Goal: Information Seeking & Learning: Check status

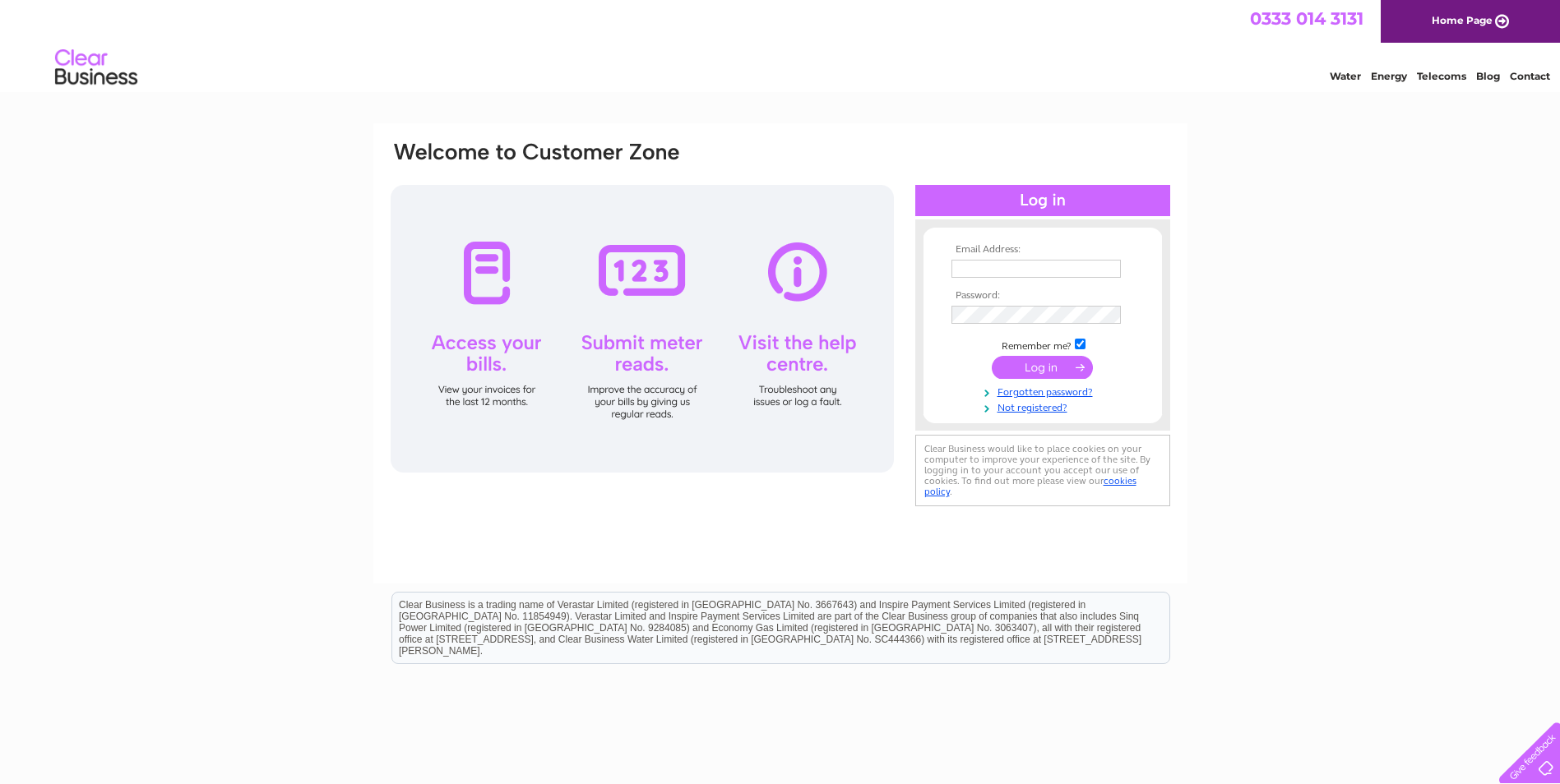
click at [1010, 267] on input "text" at bounding box center [1036, 269] width 169 height 18
type input "dalesofmalton@gmail.com"
click at [991, 358] on input "submit" at bounding box center [1041, 369] width 101 height 23
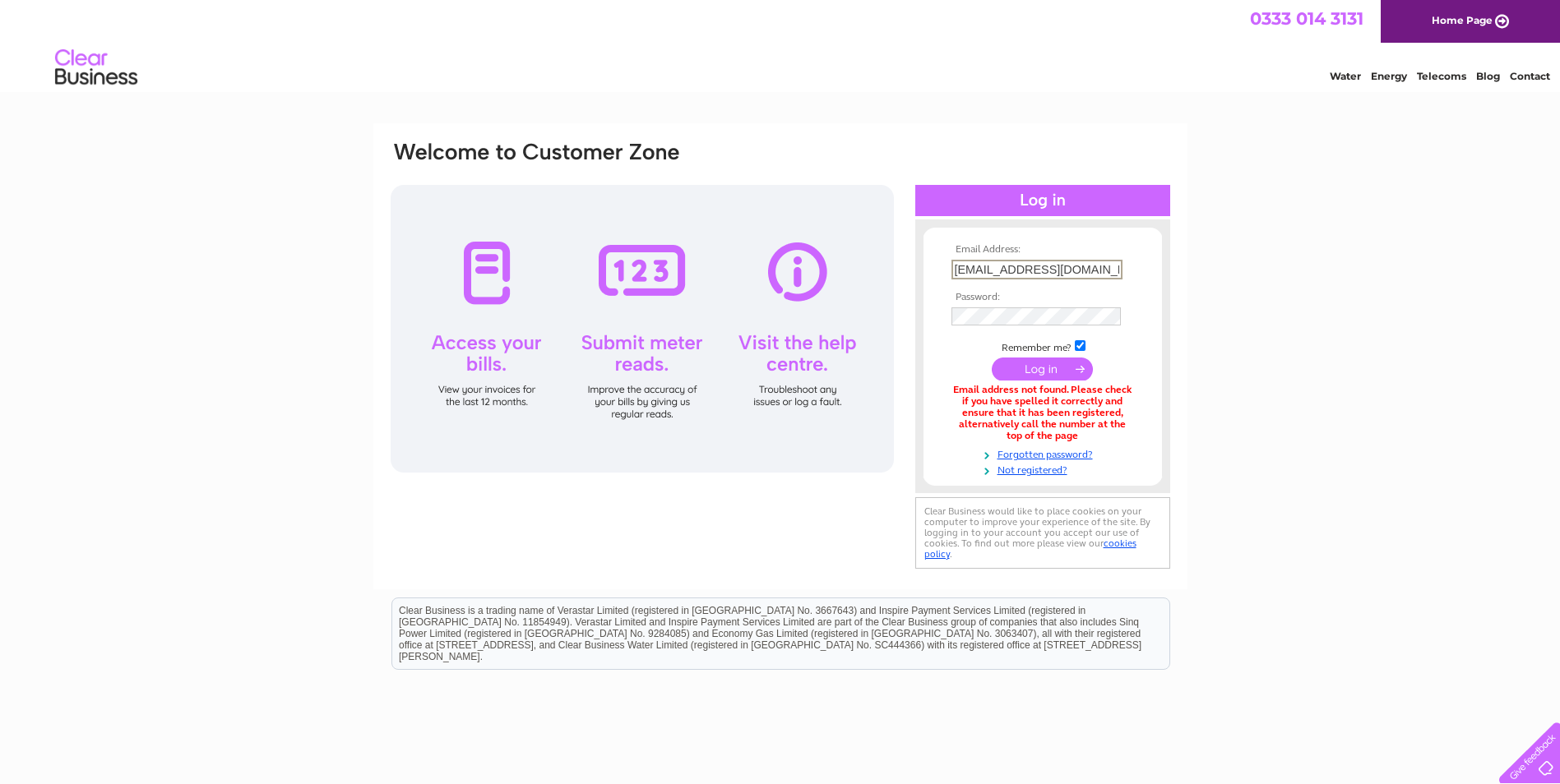
drag, startPoint x: 959, startPoint y: 267, endPoint x: 1127, endPoint y: 253, distance: 168.6
click at [1127, 253] on tbody "Email Address: dalesofmalton@gmail.com Password: Remember me?" at bounding box center [1042, 361] width 191 height 233
click at [1134, 265] on td "dalesofmalton@gmail.com" at bounding box center [1042, 269] width 191 height 28
drag, startPoint x: 950, startPoint y: 250, endPoint x: 1125, endPoint y: 378, distance: 216.8
click at [1125, 378] on tbody "Email Address: dalesofmalton@gmail.com Password: Remember me?" at bounding box center [1042, 360] width 191 height 231
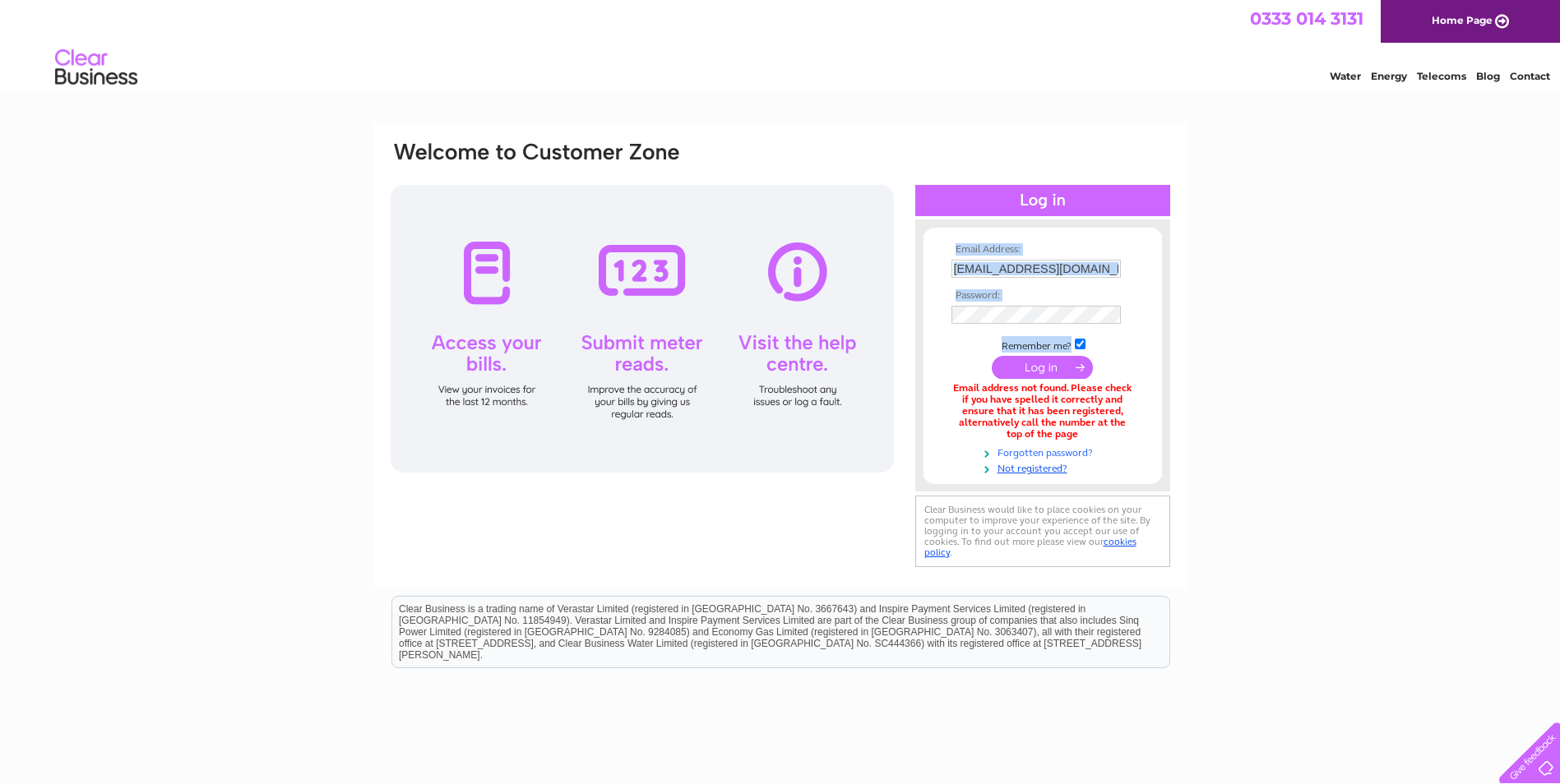
drag, startPoint x: 1125, startPoint y: 378, endPoint x: 1114, endPoint y: 446, distance: 68.9
click at [1114, 446] on link "Forgotten password?" at bounding box center [1044, 452] width 186 height 15
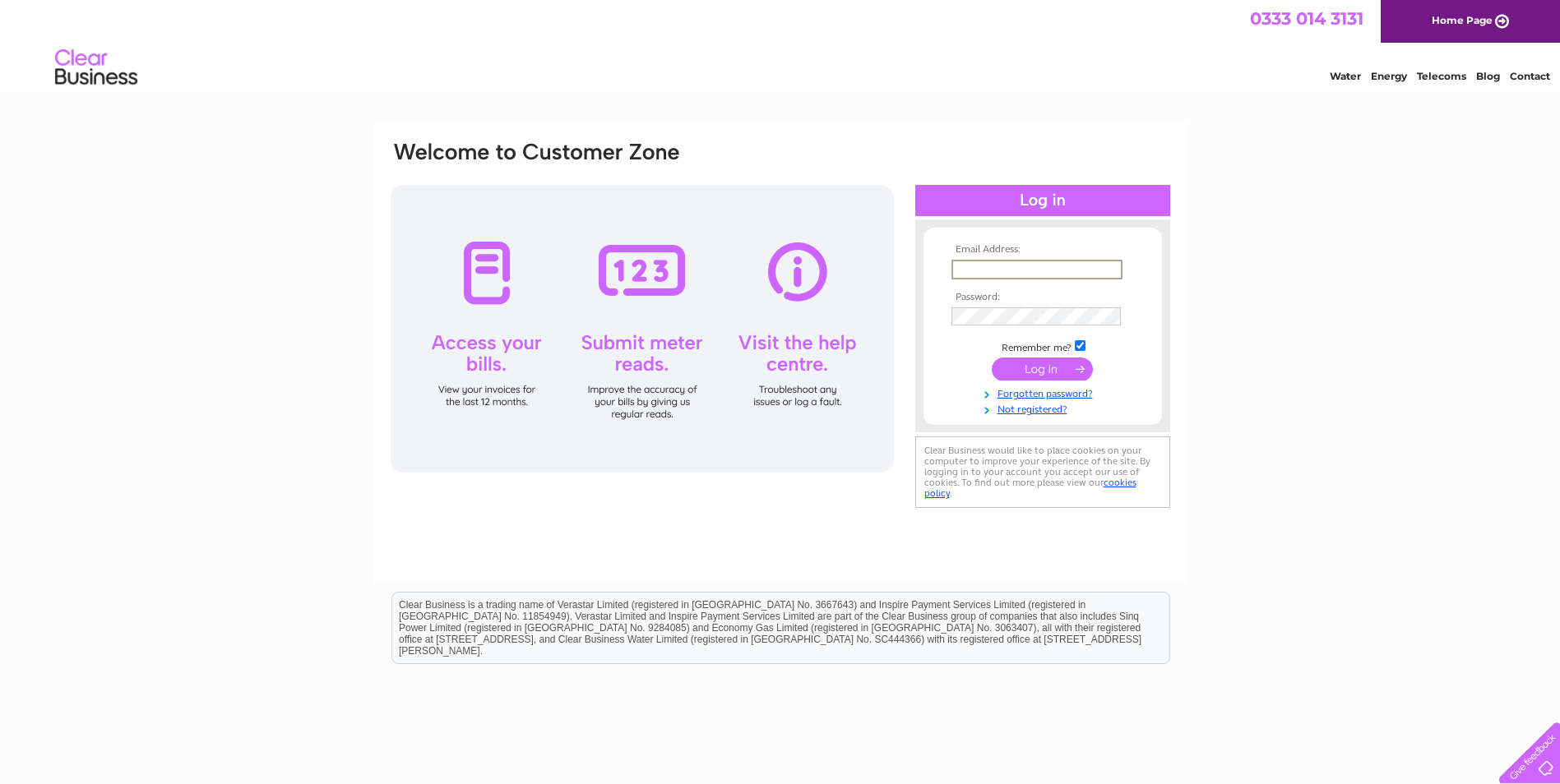
click at [1002, 272] on input "text" at bounding box center [1037, 270] width 171 height 20
drag, startPoint x: 1014, startPoint y: 273, endPoint x: 1167, endPoint y: 244, distance: 155.7
click at [1167, 244] on div "Email Address: accounts@dalesthechefschoice.co.uk Password:" at bounding box center [1042, 326] width 255 height 180
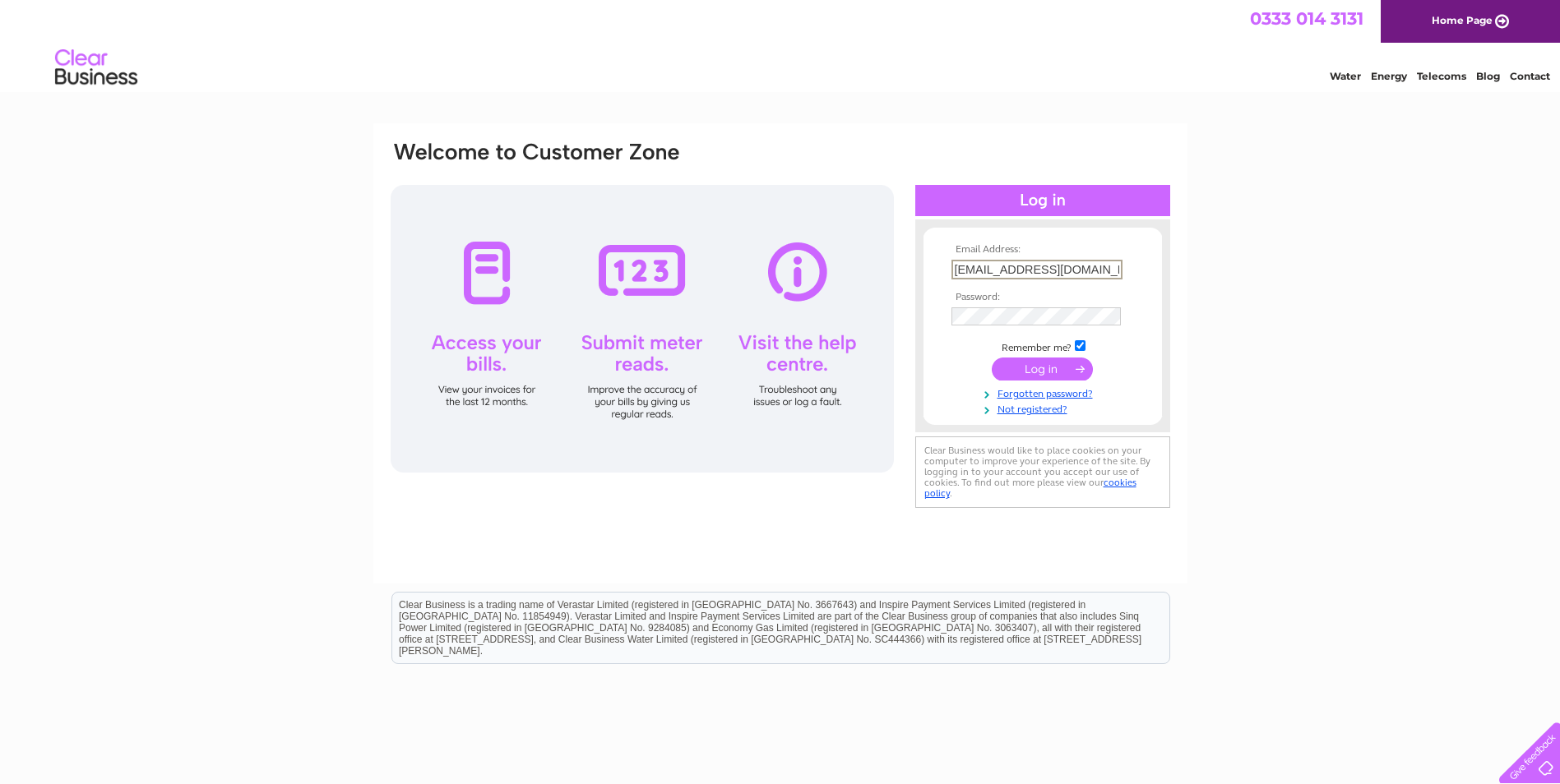
type input "accounts.dales@live.co.uk"
click at [991, 358] on input "submit" at bounding box center [1041, 369] width 101 height 23
click at [1030, 367] on input "submit" at bounding box center [1041, 369] width 101 height 23
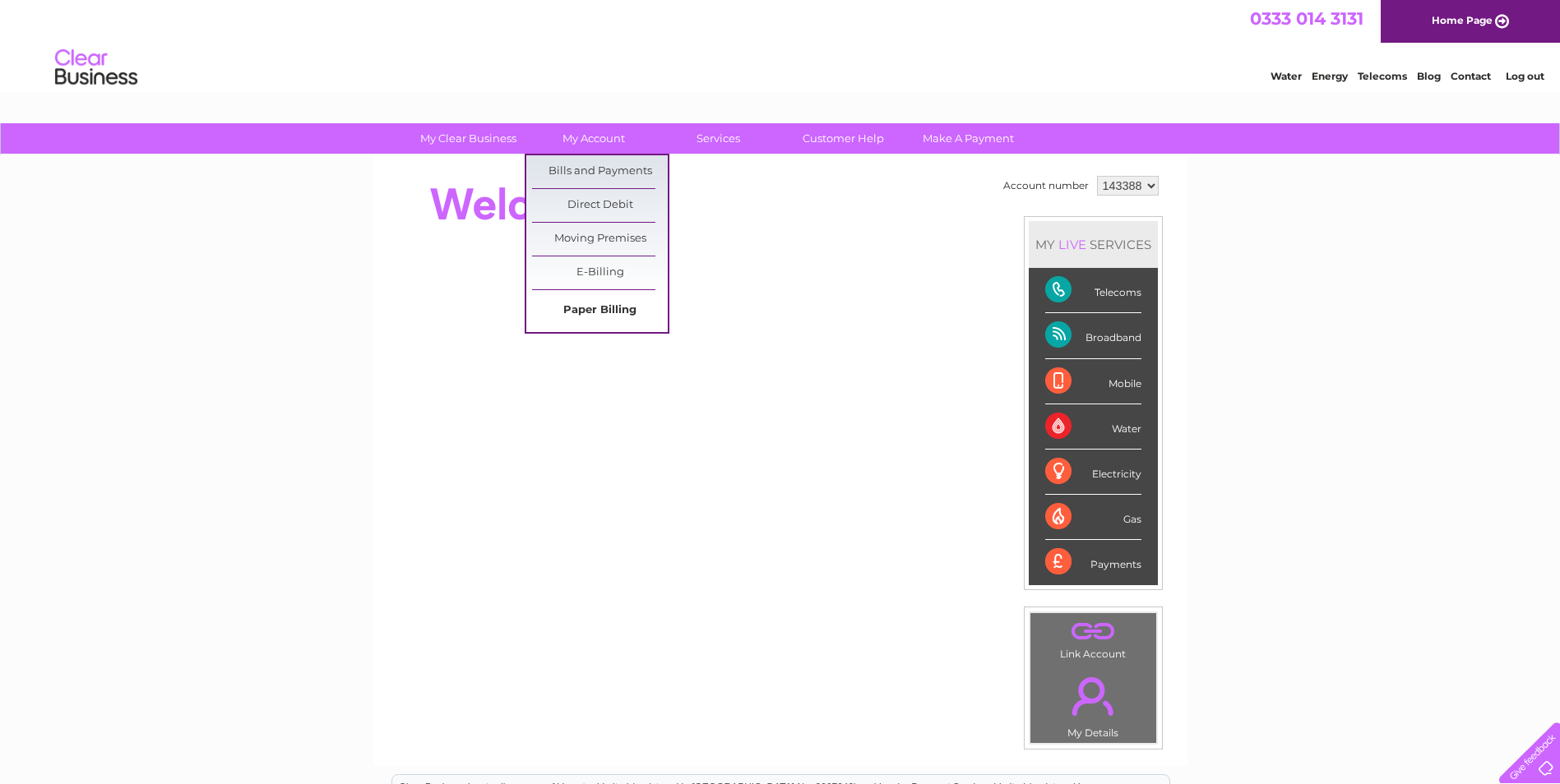
click at [621, 305] on link "Paper Billing" at bounding box center [599, 311] width 135 height 33
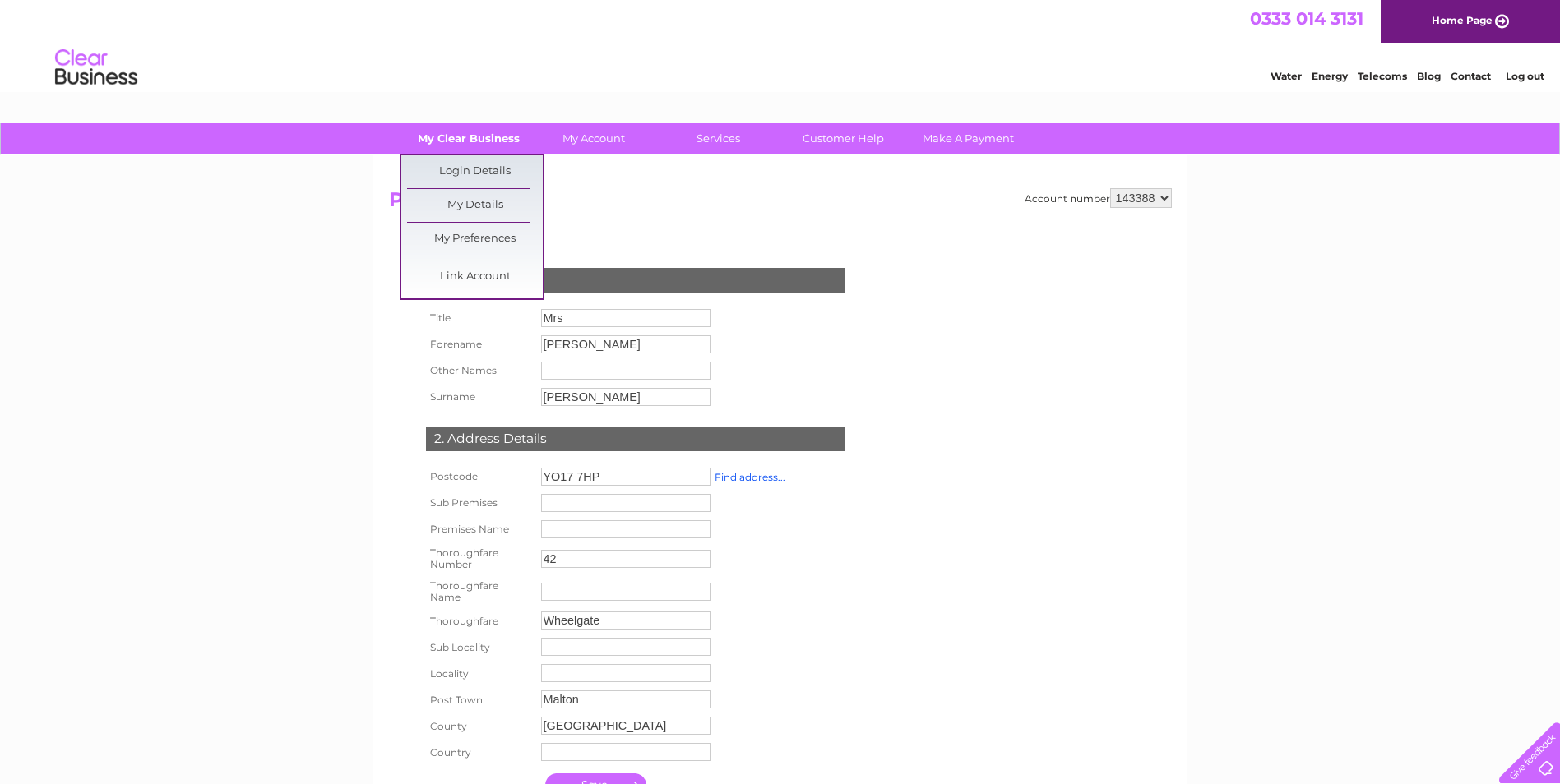
click at [460, 130] on link "My Clear Business" at bounding box center [468, 138] width 135 height 30
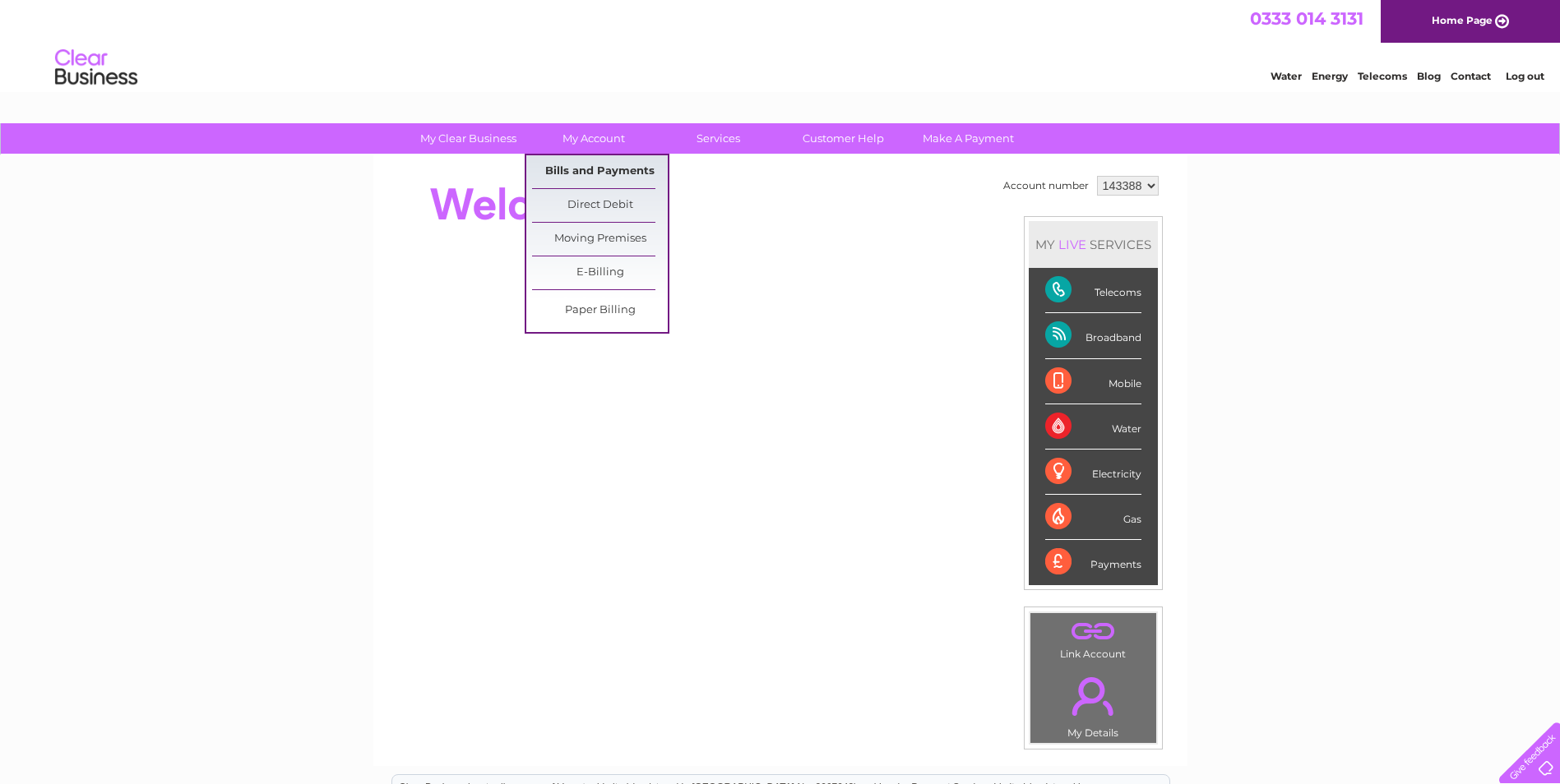
click at [632, 174] on link "Bills and Payments" at bounding box center [599, 172] width 135 height 33
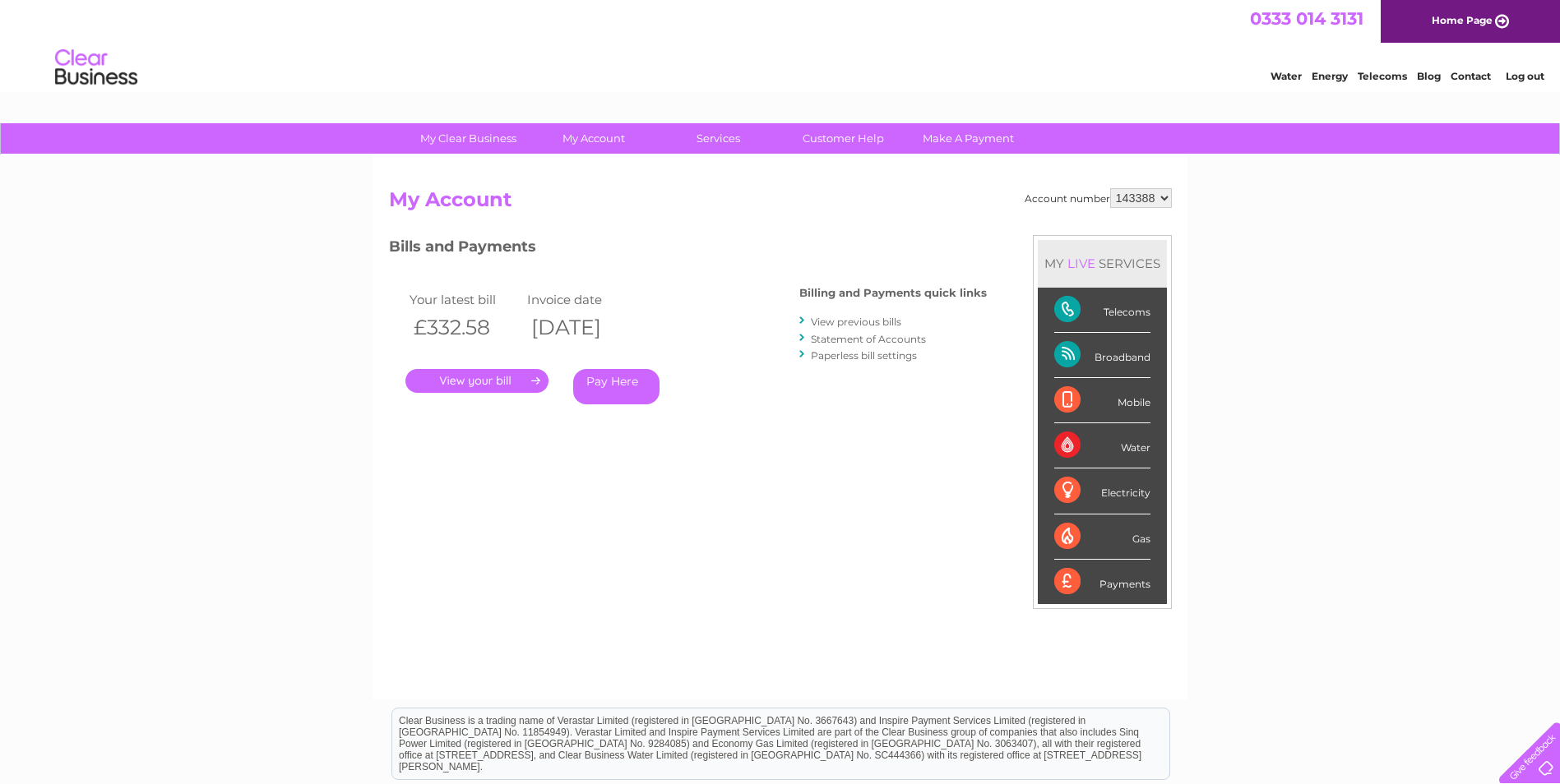
click at [522, 380] on link "." at bounding box center [476, 381] width 143 height 24
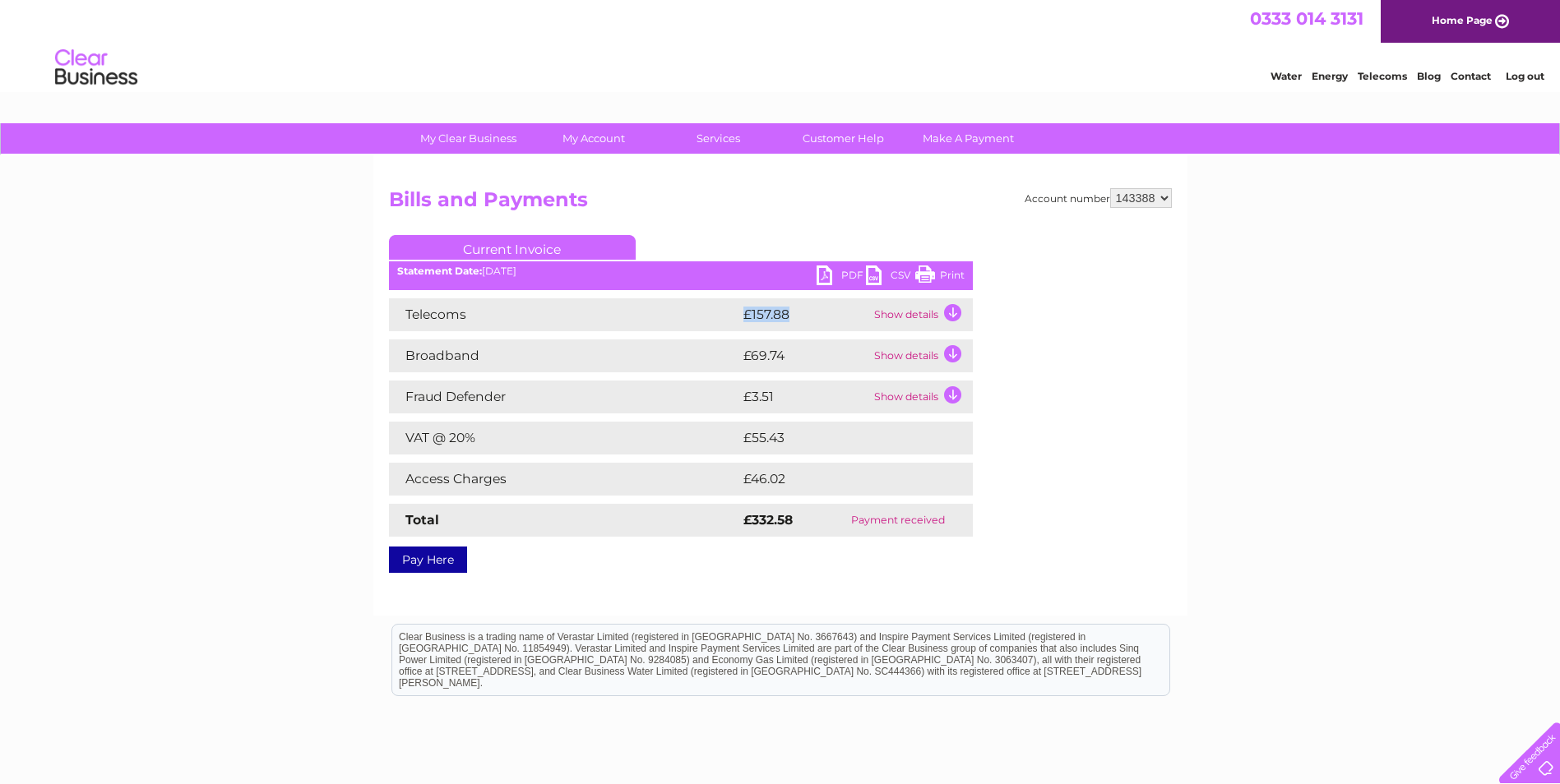
drag, startPoint x: 816, startPoint y: 315, endPoint x: 721, endPoint y: 324, distance: 95.4
click at [721, 324] on tr "Telecoms £157.88 Show details" at bounding box center [681, 314] width 583 height 33
drag, startPoint x: 721, startPoint y: 324, endPoint x: 806, endPoint y: 373, distance: 98.1
click at [793, 365] on td "£69.74" at bounding box center [804, 356] width 131 height 33
drag, startPoint x: 956, startPoint y: 508, endPoint x: 746, endPoint y: 412, distance: 230.9
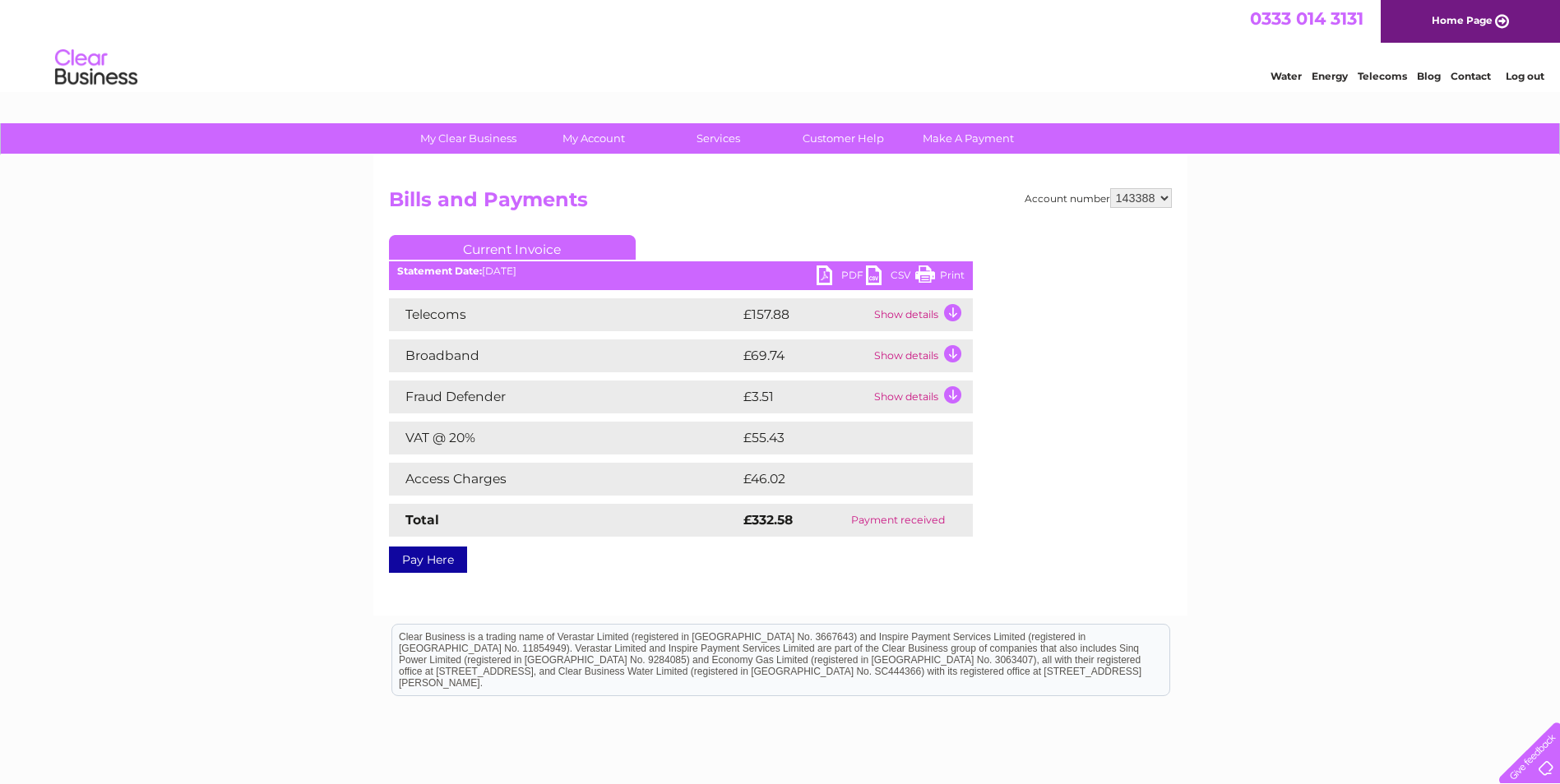
click at [746, 412] on div "Telecoms £157.88 Show details Landline Call Charges £47.22 Your call itemisatio…" at bounding box center [681, 417] width 583 height 238
drag, startPoint x: 746, startPoint y: 412, endPoint x: 929, endPoint y: 276, distance: 228.0
click at [929, 276] on link "Print" at bounding box center [939, 277] width 49 height 24
click at [538, 238] on link "Current Invoice" at bounding box center [512, 247] width 246 height 25
drag, startPoint x: 850, startPoint y: 518, endPoint x: 944, endPoint y: 511, distance: 94.3
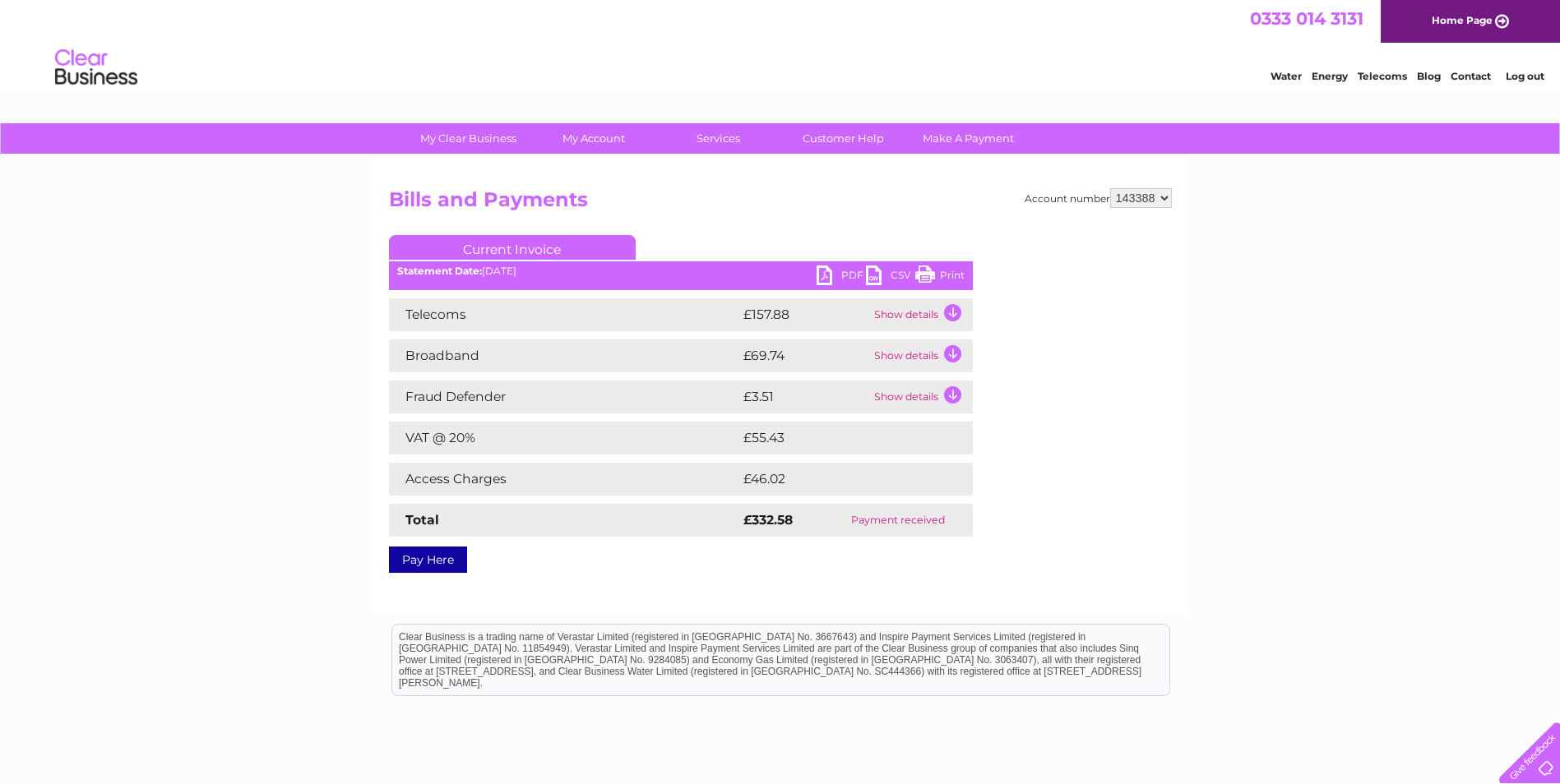
click at [944, 511] on td "Payment received" at bounding box center [898, 521] width 150 height 33
drag, startPoint x: 944, startPoint y: 511, endPoint x: 954, endPoint y: 506, distance: 11.2
click at [954, 516] on td "Payment received" at bounding box center [898, 521] width 150 height 33
click at [820, 270] on link "PDF" at bounding box center [841, 277] width 49 height 24
click at [777, 233] on div "Account number 143388 Bills and Payments Current Invoice PDF CSV Print" at bounding box center [780, 377] width 782 height 379
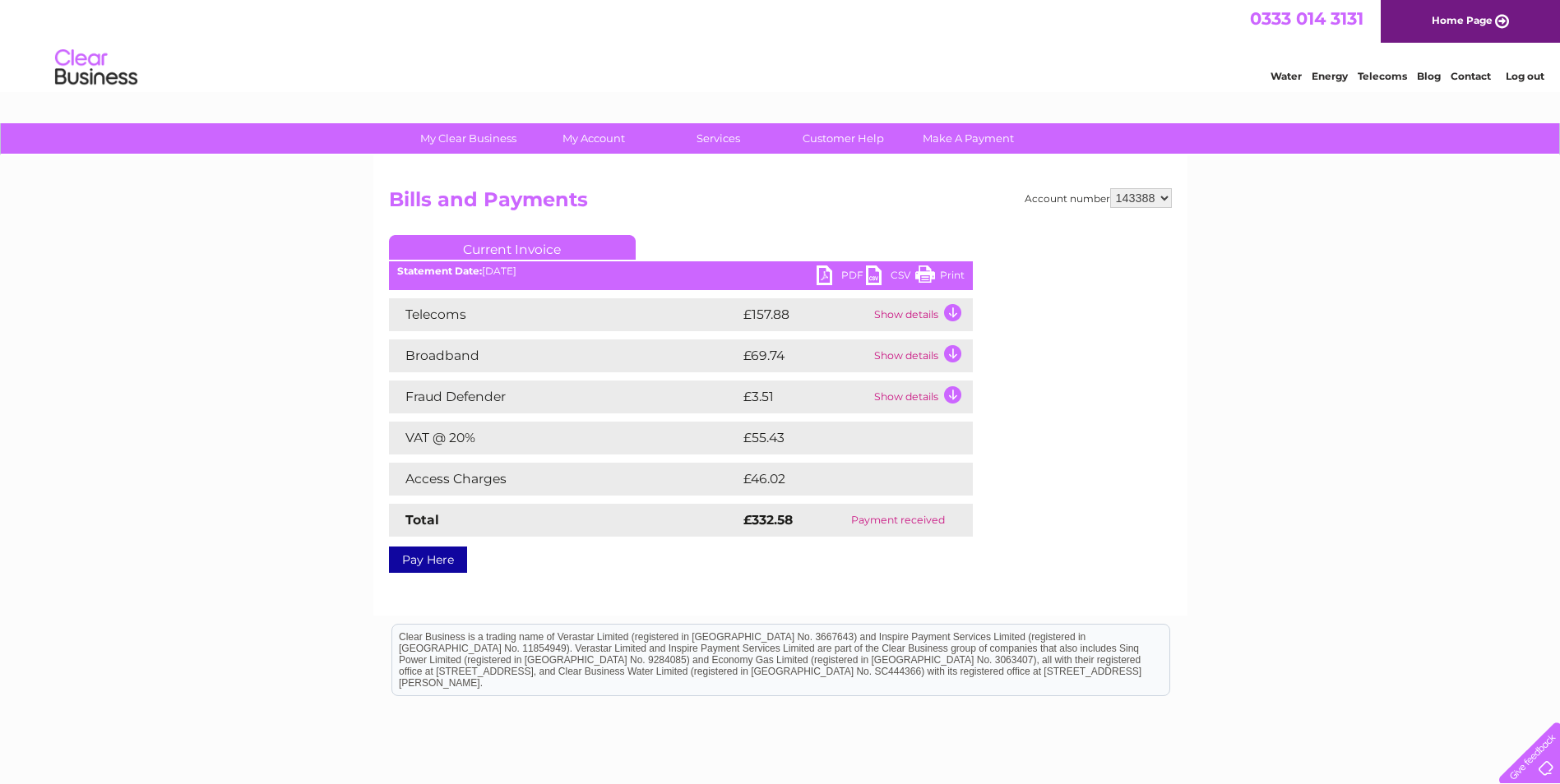
click at [951, 306] on td "Show details" at bounding box center [920, 314] width 103 height 33
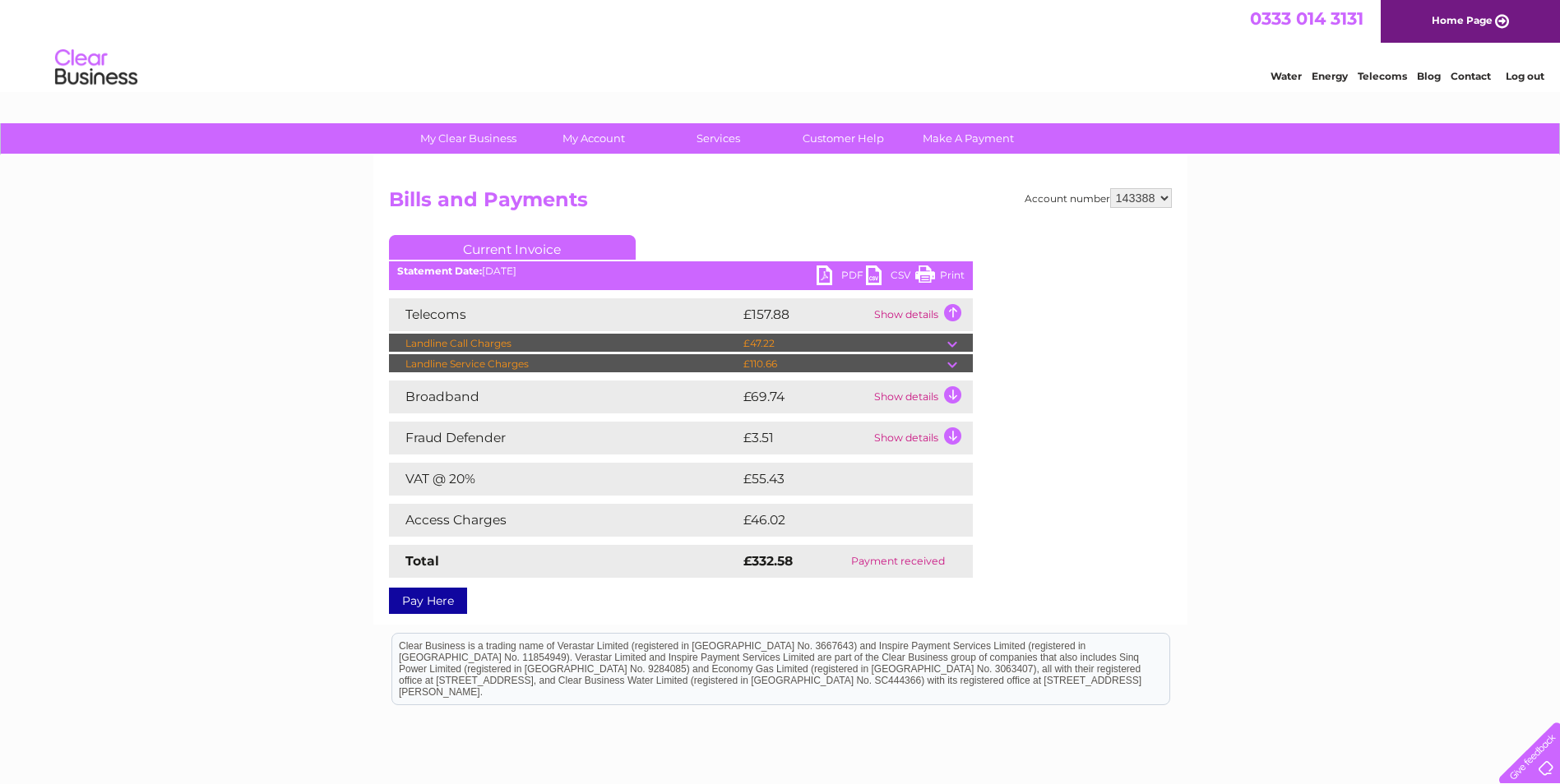
click at [958, 313] on td "Show details" at bounding box center [920, 314] width 103 height 33
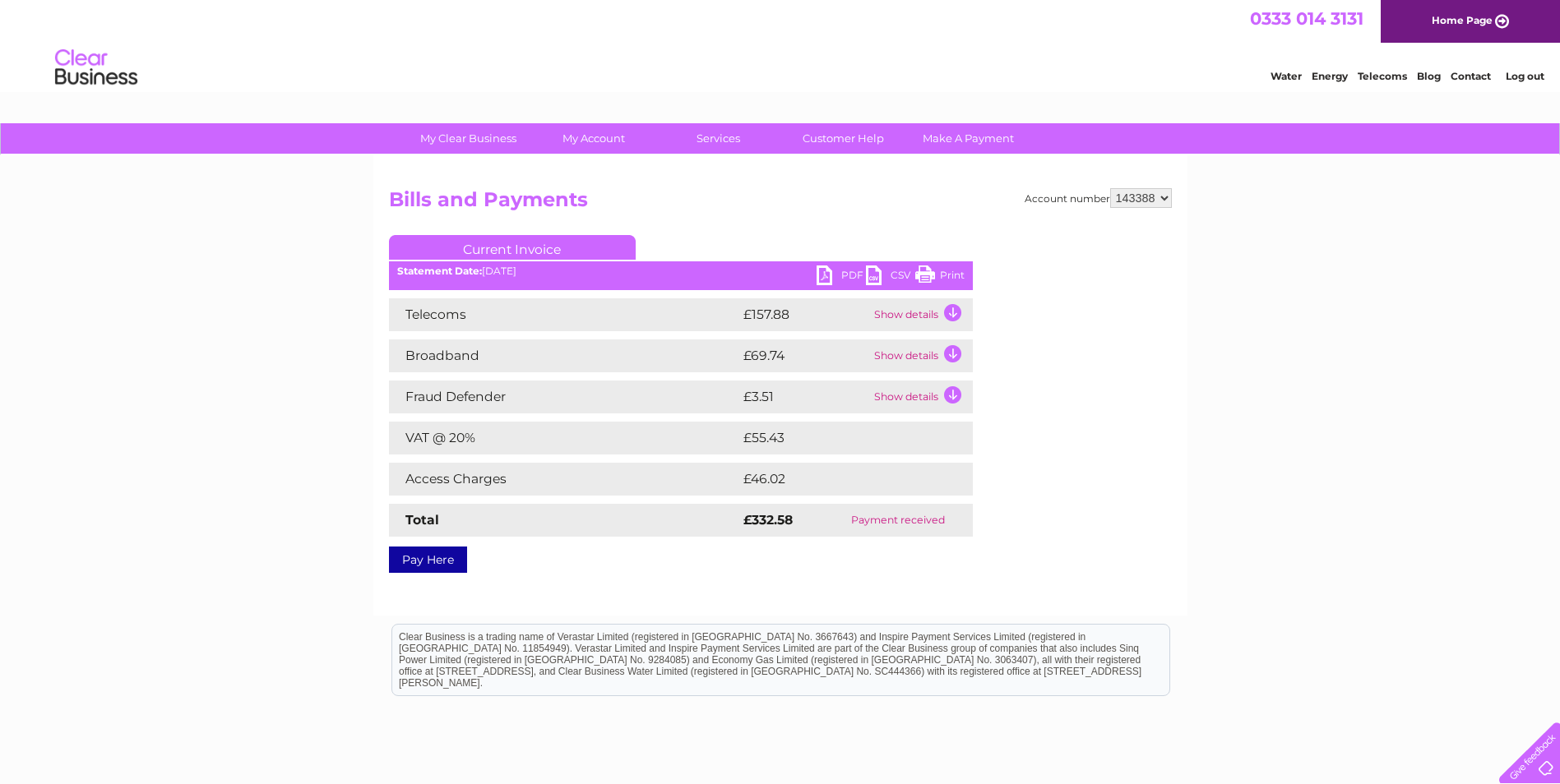
click at [958, 351] on td "Show details" at bounding box center [920, 356] width 103 height 33
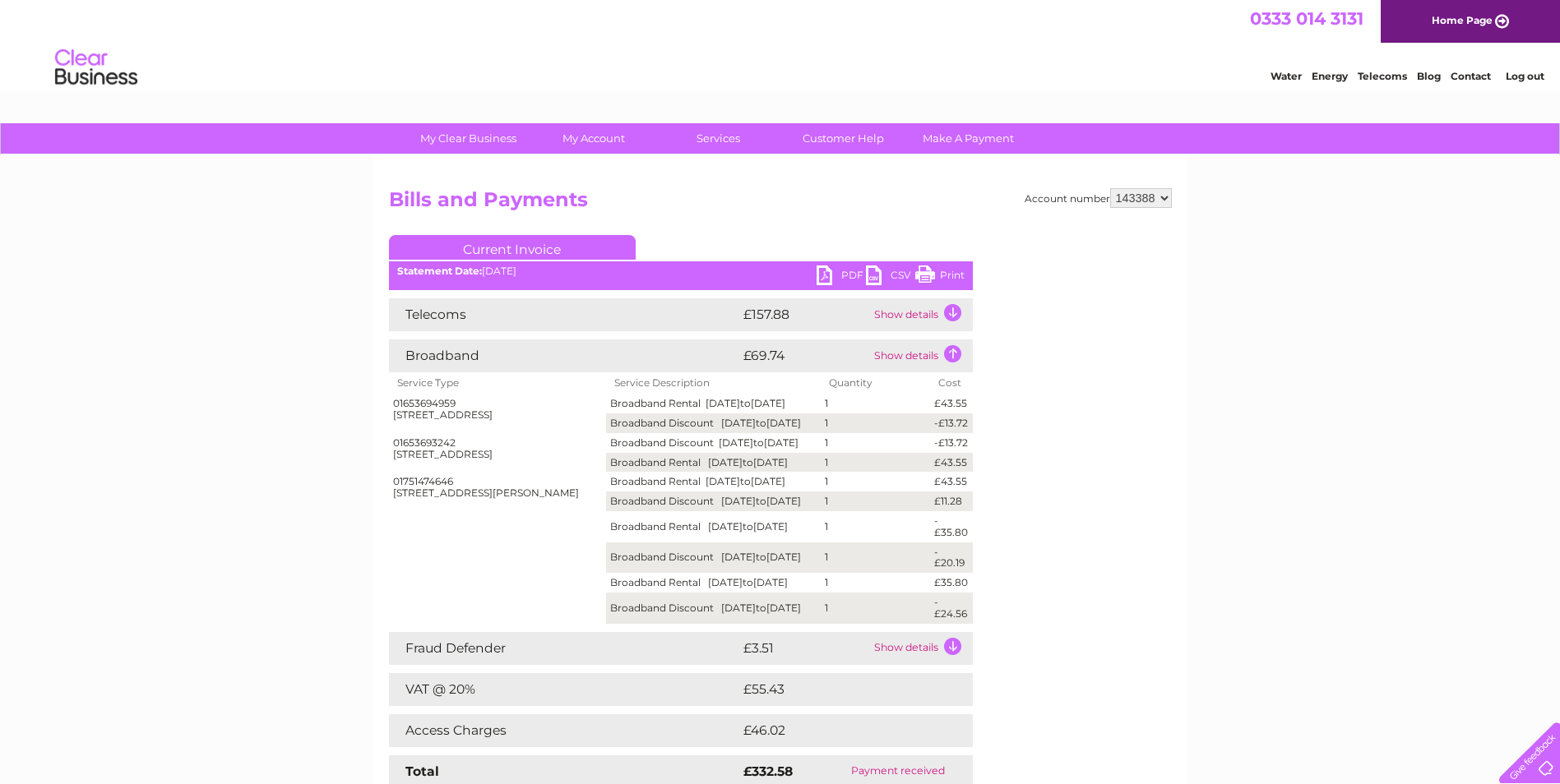
drag, startPoint x: 485, startPoint y: 481, endPoint x: 625, endPoint y: 488, distance: 140.2
click at [625, 488] on tbody "01653694959 2 Newbiggin, Malton, North Yorkshire, YO17 7JF Broadband Rental 01/…" at bounding box center [681, 508] width 583 height 229
drag, startPoint x: 625, startPoint y: 488, endPoint x: 721, endPoint y: 497, distance: 96.4
click at [716, 472] on td "Broadband Rental 01/09/2025 to 30/09/2025" at bounding box center [713, 463] width 214 height 20
drag, startPoint x: 390, startPoint y: 471, endPoint x: 826, endPoint y: 503, distance: 437.2
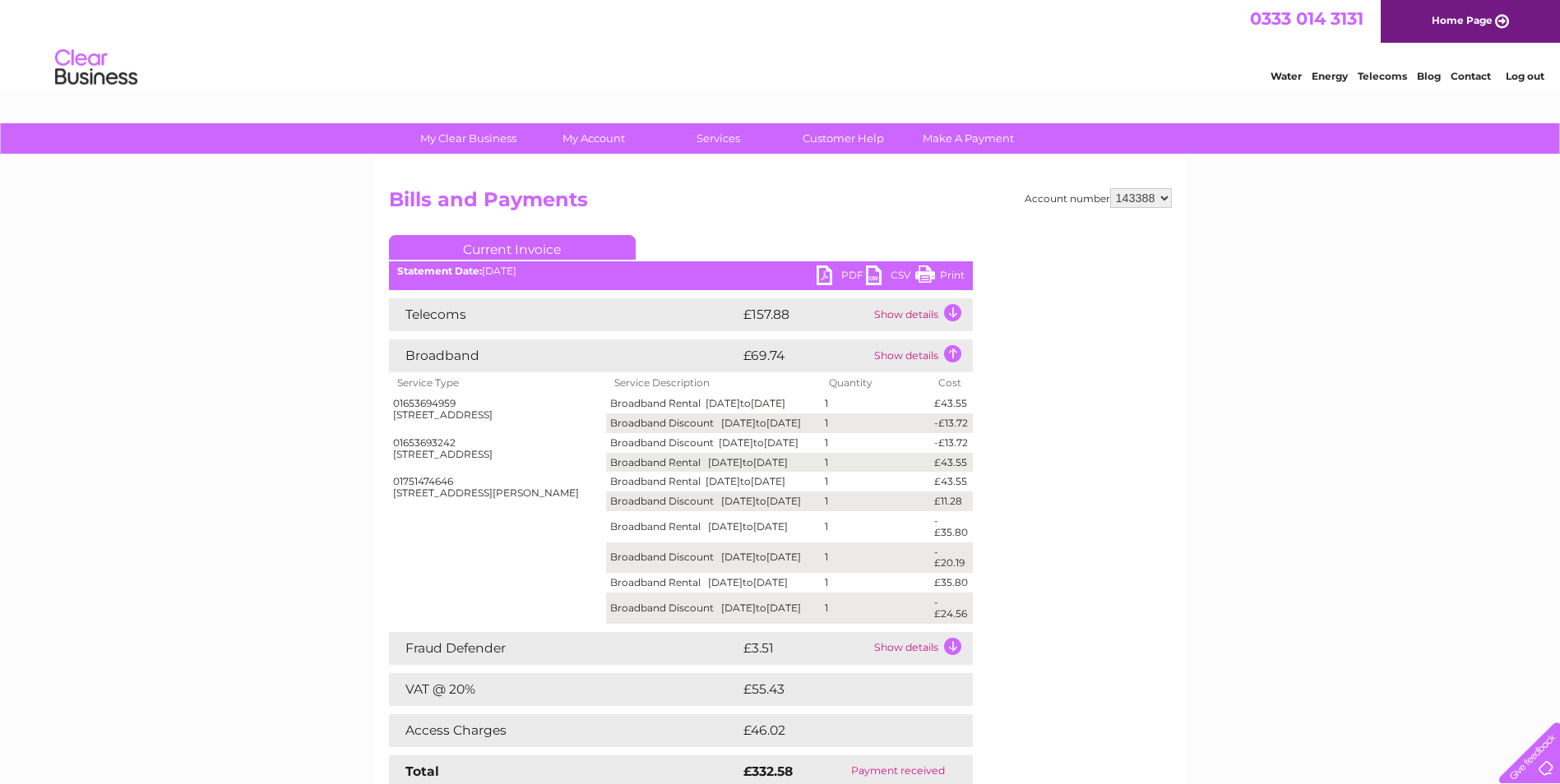
click at [826, 503] on tbody "01653694959 2 Newbiggin, Malton, North Yorkshire, YO17 7JF Broadband Rental 01/…" at bounding box center [681, 508] width 583 height 229
click at [826, 472] on td "1" at bounding box center [875, 463] width 109 height 20
drag, startPoint x: 826, startPoint y: 503, endPoint x: 402, endPoint y: 470, distance: 425.3
click at [402, 470] on tbody "01653694959 2 Newbiggin, Malton, North Yorkshire, YO17 7JF Broadband Rental 01/…" at bounding box center [681, 508] width 583 height 229
drag, startPoint x: 402, startPoint y: 470, endPoint x: 725, endPoint y: 497, distance: 324.1
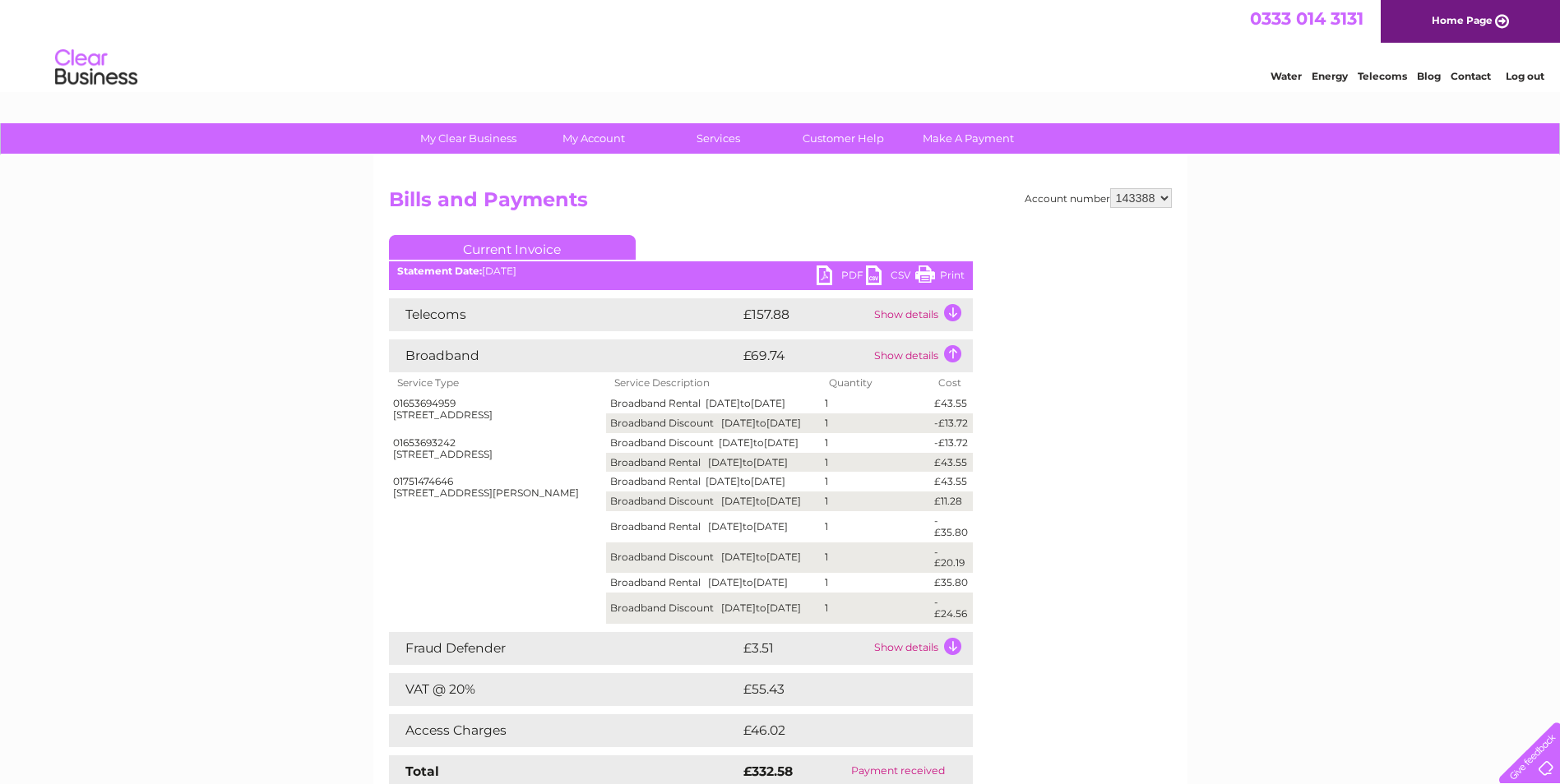
click at [725, 472] on td "Broadband Rental 01/09/2025 to 30/09/2025" at bounding box center [713, 463] width 214 height 20
drag, startPoint x: 971, startPoint y: 505, endPoint x: 390, endPoint y: 461, distance: 582.7
click at [390, 461] on tbody "01653694959 2 Newbiggin, Malton, North Yorkshire, YO17 7JF Broadband Rental 01/…" at bounding box center [681, 508] width 583 height 229
drag, startPoint x: 390, startPoint y: 461, endPoint x: 515, endPoint y: 483, distance: 126.9
click at [515, 461] on div "01653693242 2 Newbiggin, Malton, North Yorkshire, YO17 7JF" at bounding box center [498, 448] width 209 height 23
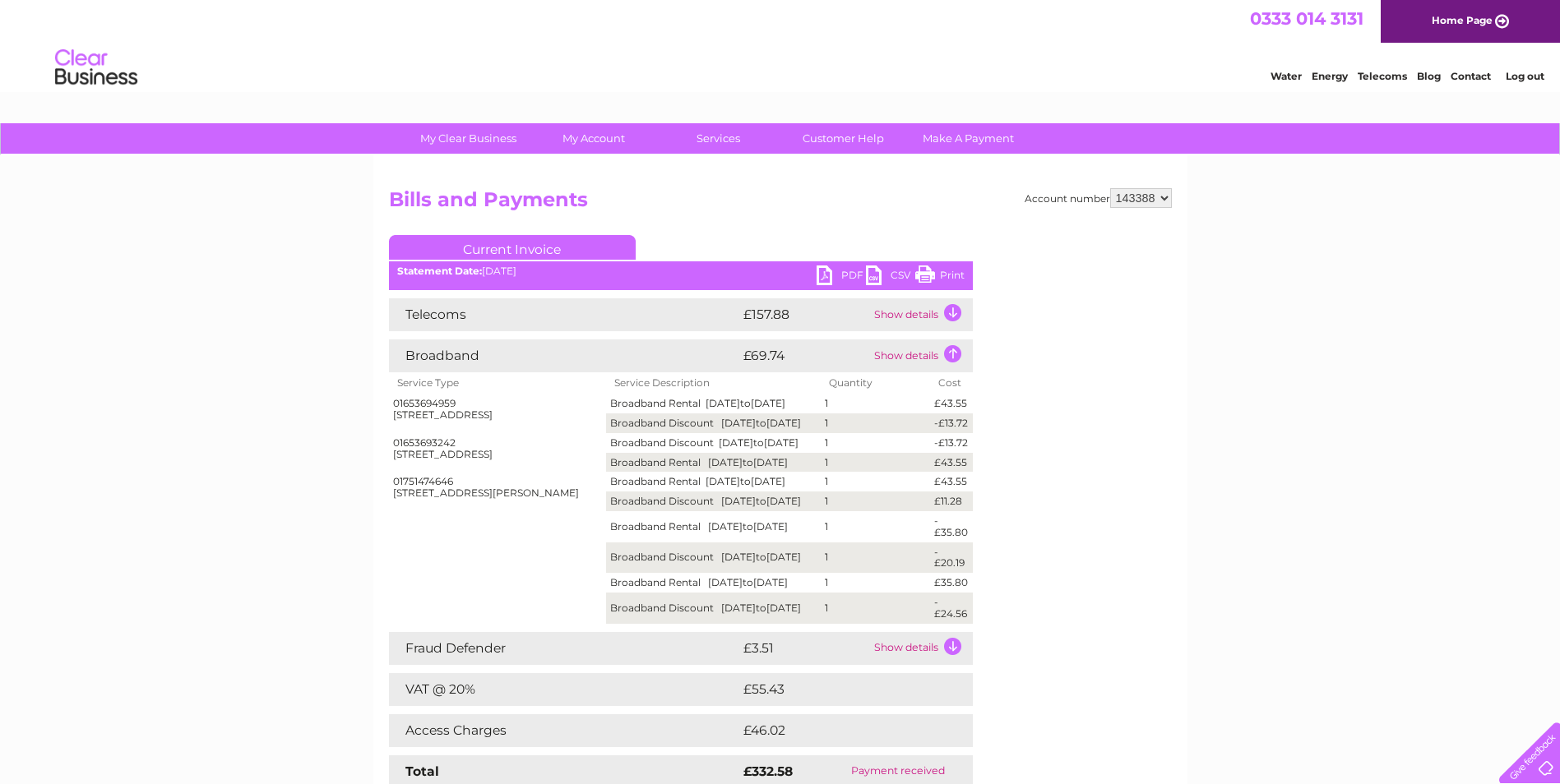
drag, startPoint x: 392, startPoint y: 470, endPoint x: 970, endPoint y: 514, distance: 579.7
click at [970, 514] on tbody "01653694959 2 Newbiggin, Malton, North Yorkshire, YO17 7JF Broadband Rental 01/…" at bounding box center [681, 508] width 583 height 229
click at [1278, 541] on div "My Clear Business Login Details My Details My Preferences Link Account My Accou…" at bounding box center [780, 620] width 1560 height 992
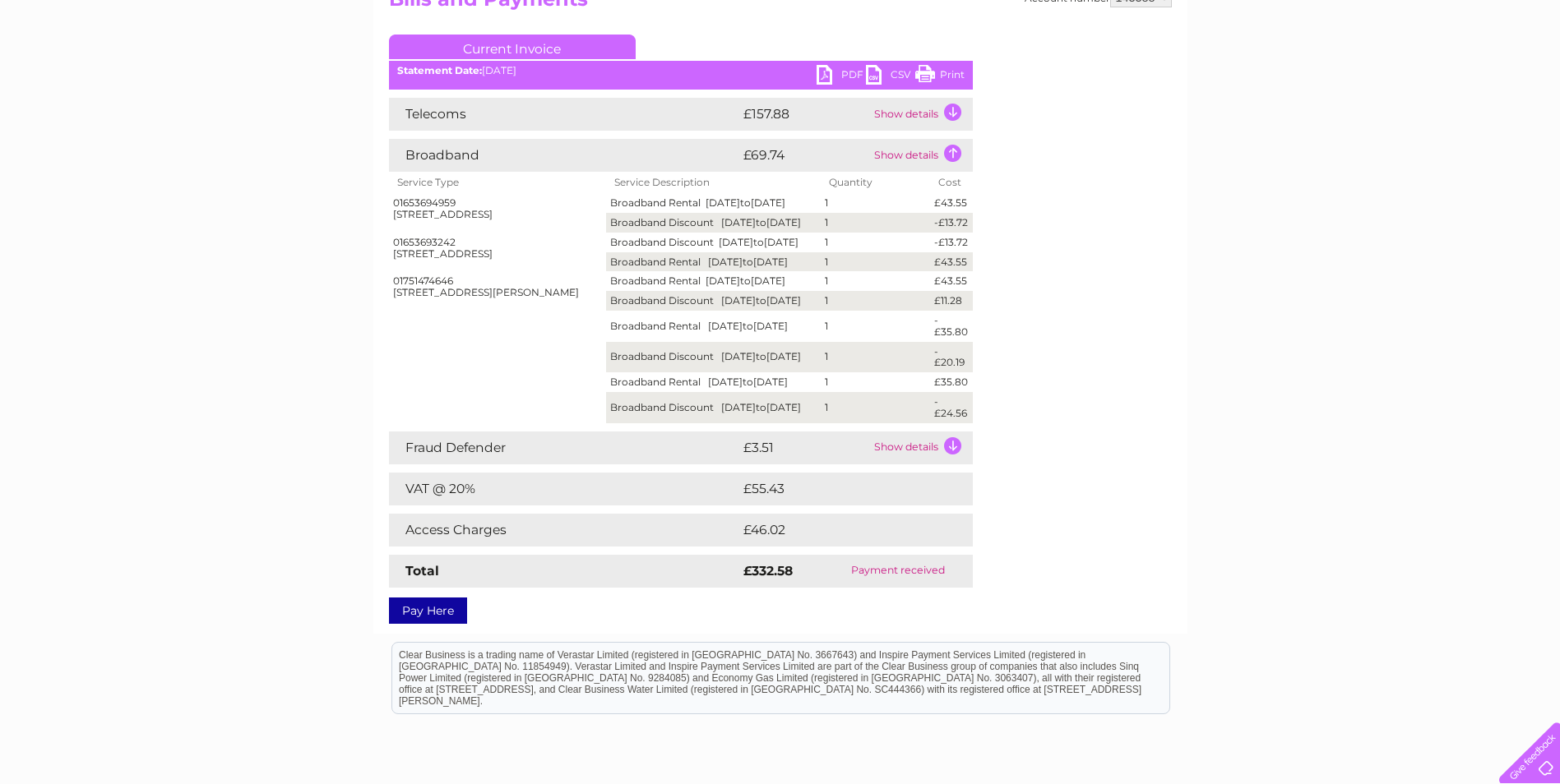
scroll to position [246, 0]
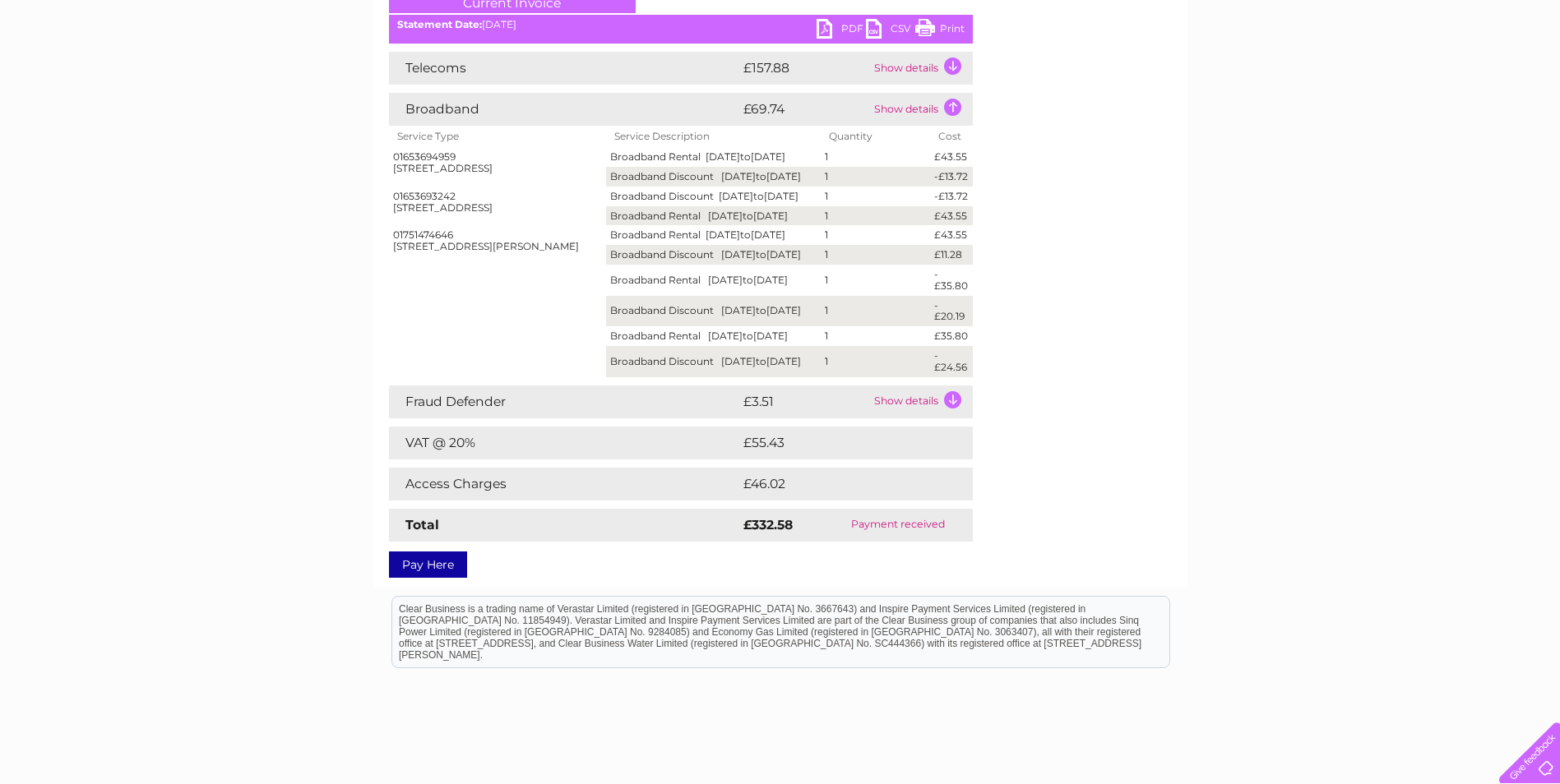
click at [910, 419] on td "Show details" at bounding box center [920, 402] width 103 height 33
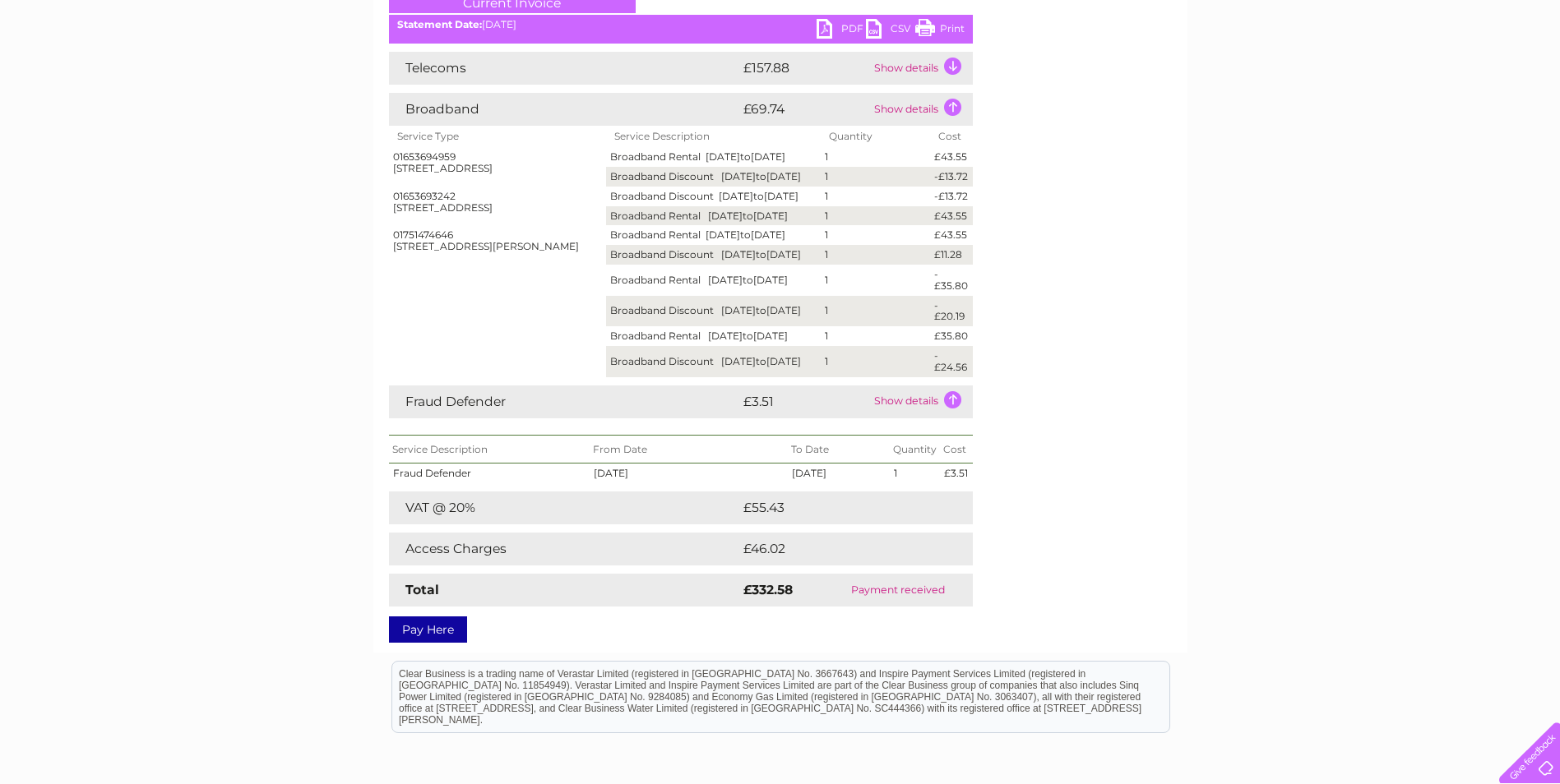
click at [910, 419] on td "Show details" at bounding box center [920, 402] width 103 height 33
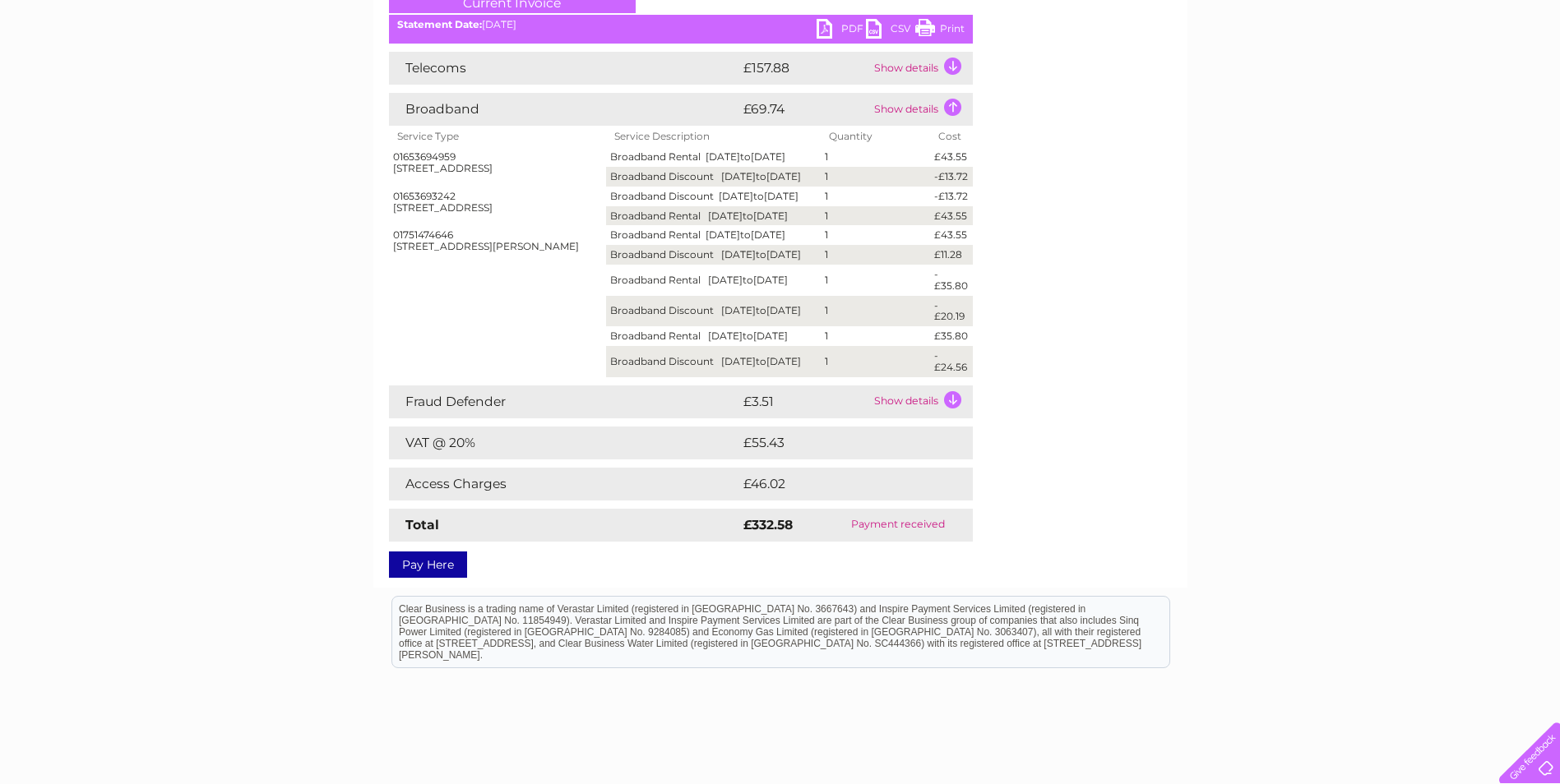
scroll to position [164, 0]
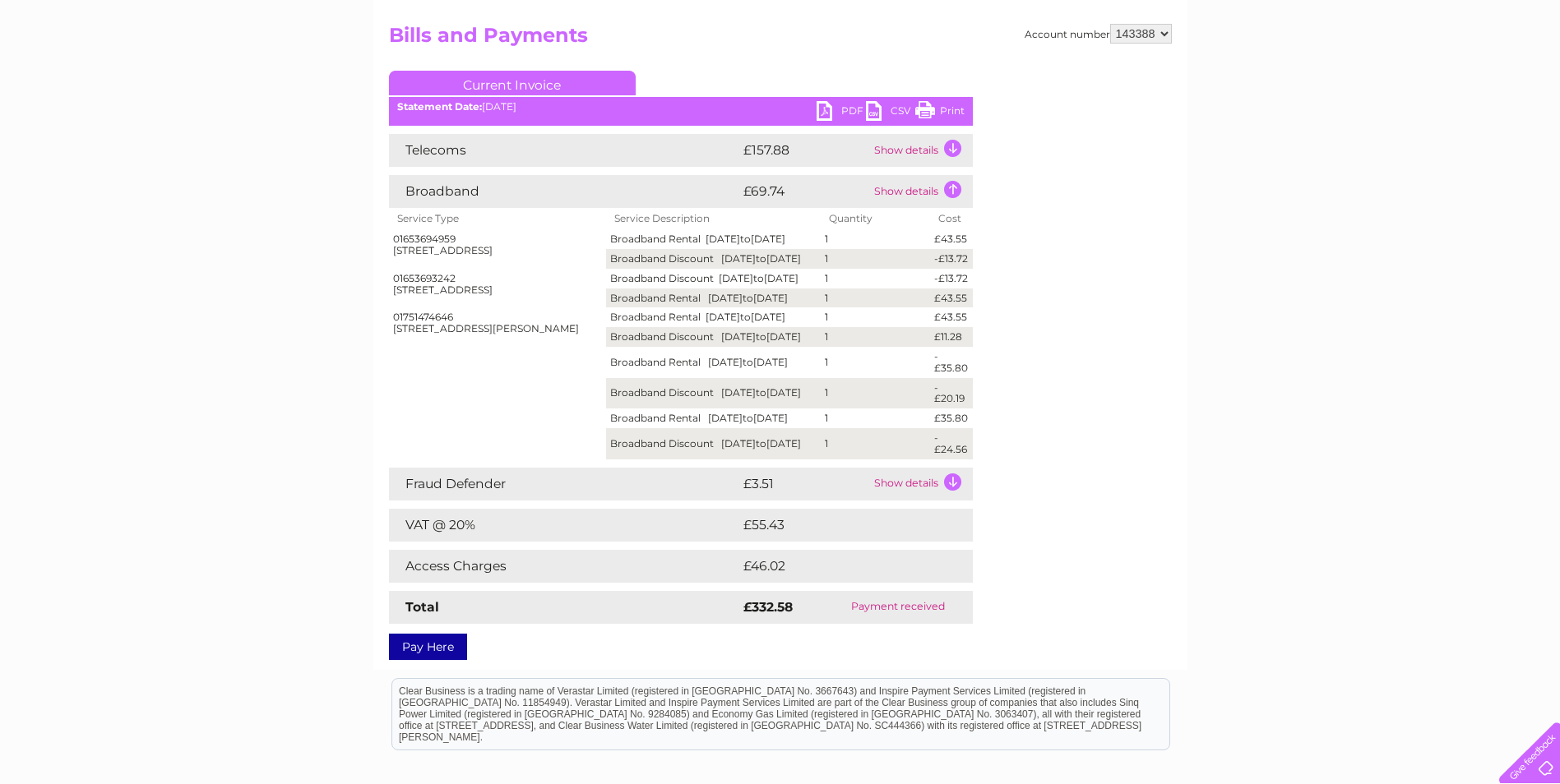
click at [954, 148] on td "Show details" at bounding box center [920, 150] width 103 height 33
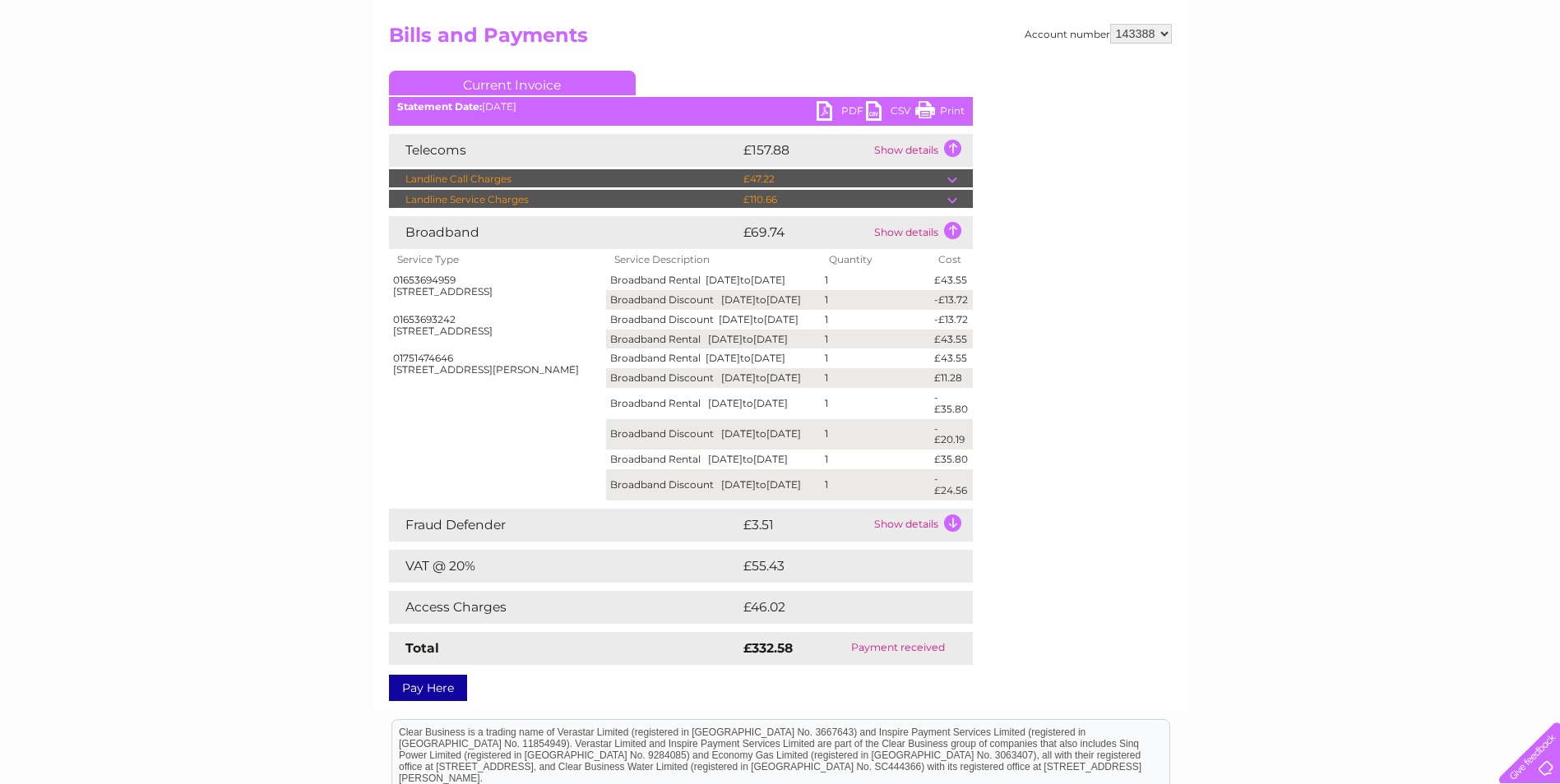
click at [940, 541] on td "Show details" at bounding box center [920, 525] width 103 height 33
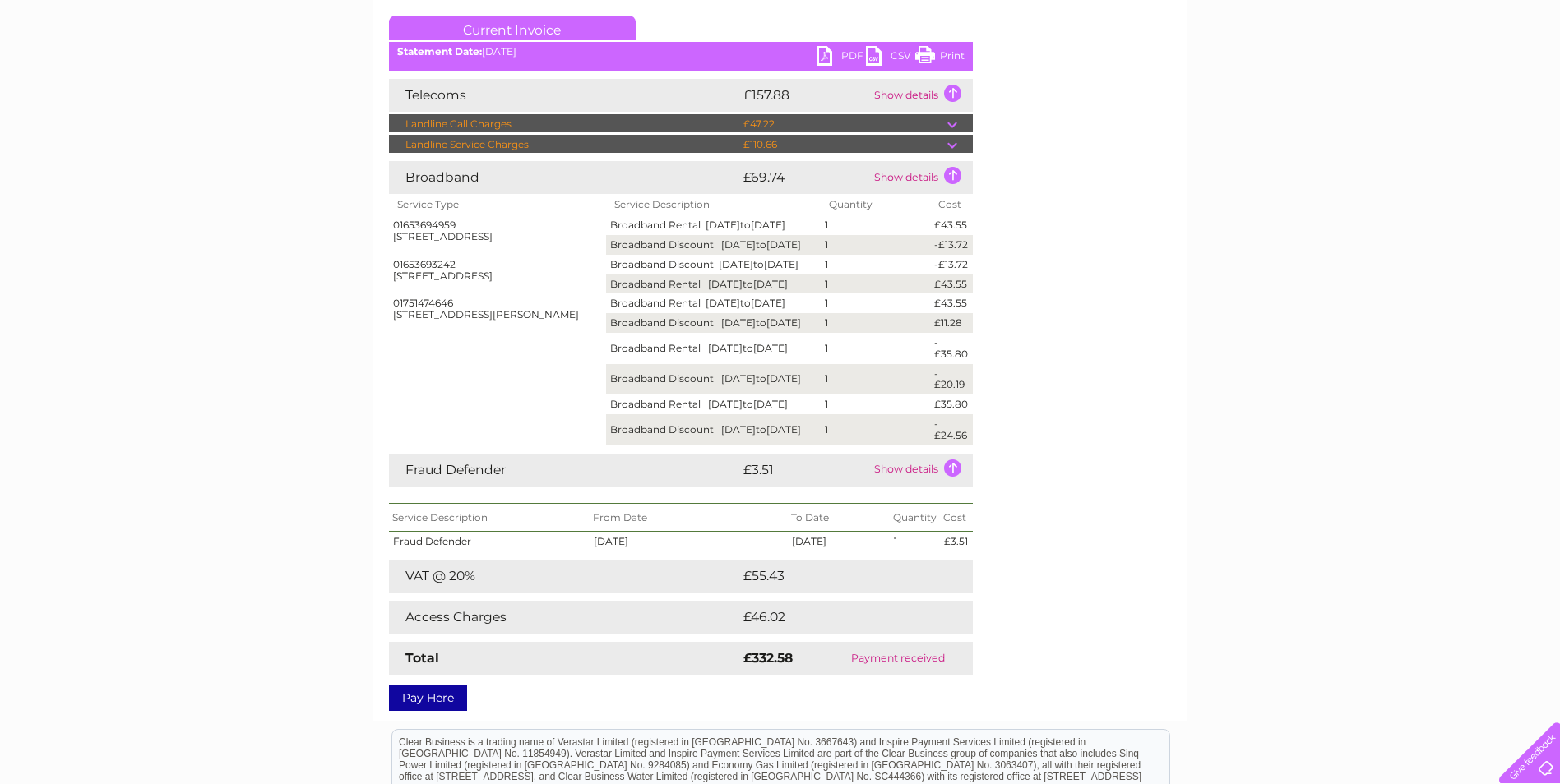
scroll to position [246, 0]
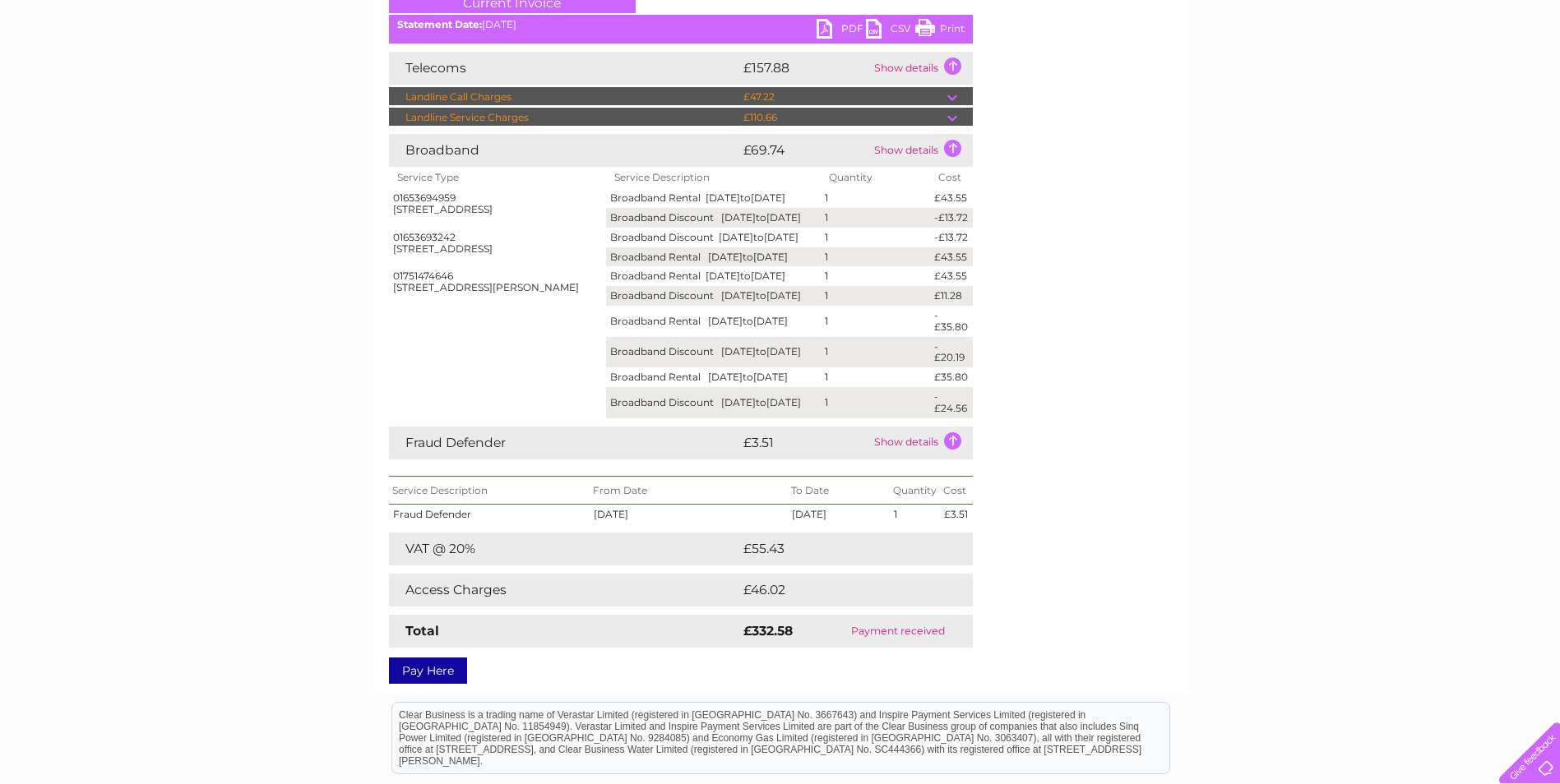
click at [939, 23] on link "Print" at bounding box center [939, 31] width 49 height 24
click at [1066, 265] on div "Account number 143388 Bills and Payments Current Invoice PDF CSV Print" at bounding box center [780, 310] width 782 height 736
click at [959, 59] on td "Show details" at bounding box center [920, 68] width 103 height 33
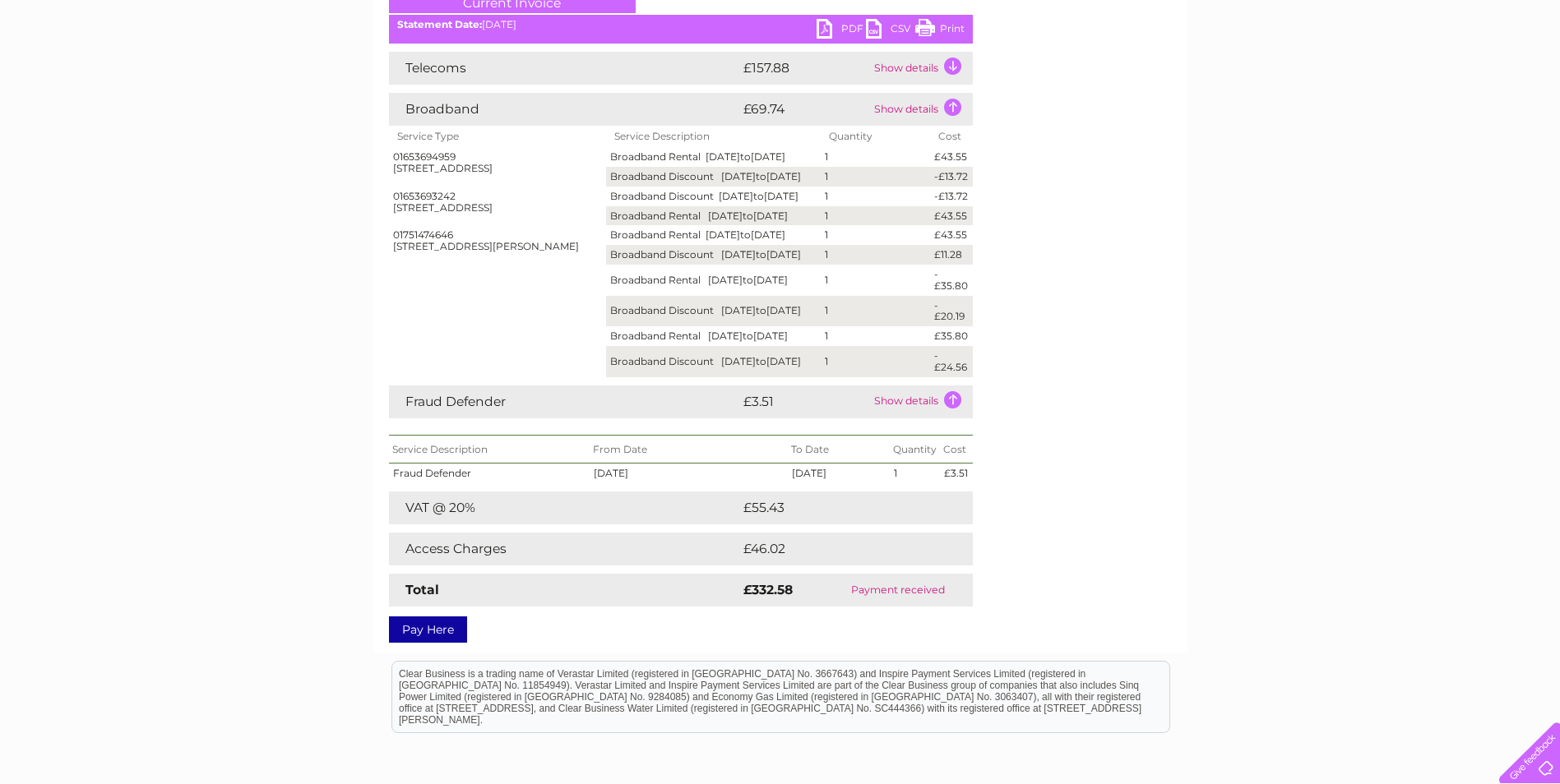
click at [951, 102] on td "Show details" at bounding box center [920, 109] width 103 height 33
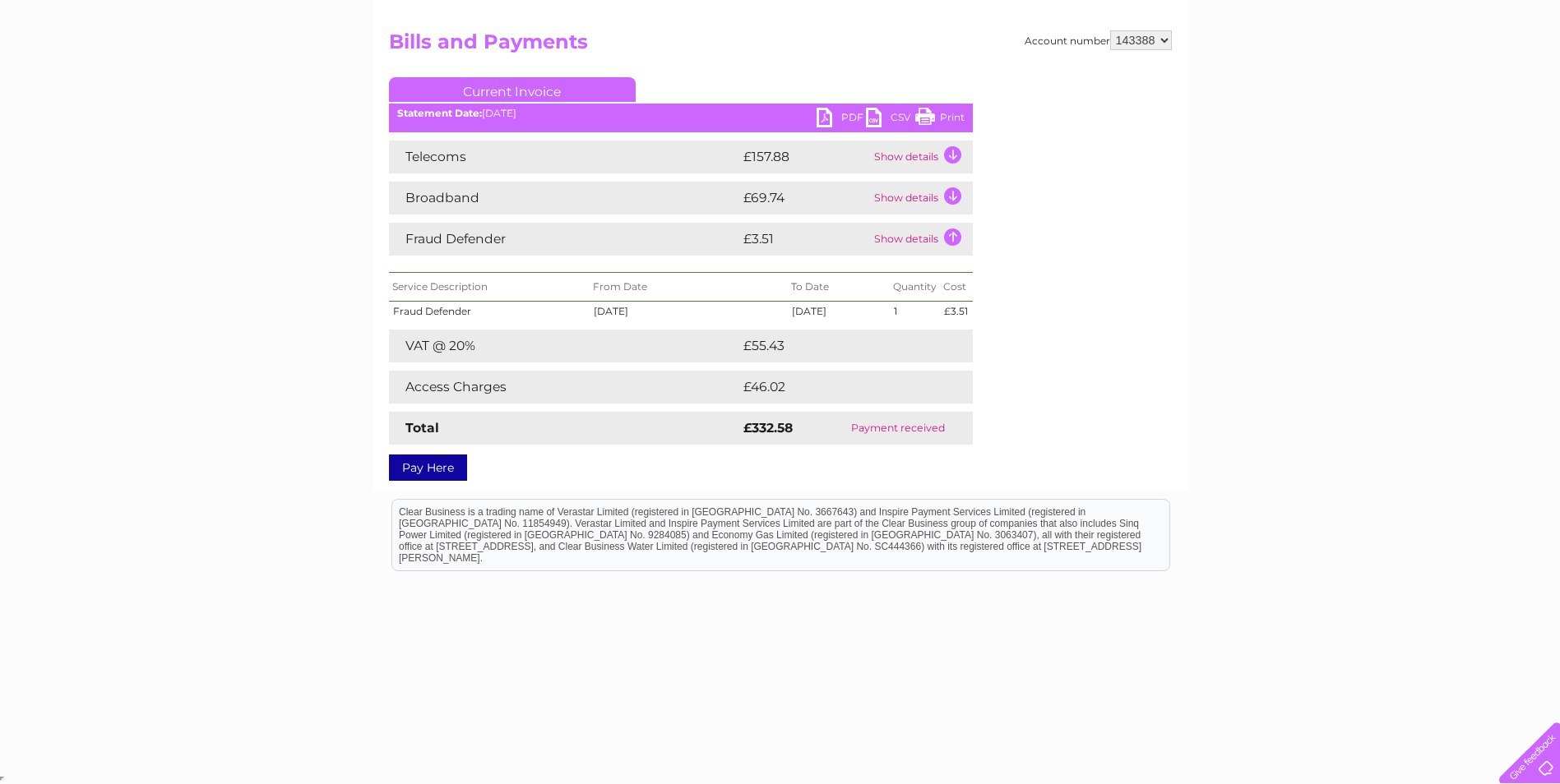
click at [944, 232] on td "Show details" at bounding box center [920, 239] width 103 height 33
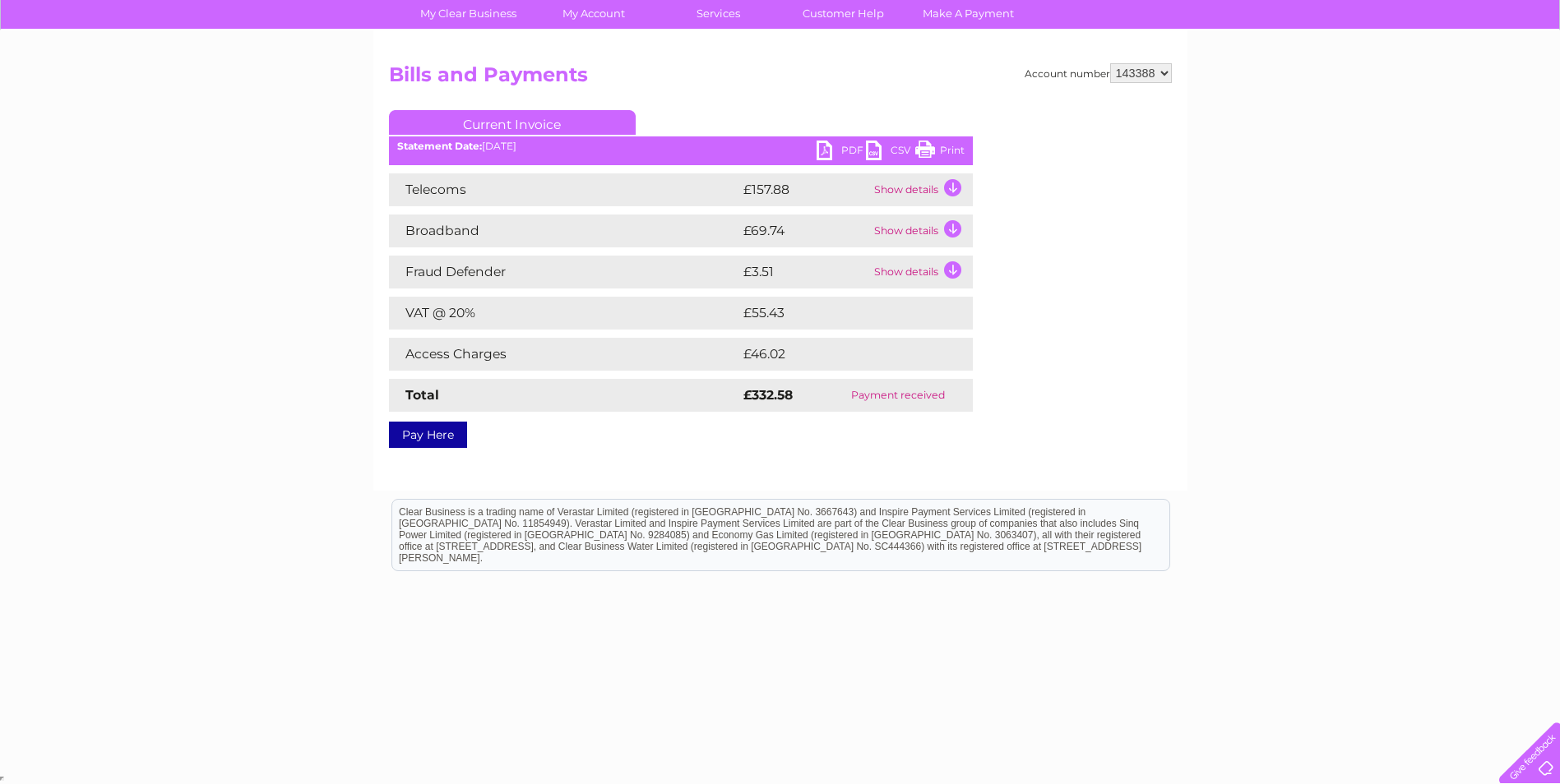
scroll to position [125, 0]
click at [1162, 74] on select "143388" at bounding box center [1141, 74] width 62 height 20
click at [1218, 109] on div "My Clear Business Login Details My Details My Preferences Link Account My Accou…" at bounding box center [780, 384] width 1560 height 773
click at [1284, 112] on div "My Clear Business Login Details My Details My Preferences Link Account My Accou…" at bounding box center [780, 384] width 1560 height 773
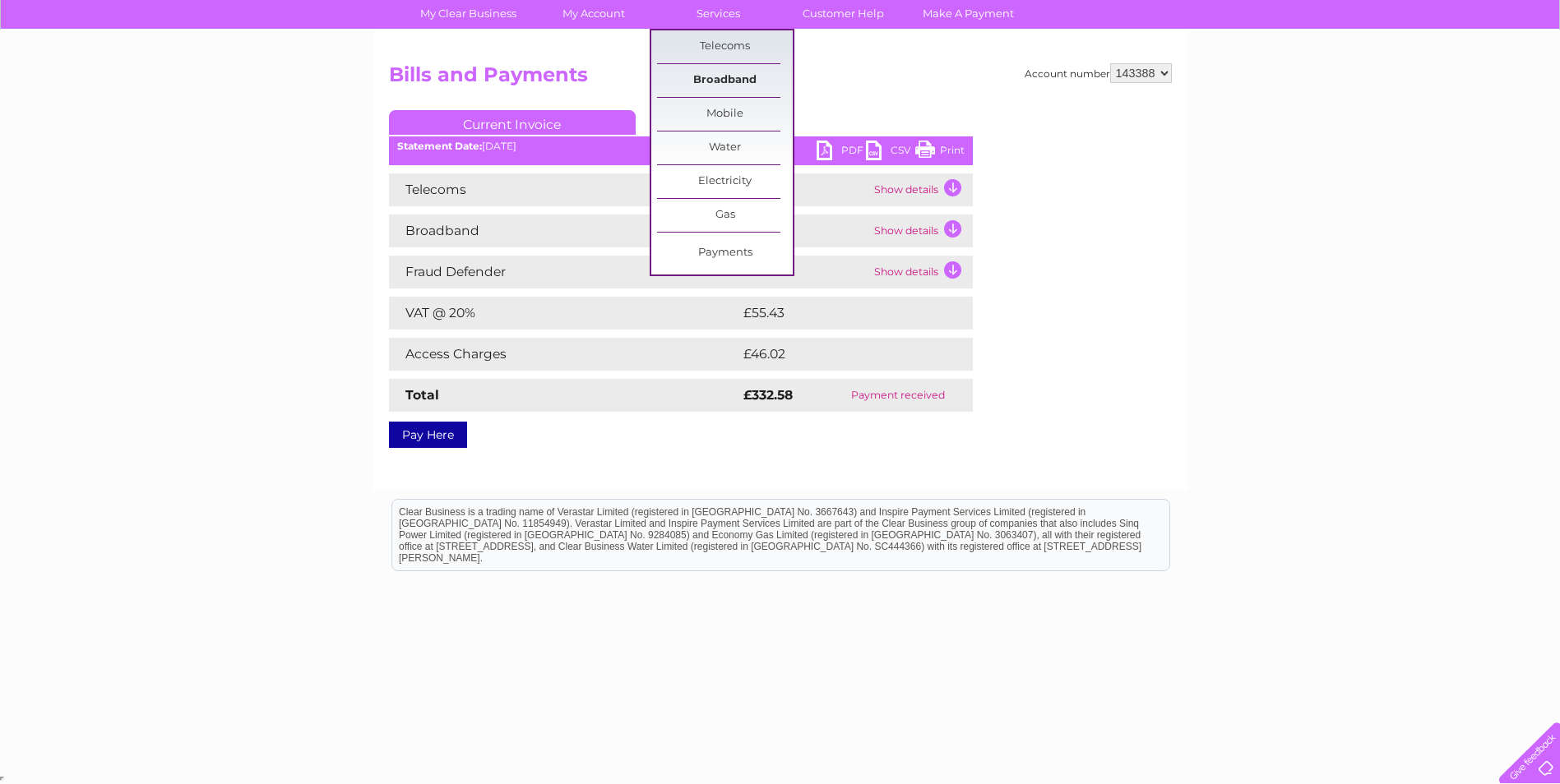
click at [743, 72] on link "Broadband" at bounding box center [724, 81] width 135 height 33
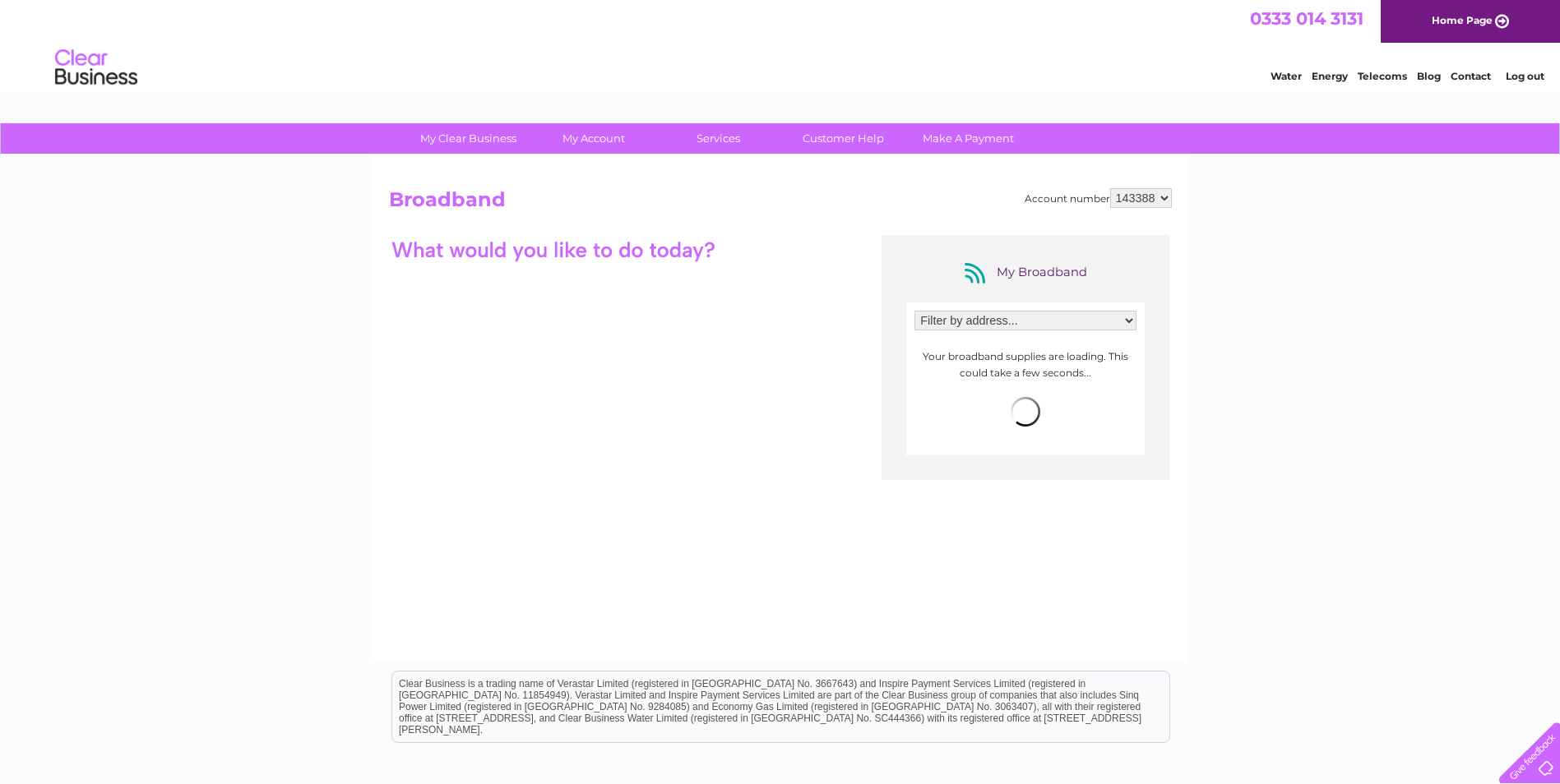
click at [988, 317] on select "Filter by address... 2 Newbiggin, Malton, North Yorkshire, YO17 7JF 41 Town Str…" at bounding box center [1025, 321] width 222 height 20
click at [914, 311] on select "Filter by address... 2 Newbiggin, Malton, North Yorkshire, YO17 7JF 41 Town Str…" at bounding box center [1025, 321] width 222 height 20
click at [1000, 316] on select "Filter by address... 2 Newbiggin, Malton, North Yorkshire, YO17 7JF 41 Town Str…" at bounding box center [1025, 321] width 222 height 20
click at [914, 311] on select "Filter by address... 2 Newbiggin, Malton, North Yorkshire, YO17 7JF 41 Town Str…" at bounding box center [1025, 321] width 222 height 20
click at [981, 323] on select "Filter by address... 2 Newbiggin, Malton, North Yorkshire, YO17 7JF 41 Town Str…" at bounding box center [1025, 321] width 222 height 20
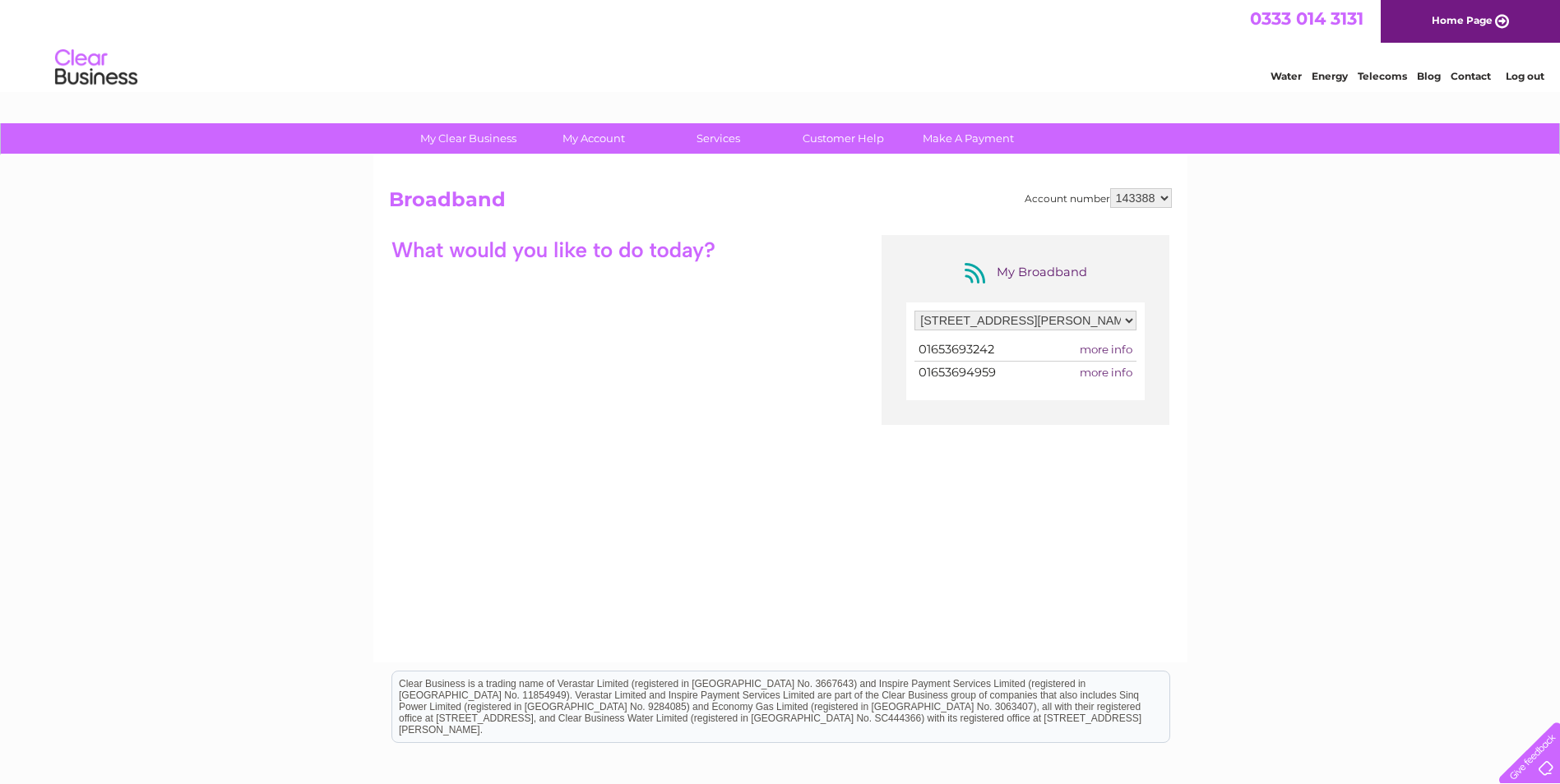
click at [914, 311] on select "Filter by address... 2 Newbiggin, Malton, North Yorkshire, YO17 7JF 41 Town Str…" at bounding box center [1025, 321] width 222 height 20
click at [1018, 331] on select "Filter by address... 2 Newbiggin, Malton, North Yorkshire, YO17 7JF 41 Town Str…" at bounding box center [1025, 321] width 222 height 20
select select "768137"
click at [914, 311] on select "Filter by address... 2 Newbiggin, Malton, North Yorkshire, YO17 7JF 41 Town Str…" at bounding box center [1025, 321] width 222 height 20
click at [833, 143] on link "Customer Help" at bounding box center [842, 138] width 135 height 30
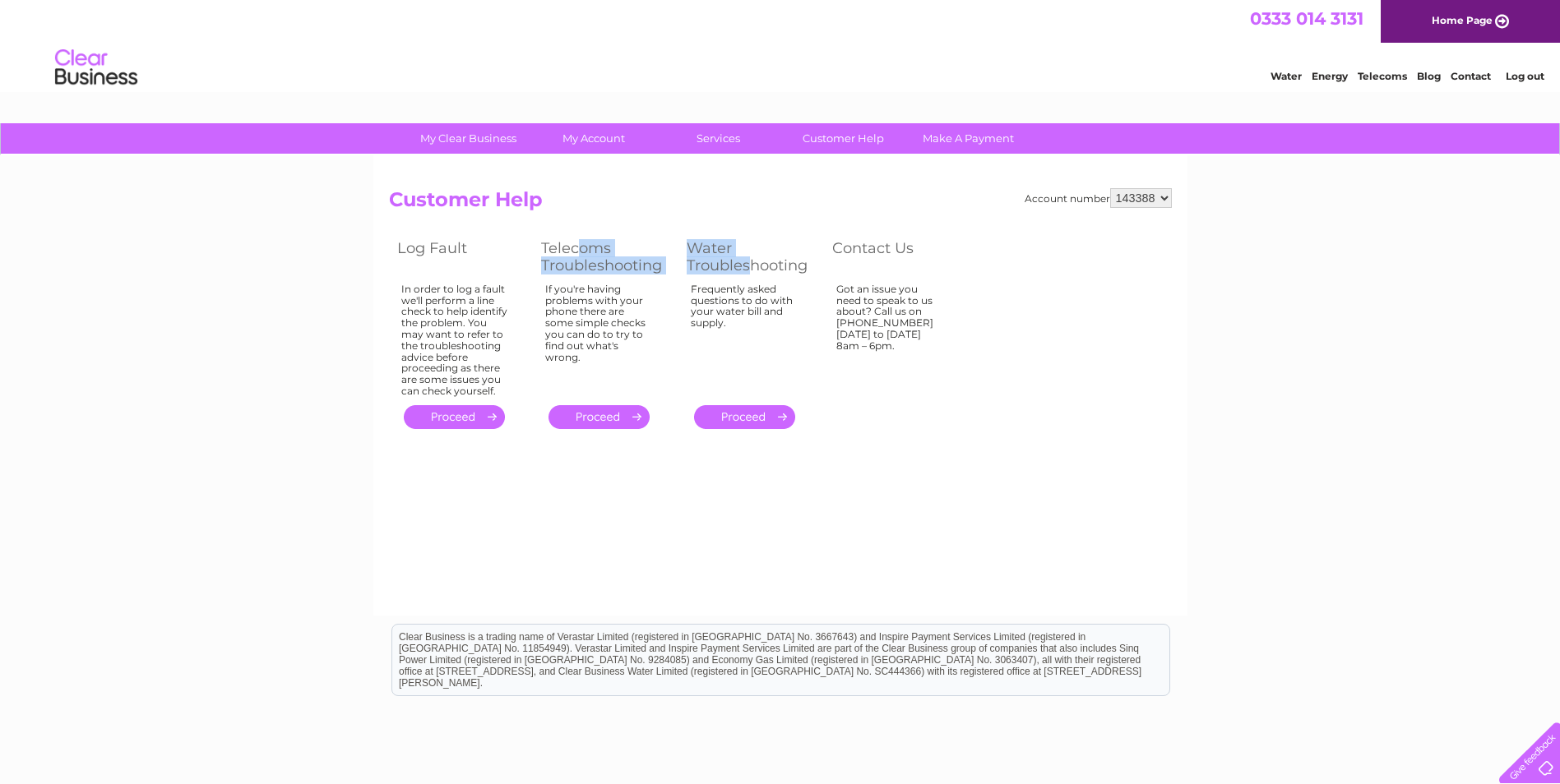
drag, startPoint x: 575, startPoint y: 246, endPoint x: 750, endPoint y: 269, distance: 176.5
click at [750, 269] on tr "Log Fault Telecoms Troubleshooting Water Troubleshooting Contact Us" at bounding box center [678, 257] width 579 height 44
drag, startPoint x: 750, startPoint y: 269, endPoint x: 889, endPoint y: 298, distance: 142.0
click at [869, 298] on div "Got an issue you need to speak to us about? Call us on [PHONE_NUMBER] [DATE] to…" at bounding box center [889, 337] width 107 height 107
drag, startPoint x: 943, startPoint y: 331, endPoint x: 393, endPoint y: 258, distance: 554.8
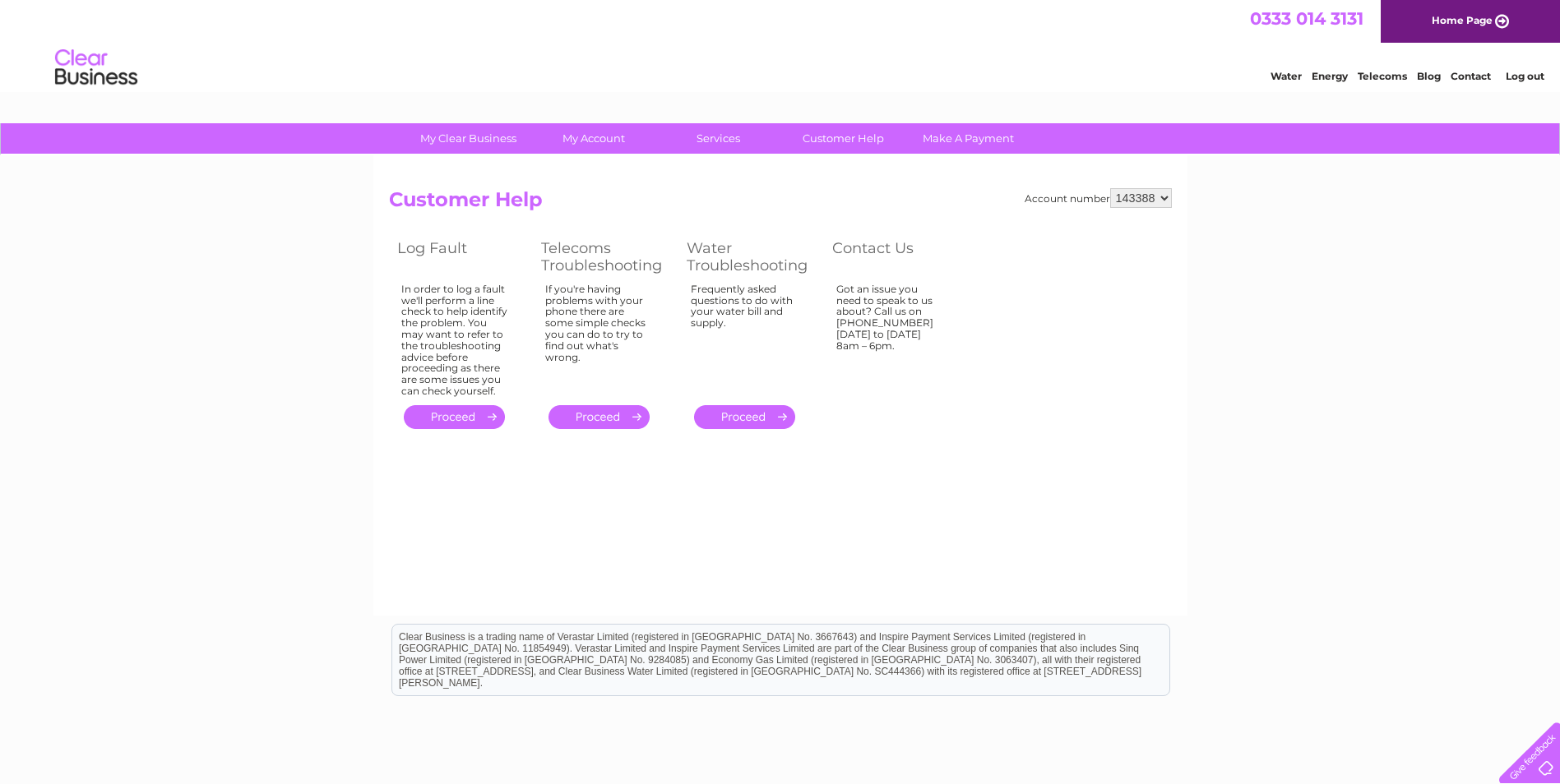
click at [393, 258] on tbody "Log Fault Telecoms Troubleshooting Water Troubleshooting Contact Us In order to…" at bounding box center [678, 333] width 579 height 197
drag, startPoint x: 393, startPoint y: 258, endPoint x: 781, endPoint y: 317, distance: 392.5
click at [781, 317] on div "Frequently asked questions to do with your water bill and supply." at bounding box center [744, 337] width 108 height 107
drag, startPoint x: 738, startPoint y: 324, endPoint x: 642, endPoint y: 291, distance: 101.5
click at [642, 291] on tr "In order to log a fault we'll perform a line check to help identify the problem…" at bounding box center [678, 341] width 579 height 122
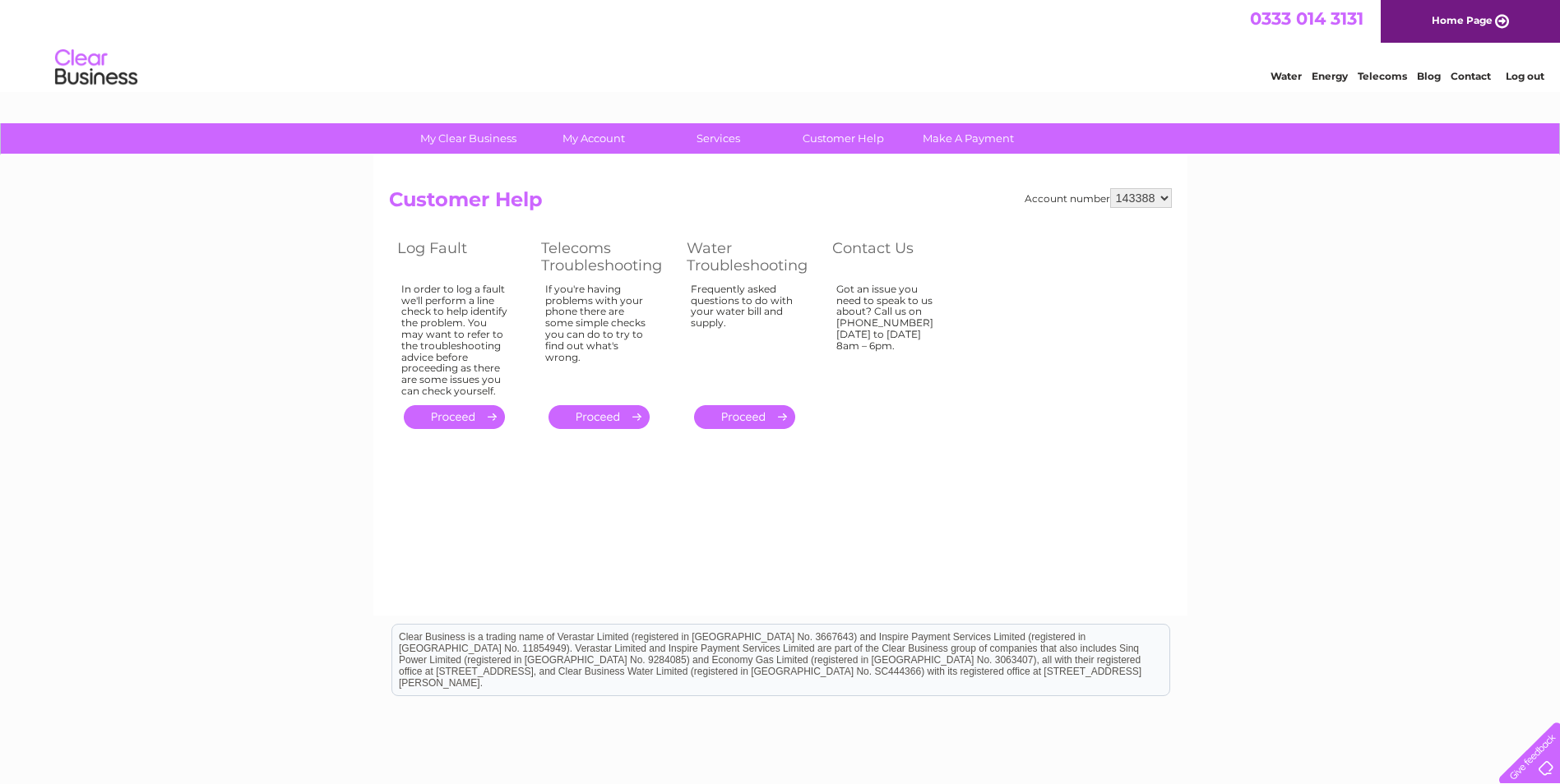
click at [642, 291] on div "If you're having problems with your phone there are some simple checks you can …" at bounding box center [599, 337] width 108 height 107
click at [561, 291] on div "If you're having problems with your phone there are some simple checks you can …" at bounding box center [599, 337] width 108 height 107
drag, startPoint x: 561, startPoint y: 291, endPoint x: 627, endPoint y: 310, distance: 68.7
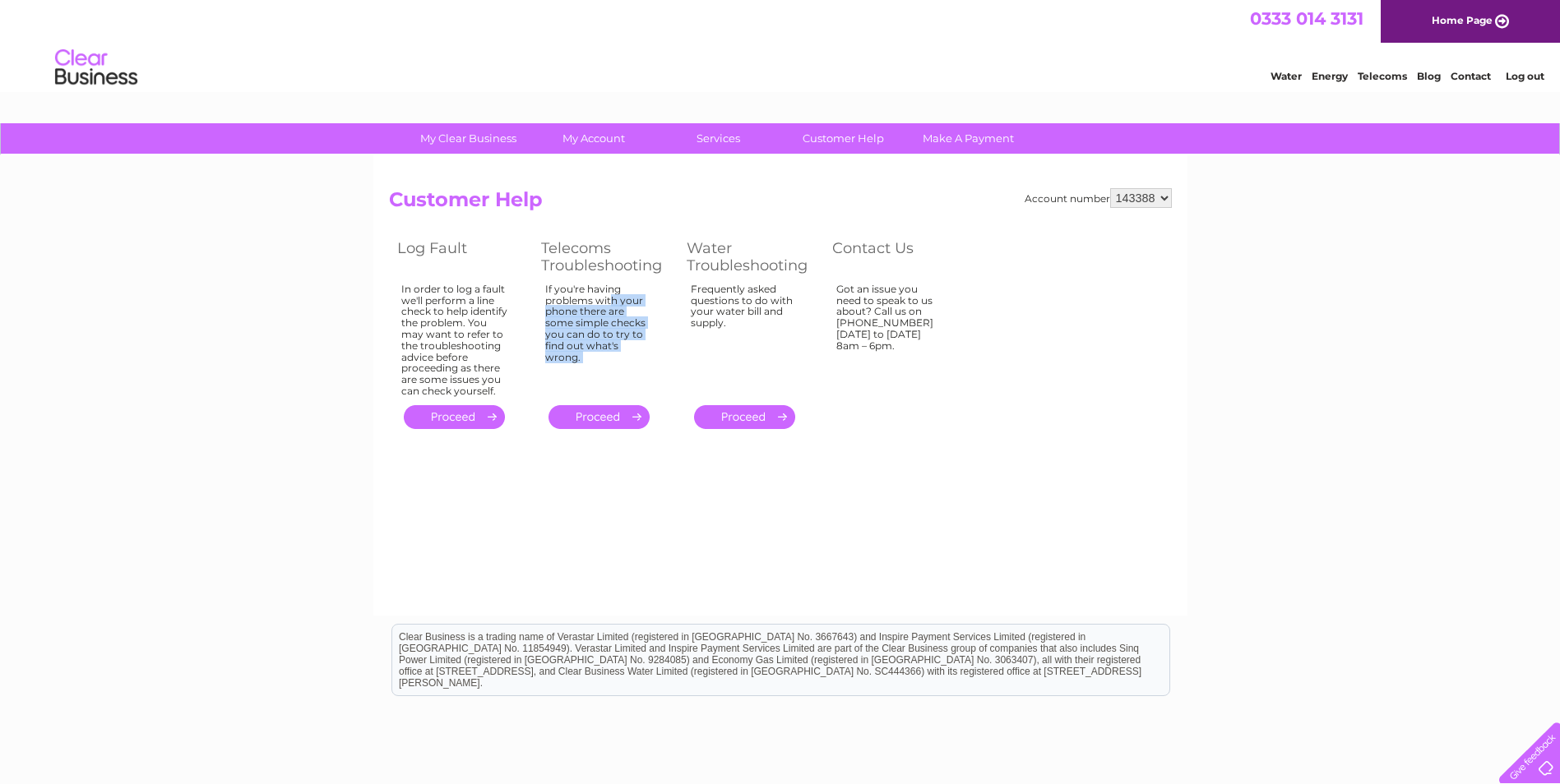
click at [627, 310] on div "If you're having problems with your phone there are some simple checks you can …" at bounding box center [599, 337] width 108 height 107
click at [592, 419] on link "." at bounding box center [599, 417] width 101 height 24
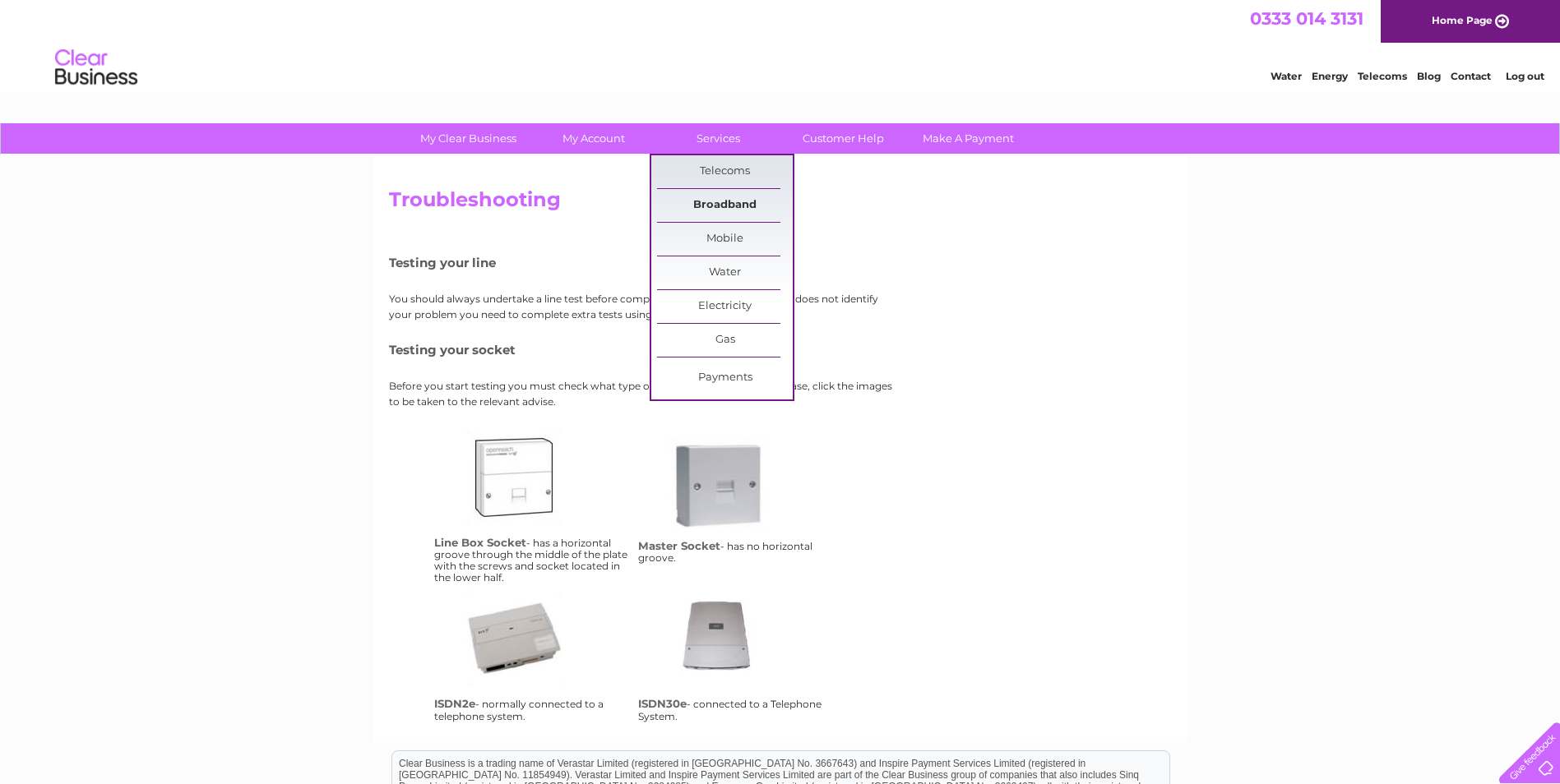
click at [744, 201] on link "Broadband" at bounding box center [724, 205] width 135 height 33
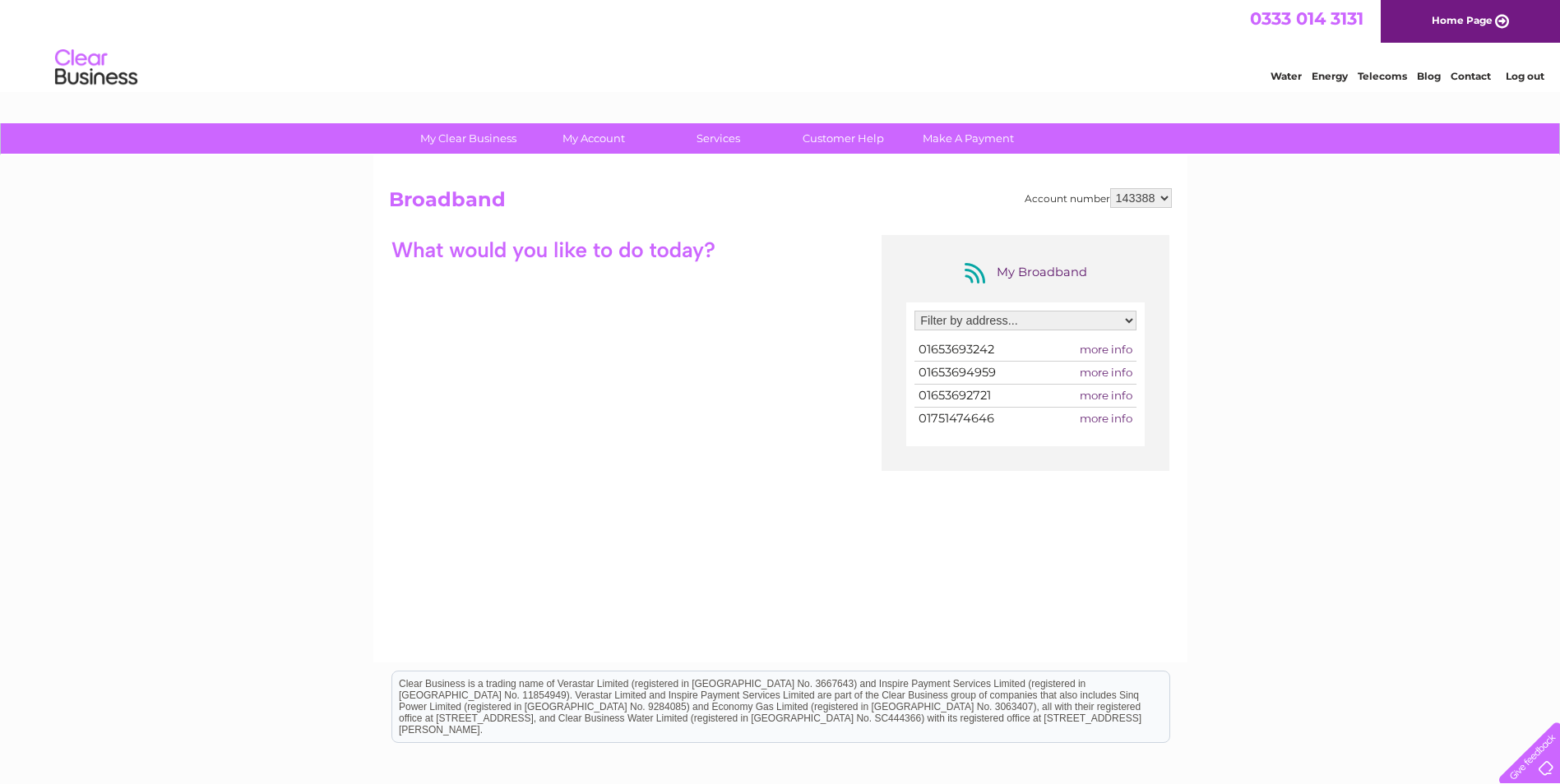
click at [994, 357] on span "01653693242" at bounding box center [956, 349] width 75 height 15
click at [1108, 354] on span "more info" at bounding box center [1106, 349] width 53 height 13
click at [1110, 372] on span "more info" at bounding box center [1106, 372] width 53 height 13
drag, startPoint x: 1012, startPoint y: 372, endPoint x: 910, endPoint y: 374, distance: 102.0
click at [910, 374] on div "Filter by address... 2 Newbiggin, Malton, North Yorkshire, YO17 7JF 41 Town Str…" at bounding box center [1025, 373] width 238 height 143
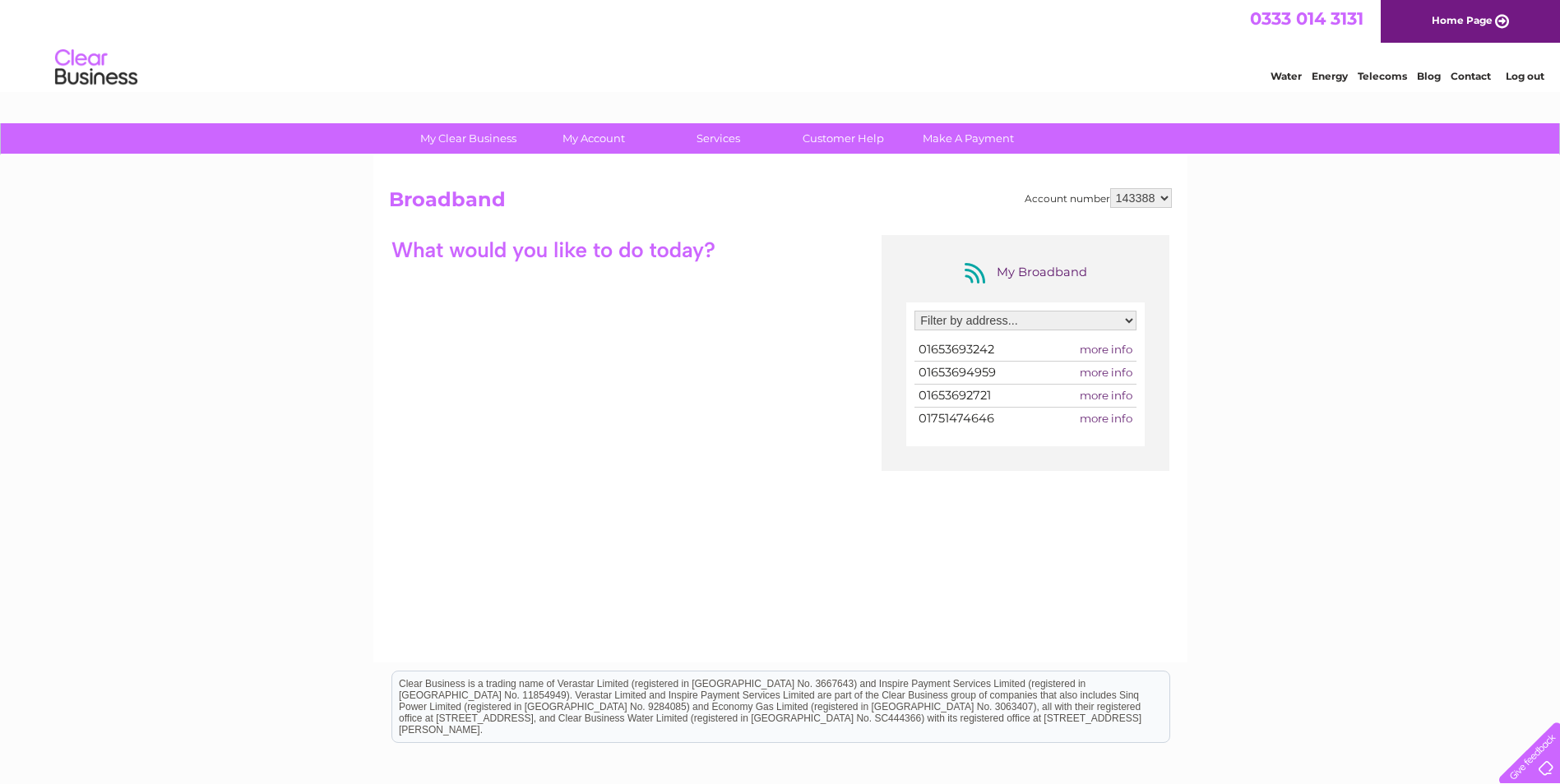
drag, startPoint x: 910, startPoint y: 374, endPoint x: 1012, endPoint y: 395, distance: 104.1
click at [1012, 395] on td "01653692721" at bounding box center [979, 395] width 130 height 22
drag, startPoint x: 1000, startPoint y: 394, endPoint x: 923, endPoint y: 393, distance: 77.0
click at [923, 393] on td "01653692721" at bounding box center [979, 395] width 130 height 22
drag, startPoint x: 923, startPoint y: 393, endPoint x: 1003, endPoint y: 403, distance: 80.6
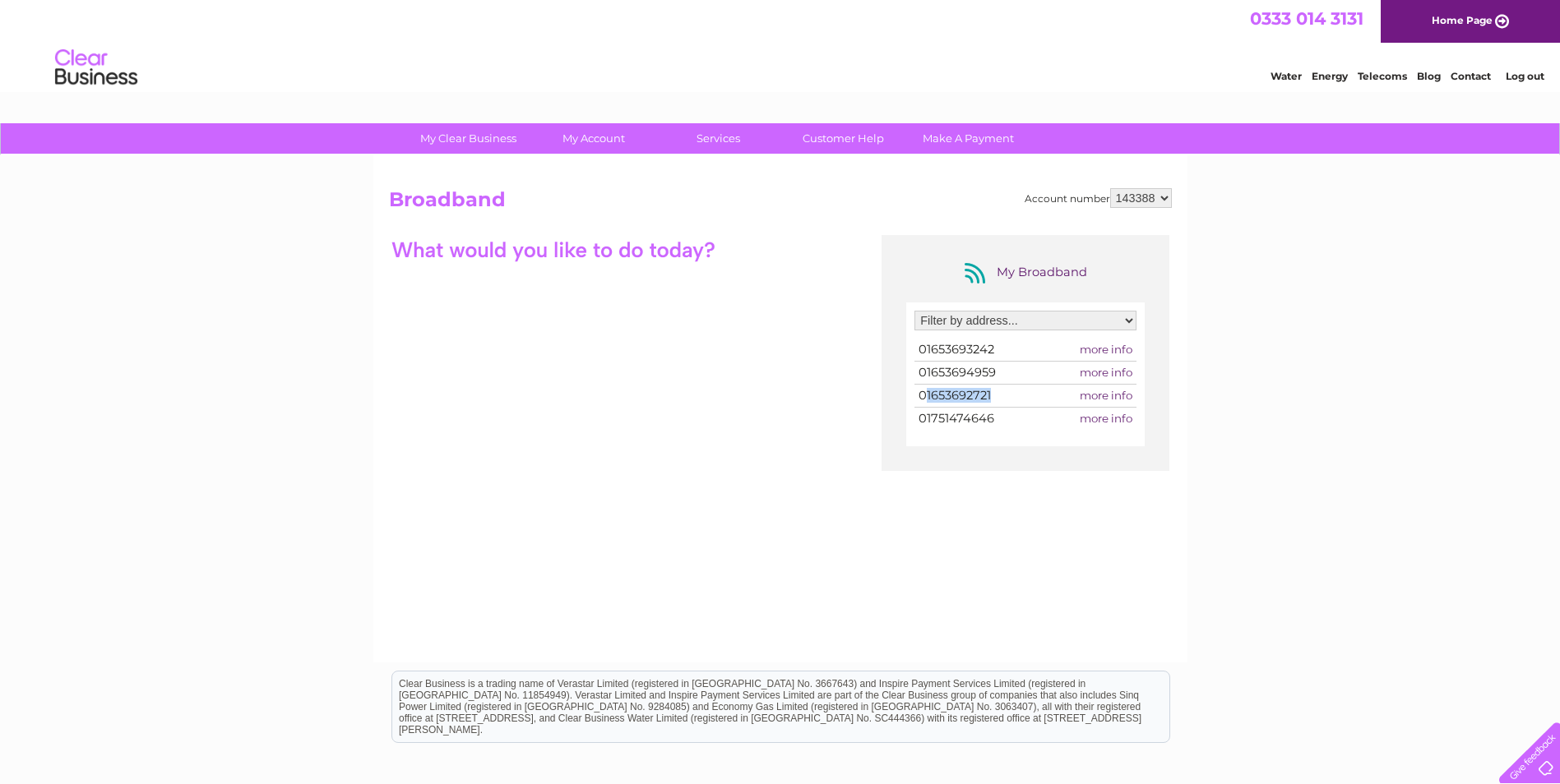
click at [1003, 403] on td "01653692721" at bounding box center [979, 395] width 130 height 22
drag, startPoint x: 1135, startPoint y: 369, endPoint x: 1008, endPoint y: 326, distance: 134.1
click at [1008, 326] on div "Filter by address... 2 Newbiggin, Malton, North Yorkshire, YO17 7JF 41 Town Str…" at bounding box center [1025, 373] width 238 height 143
drag, startPoint x: 1008, startPoint y: 326, endPoint x: 1064, endPoint y: 364, distance: 67.7
click at [1064, 364] on td "more info" at bounding box center [1089, 372] width 92 height 22
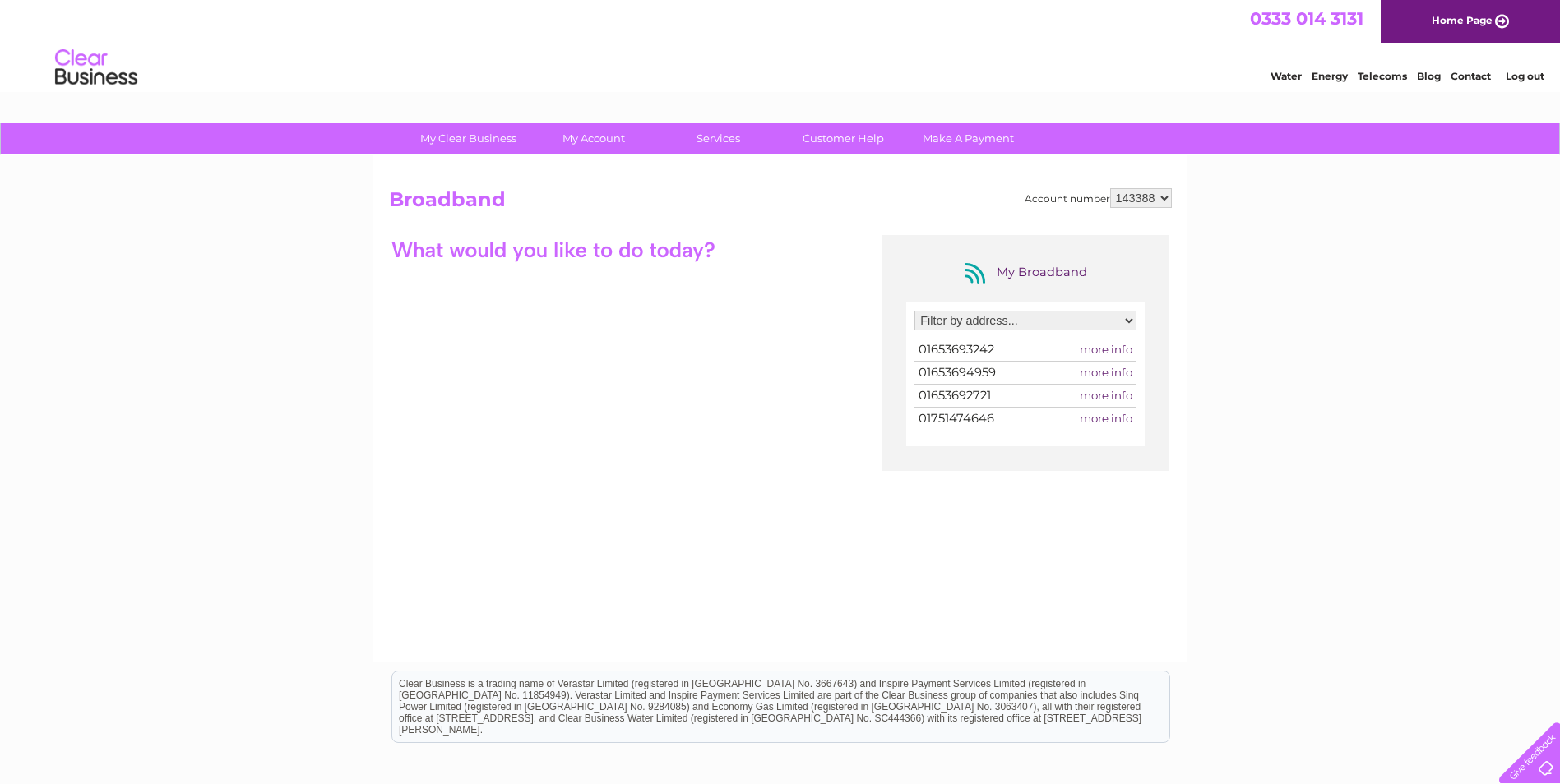
click at [1098, 346] on span "more info" at bounding box center [1106, 349] width 53 height 13
click at [1097, 350] on span "more info" at bounding box center [1106, 349] width 53 height 13
drag, startPoint x: 1097, startPoint y: 350, endPoint x: 990, endPoint y: 352, distance: 107.0
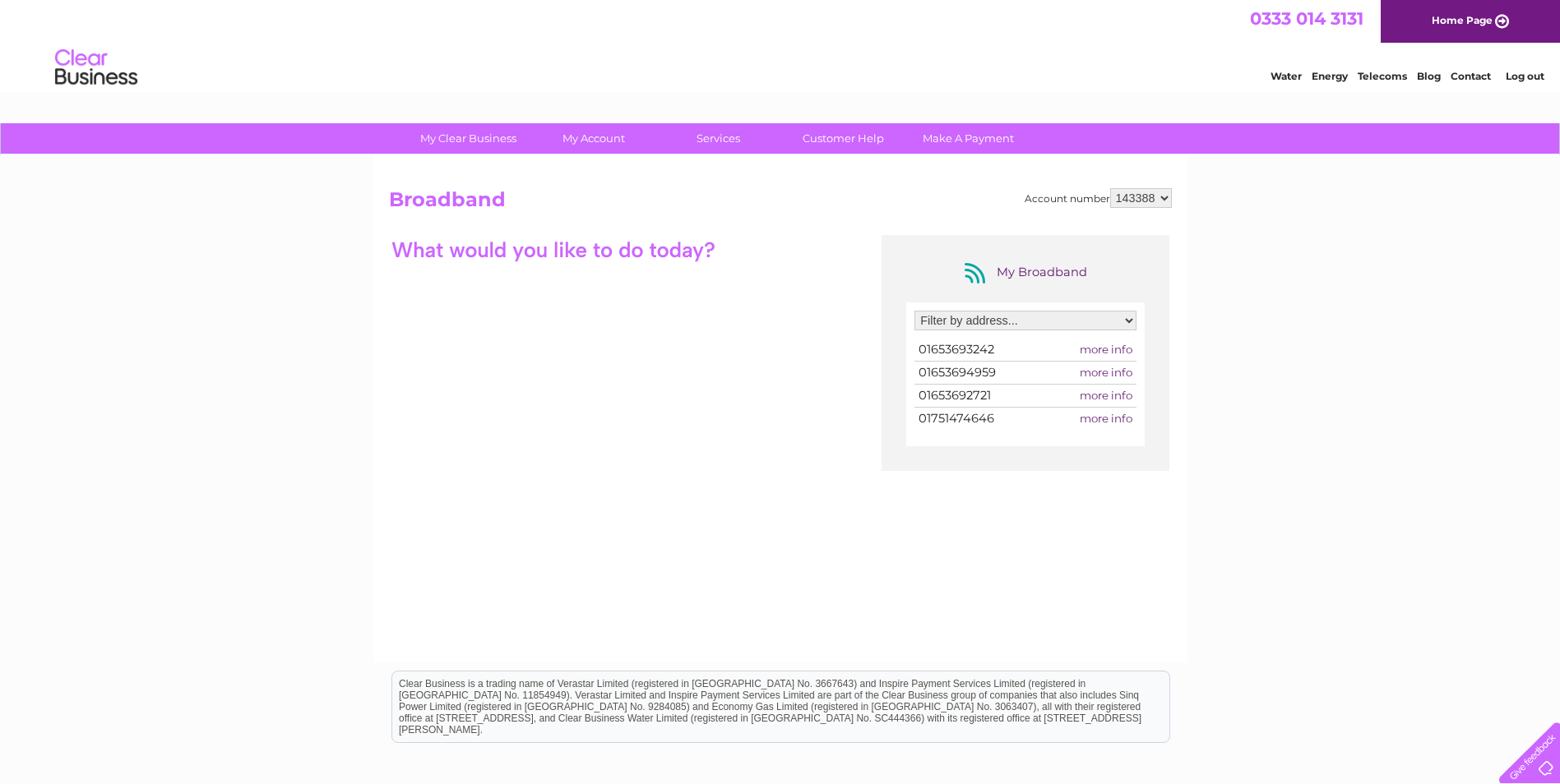
click at [991, 352] on span "01653693242" at bounding box center [956, 349] width 75 height 15
click at [990, 352] on span "01653693242" at bounding box center [956, 349] width 75 height 15
drag, startPoint x: 990, startPoint y: 352, endPoint x: 978, endPoint y: 313, distance: 40.8
click at [974, 312] on select "Filter by address... 2 Newbiggin, Malton, North Yorkshire, YO17 7JF 41 Town Str…" at bounding box center [1025, 321] width 222 height 20
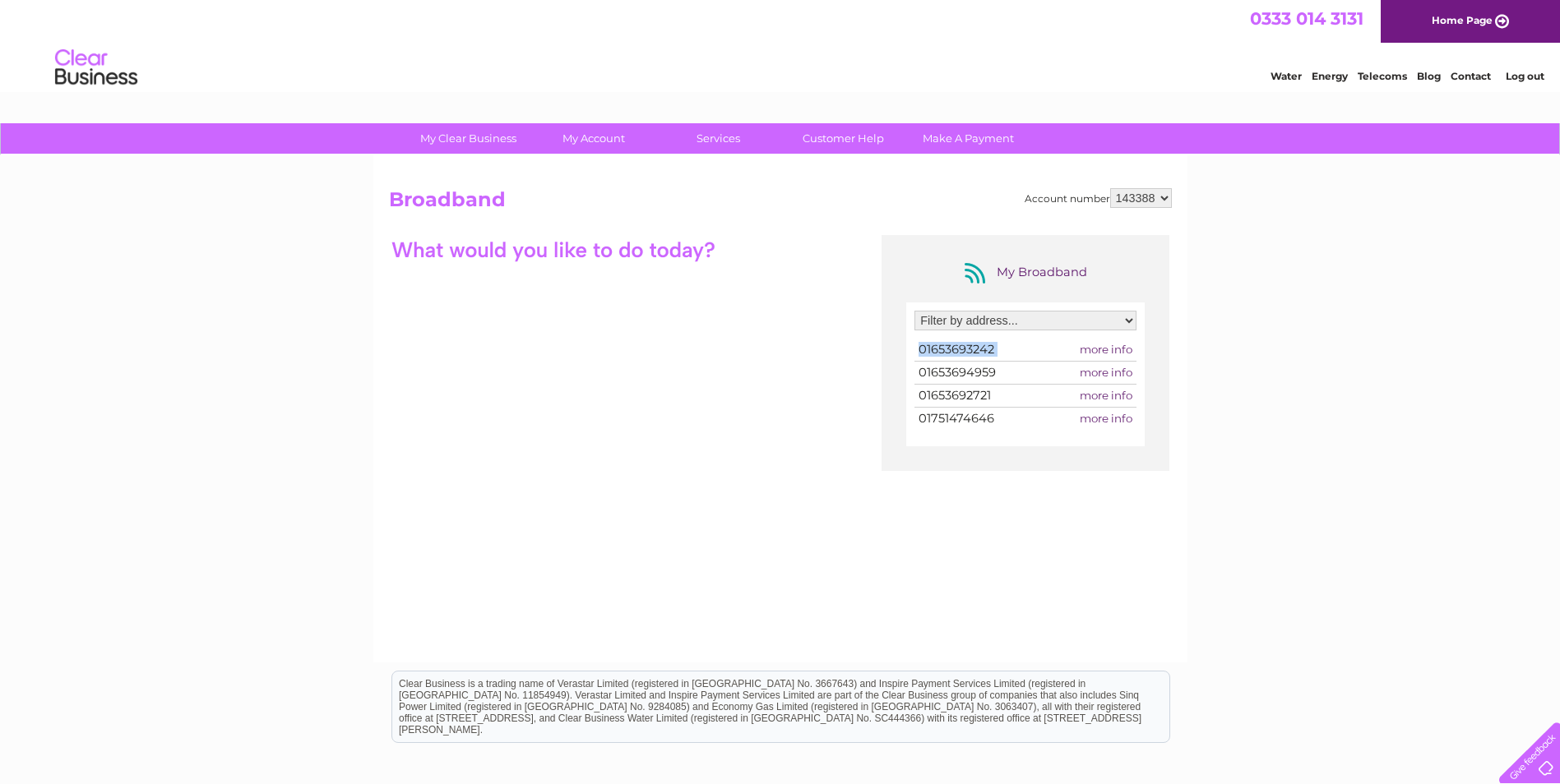
select select "768137"
click at [914, 311] on select "Filter by address... 2 Newbiggin, Malton, North Yorkshire, YO17 7JF 41 Town Str…" at bounding box center [1025, 321] width 222 height 20
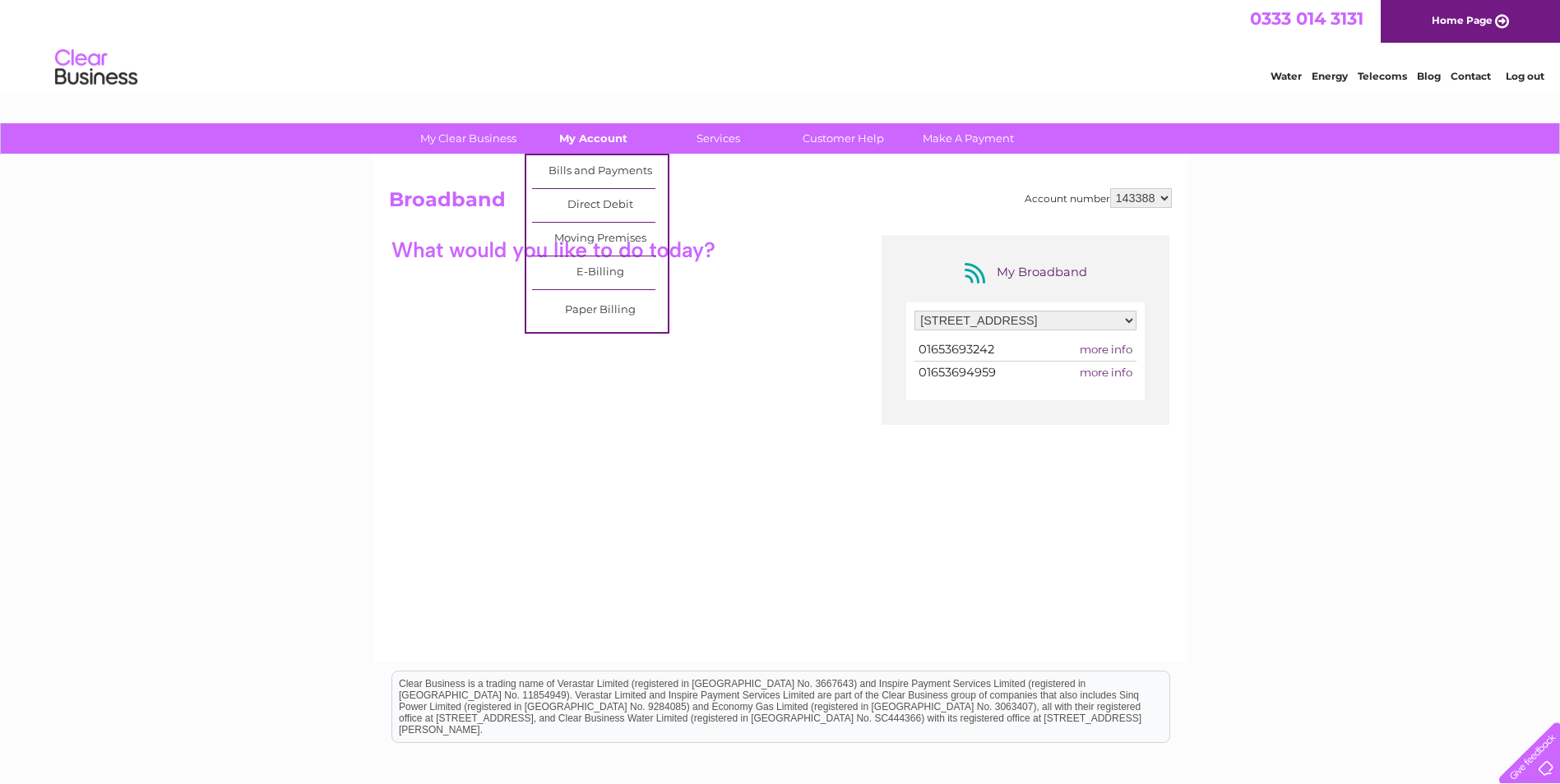
click at [580, 133] on link "My Account" at bounding box center [592, 138] width 135 height 30
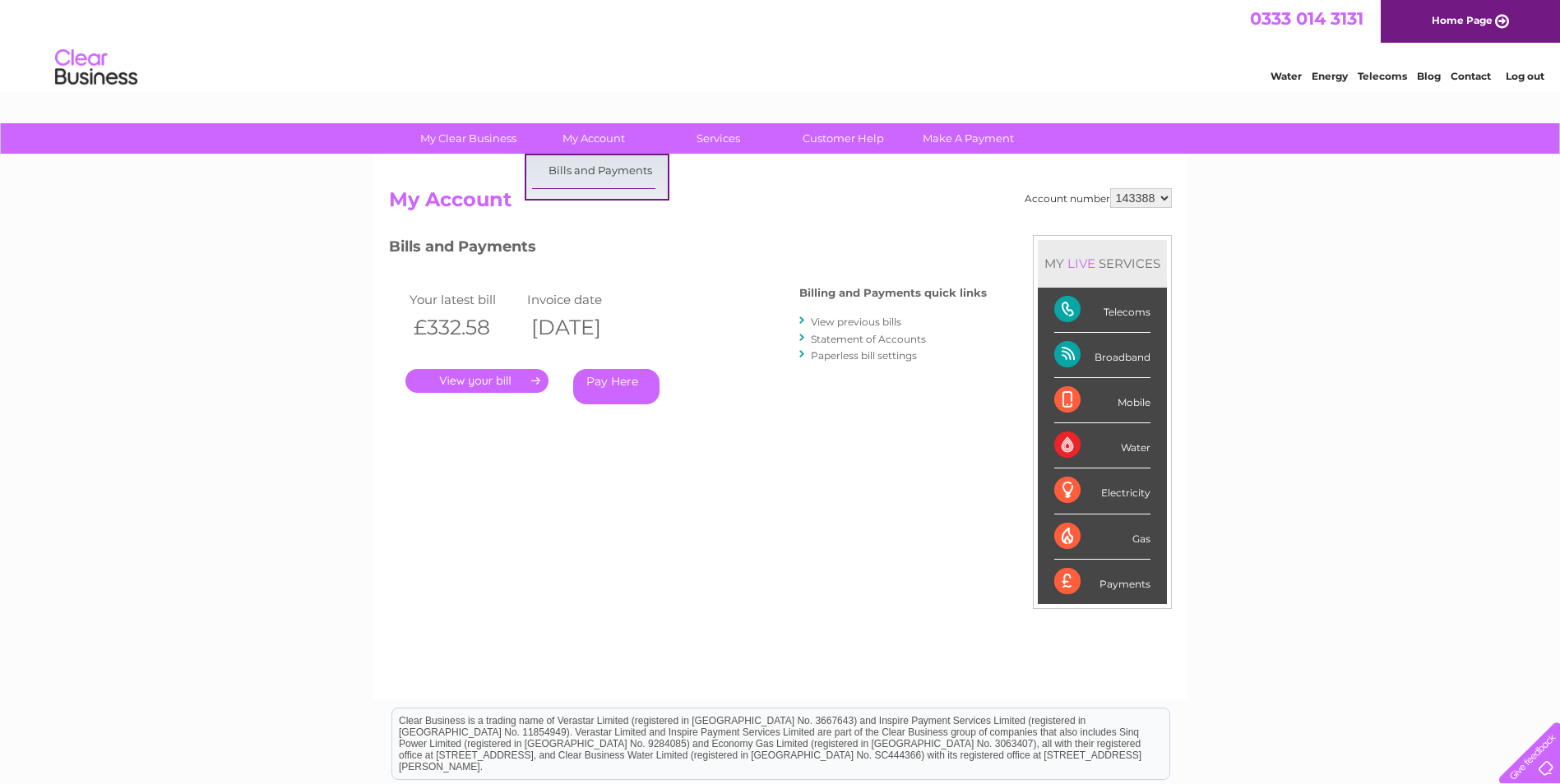
click at [786, 248] on h3 "Bills and Payments" at bounding box center [688, 250] width 598 height 29
click at [514, 376] on link "." at bounding box center [476, 381] width 143 height 24
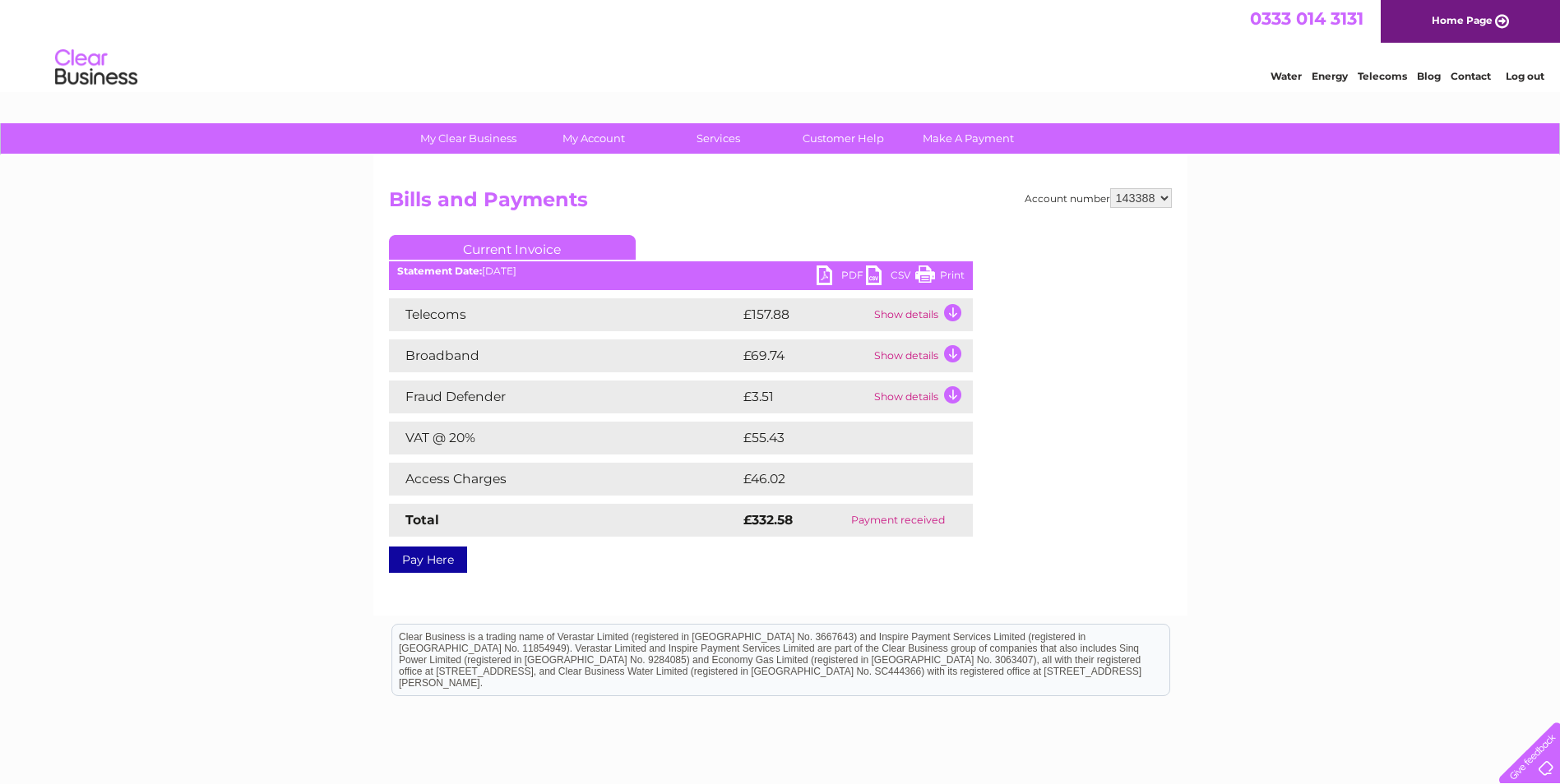
click at [558, 241] on link "Current Invoice" at bounding box center [512, 247] width 246 height 25
drag, startPoint x: 948, startPoint y: 521, endPoint x: 833, endPoint y: 520, distance: 115.0
click at [833, 520] on td "Payment received" at bounding box center [898, 521] width 150 height 33
click at [833, 518] on td "Payment received" at bounding box center [898, 521] width 150 height 33
click at [456, 564] on link "Pay Here" at bounding box center [428, 560] width 78 height 26
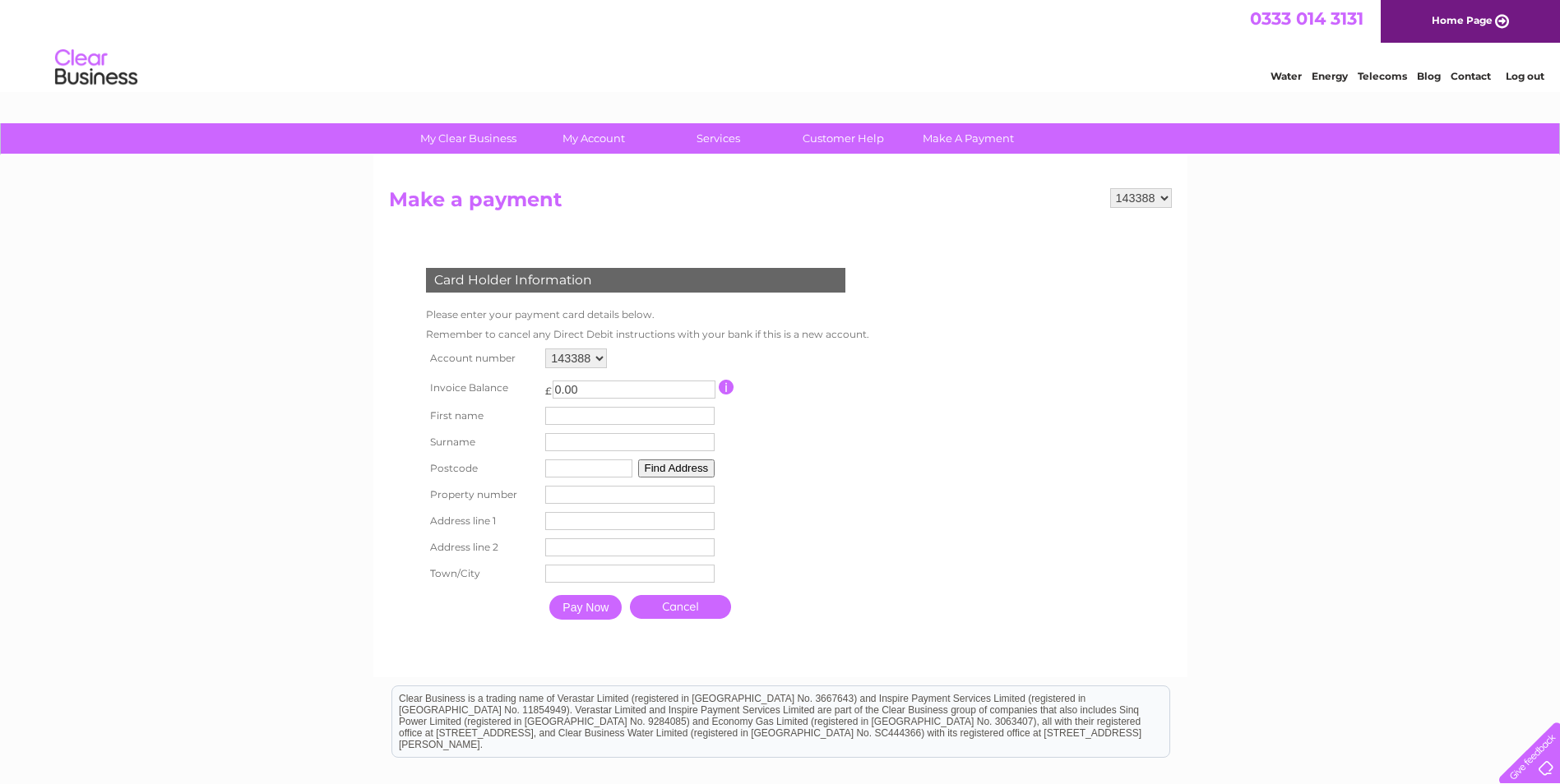
click at [1077, 271] on form "143388 Make a payment Card Holder Information Please enter your payment card de…" at bounding box center [780, 424] width 782 height 472
click at [585, 353] on select "143388" at bounding box center [576, 359] width 62 height 20
click at [601, 355] on select "143388" at bounding box center [576, 359] width 62 height 20
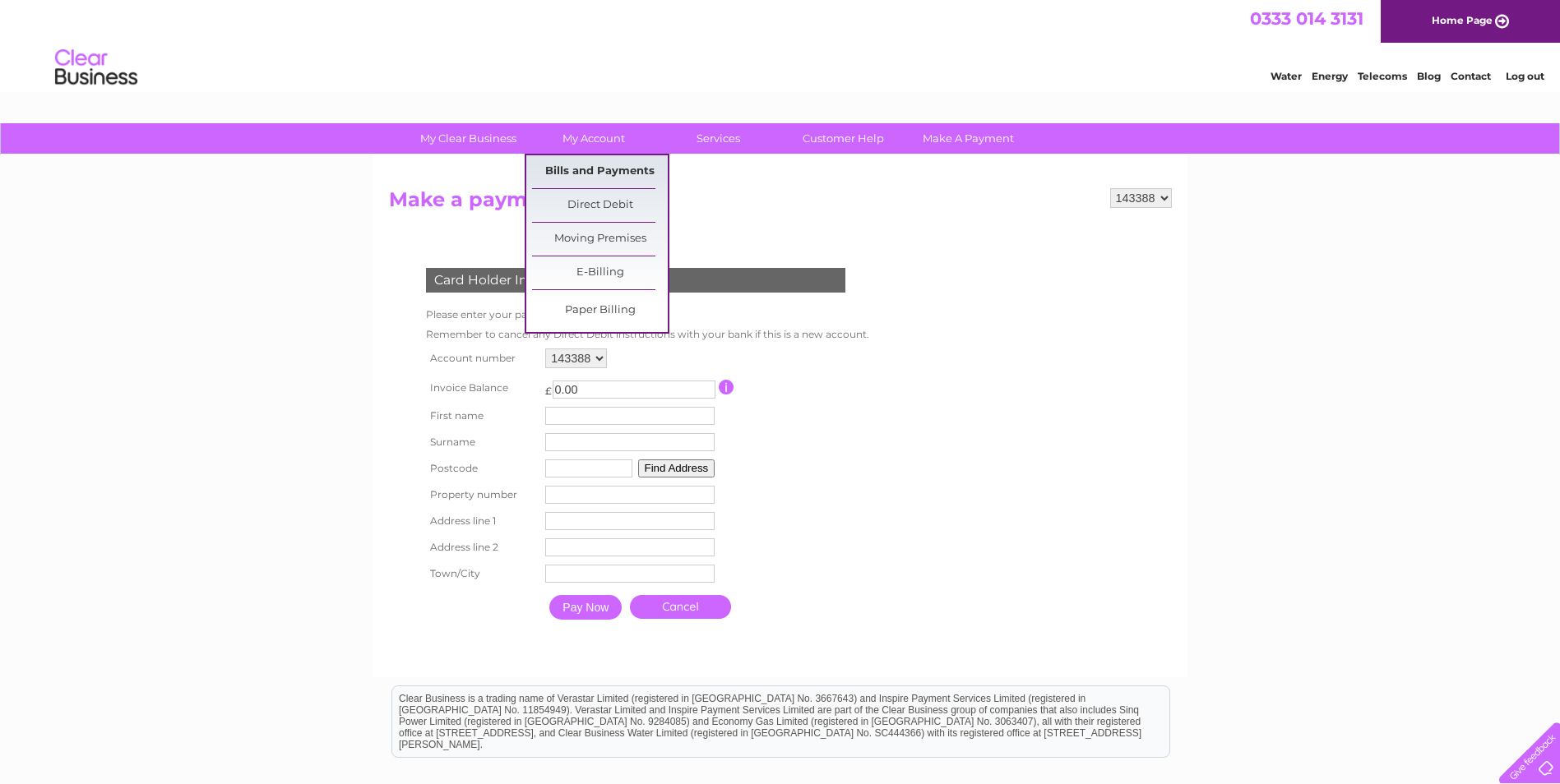
click at [598, 183] on link "Bills and Payments" at bounding box center [599, 172] width 135 height 33
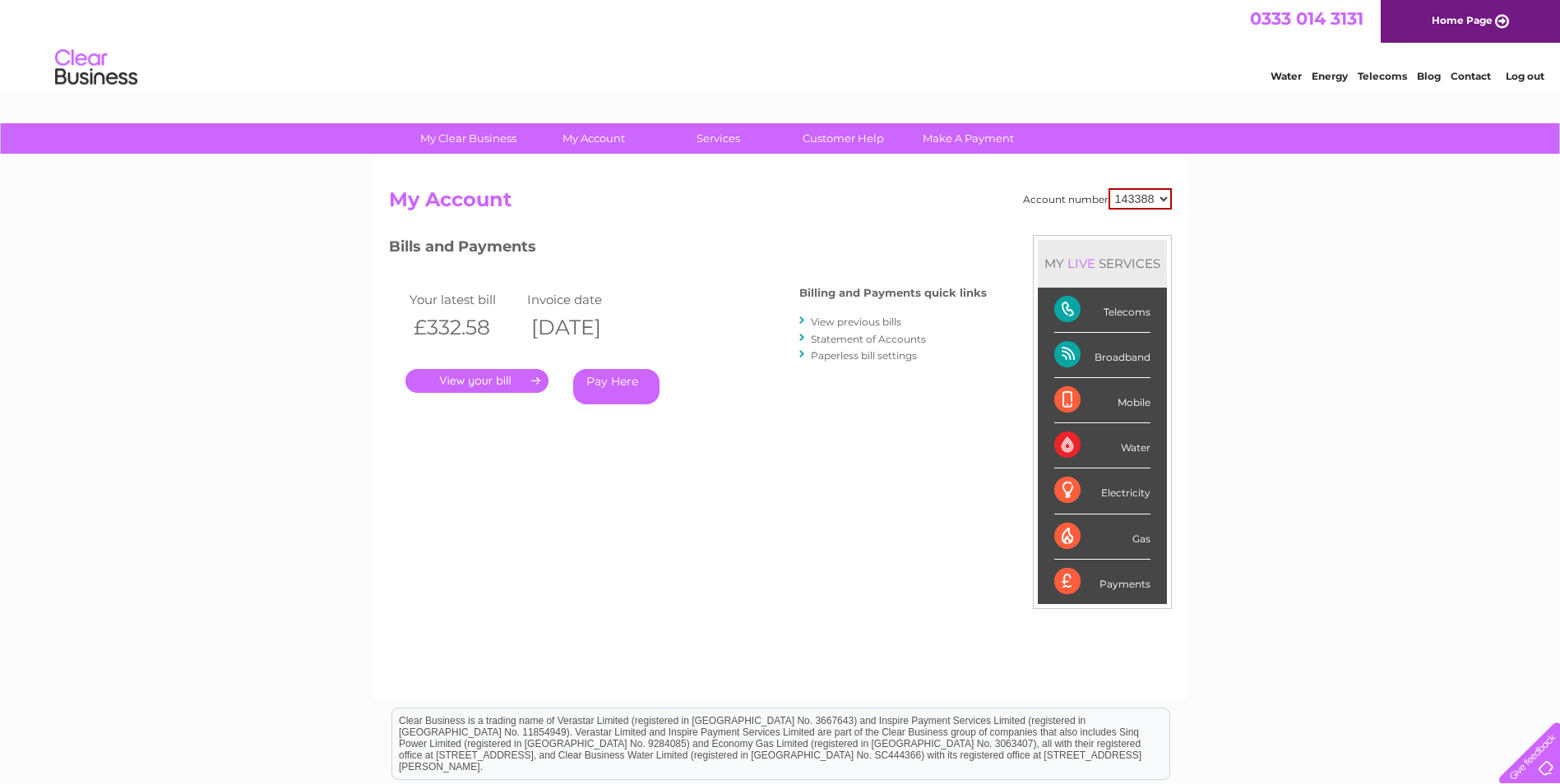
click at [1069, 357] on div "Broadband" at bounding box center [1102, 355] width 96 height 45
click at [1061, 307] on div "Telecoms" at bounding box center [1102, 311] width 96 height 45
click at [878, 342] on link "Statement of Accounts" at bounding box center [868, 339] width 115 height 13
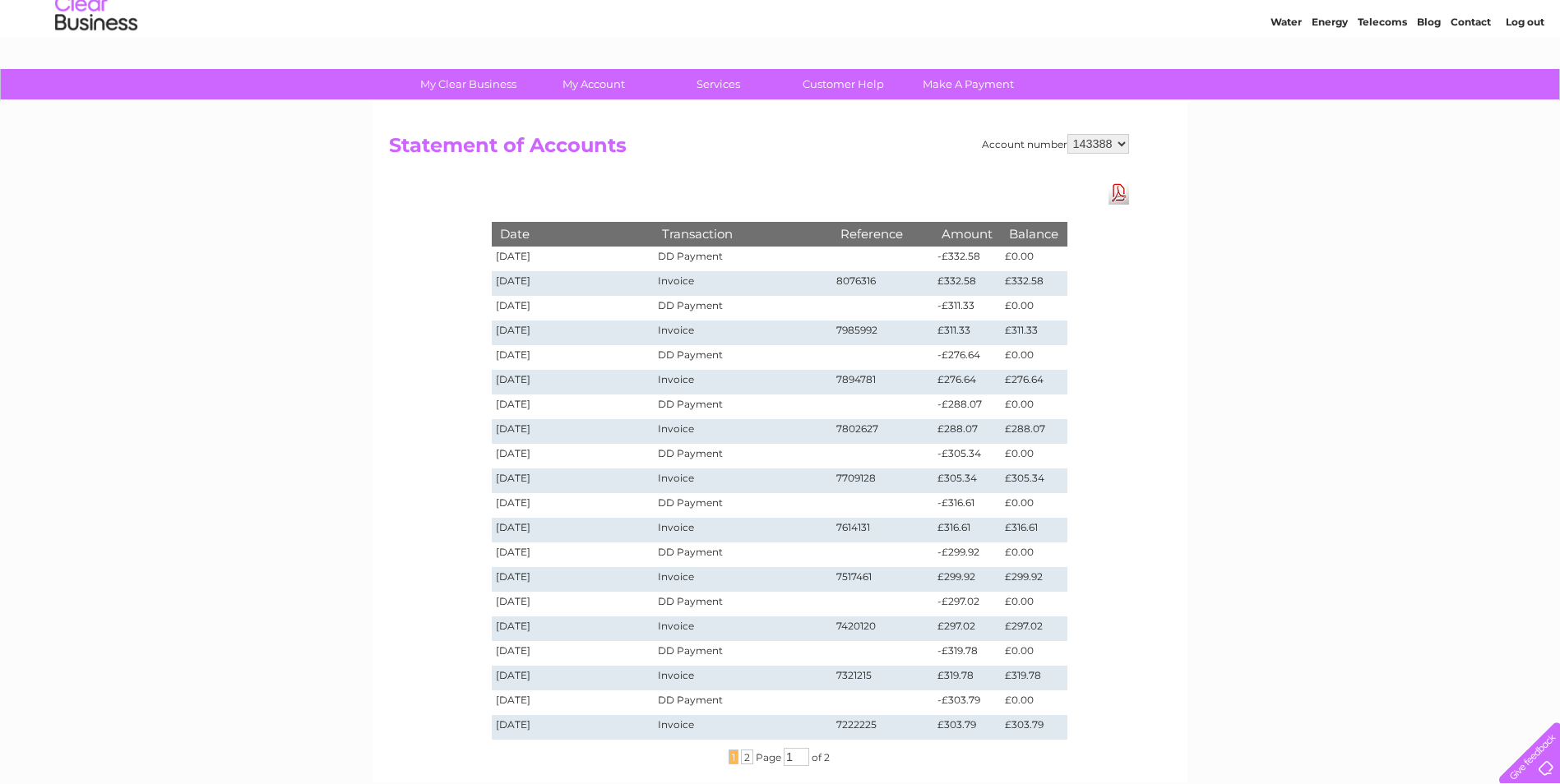
scroll to position [164, 0]
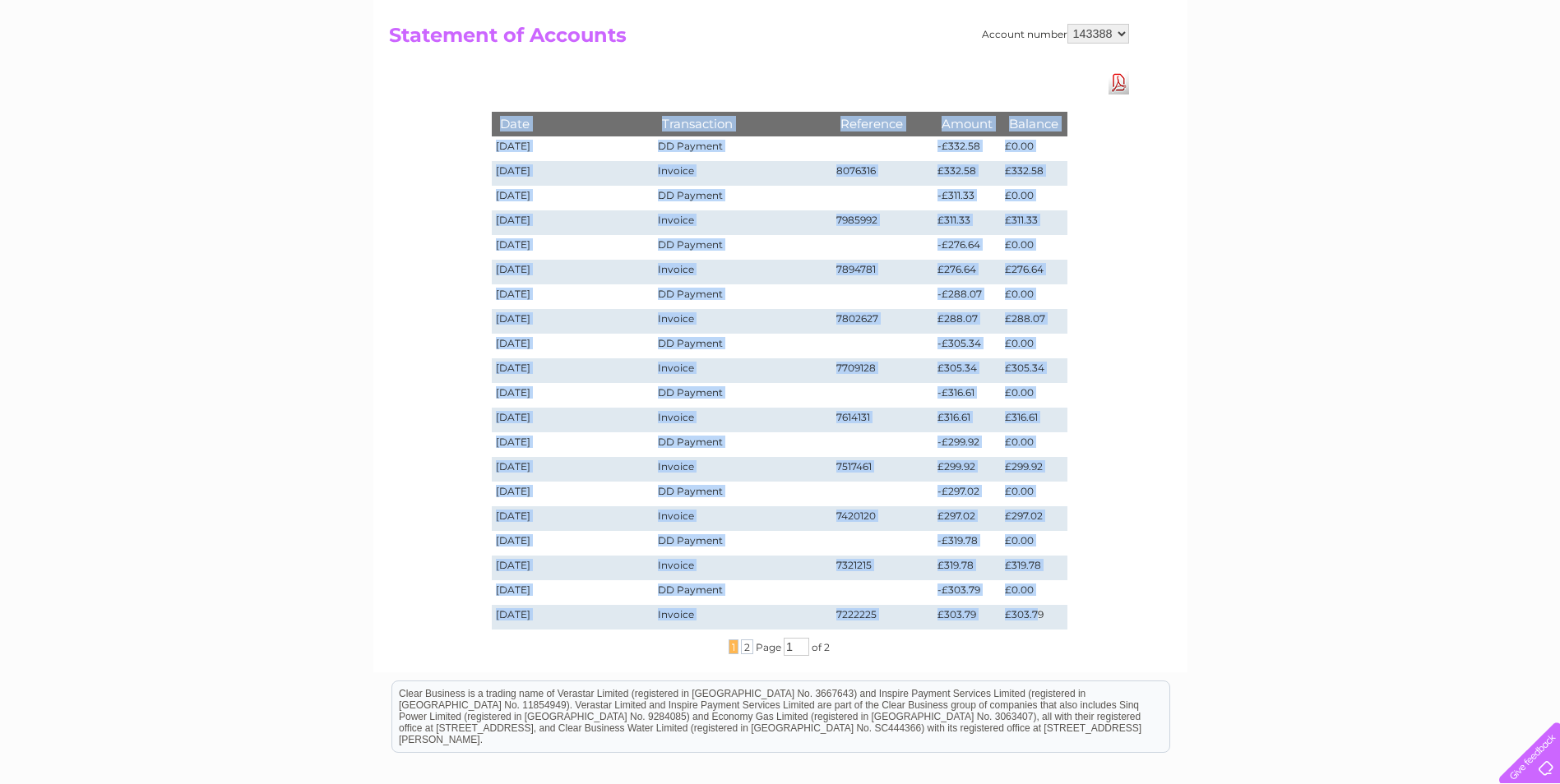
drag, startPoint x: 1038, startPoint y: 612, endPoint x: 482, endPoint y: 135, distance: 732.6
click at [482, 135] on div "Date Transaction Reference Amount Balance [DATE] DD Payment -£332.58 £0.00 [DAT…" at bounding box center [780, 362] width 658 height 584
drag, startPoint x: 482, startPoint y: 135, endPoint x: 626, endPoint y: 172, distance: 148.7
click at [624, 172] on td "09/09/2025" at bounding box center [572, 173] width 163 height 25
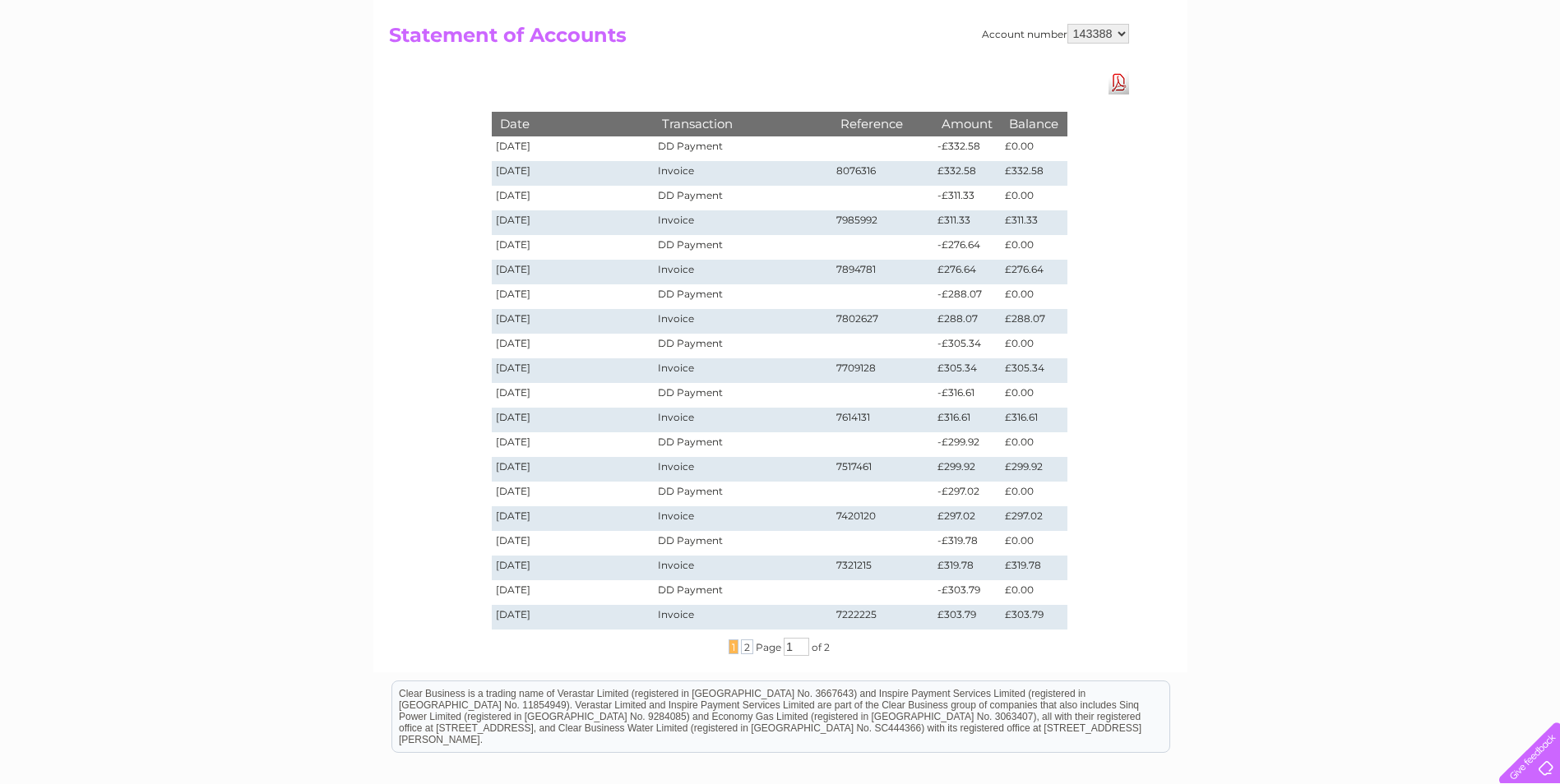
click at [683, 177] on td "Invoice" at bounding box center [741, 173] width 177 height 25
drag, startPoint x: 683, startPoint y: 177, endPoint x: 955, endPoint y: 208, distance: 273.8
click at [925, 205] on td at bounding box center [883, 198] width 102 height 25
click at [1008, 214] on td "£311.33" at bounding box center [1033, 223] width 65 height 25
drag, startPoint x: 1008, startPoint y: 214, endPoint x: 982, endPoint y: 220, distance: 26.7
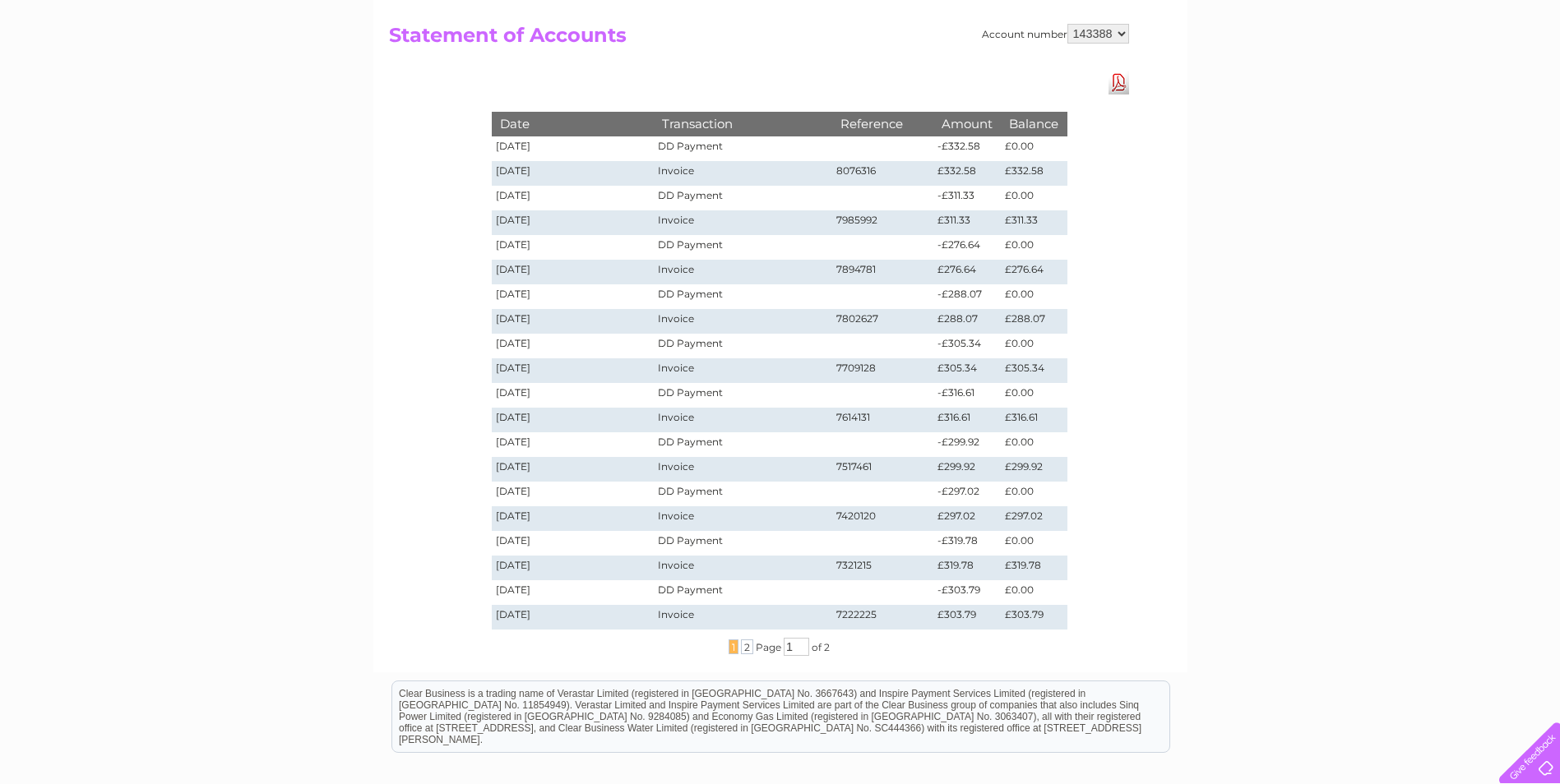
click at [982, 220] on td "£311.33" at bounding box center [967, 223] width 67 height 25
drag, startPoint x: 992, startPoint y: 220, endPoint x: 1116, endPoint y: 87, distance: 181.8
click at [1116, 87] on link "Download Pdf" at bounding box center [1118, 83] width 21 height 24
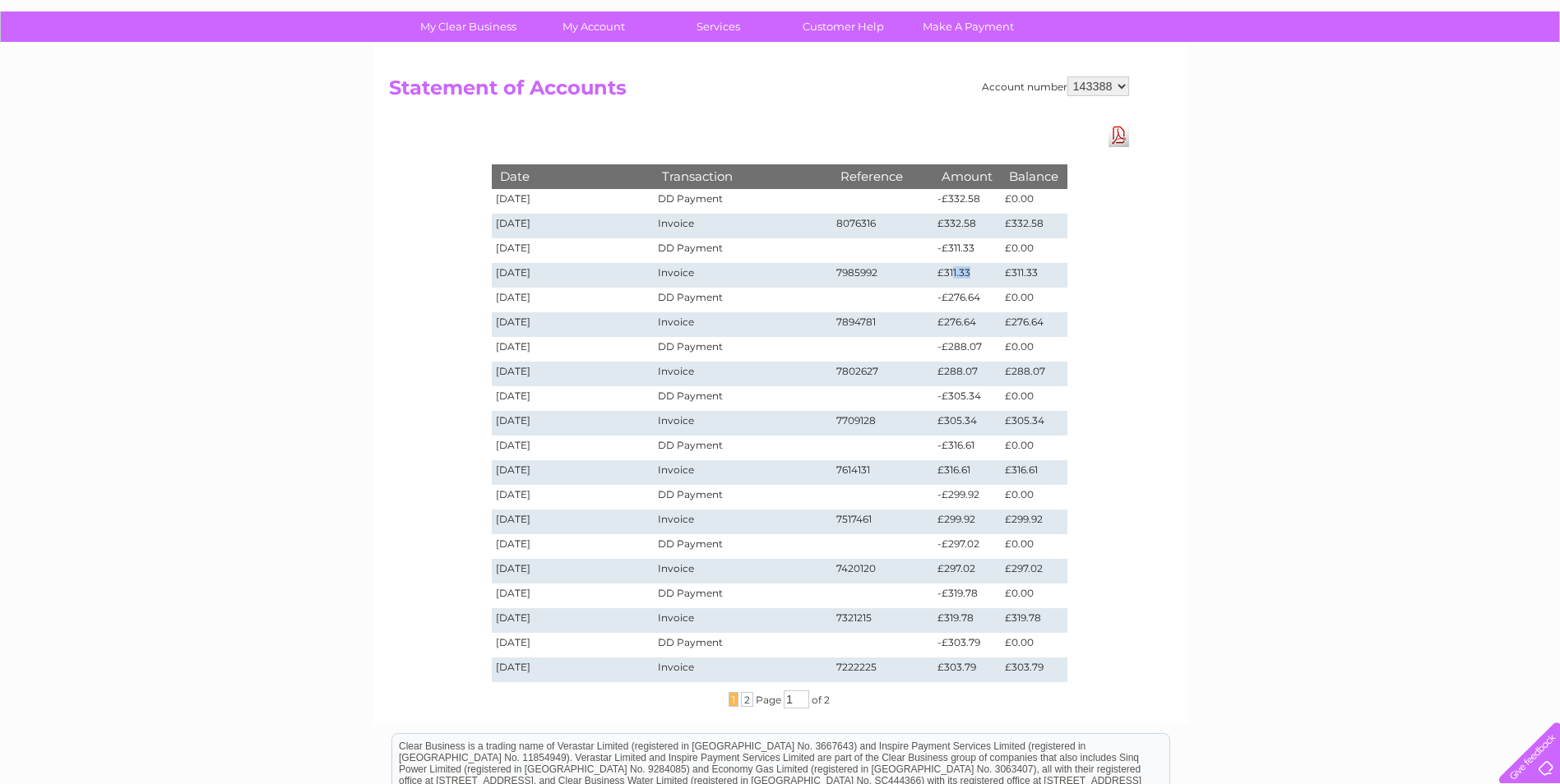
scroll to position [0, 0]
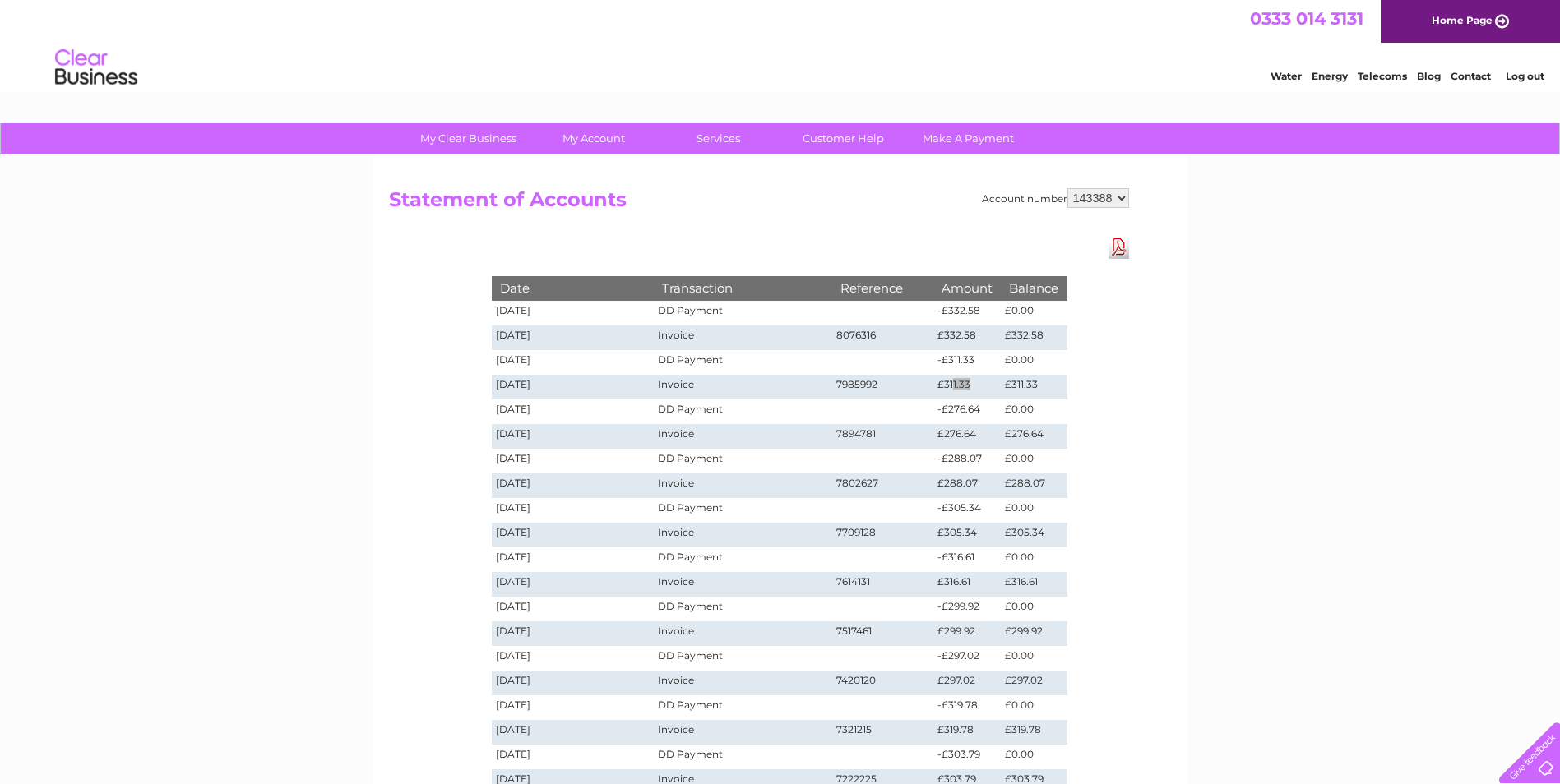
click at [1376, 74] on link "Telecoms" at bounding box center [1382, 76] width 49 height 13
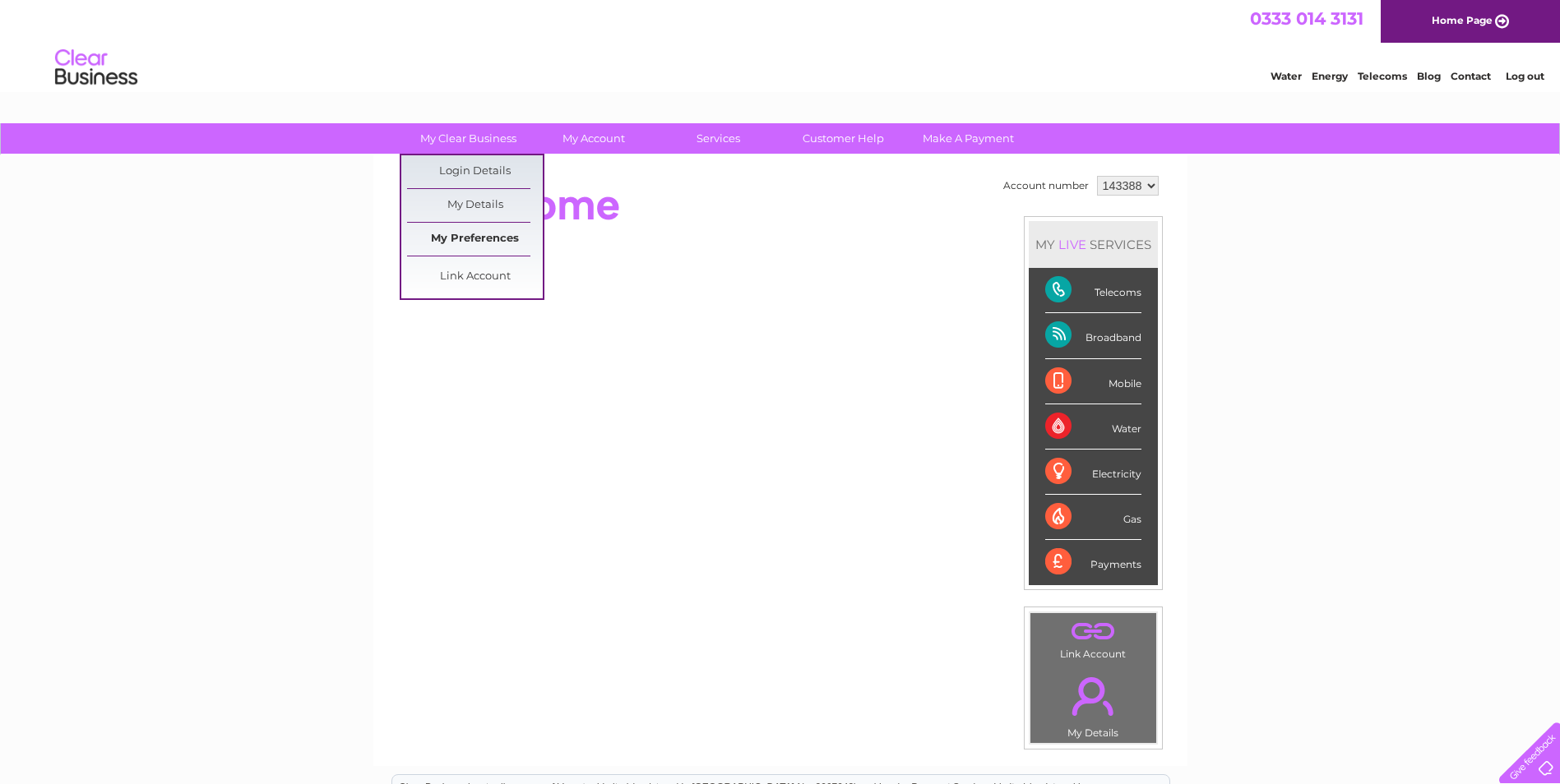
click at [501, 242] on link "My Preferences" at bounding box center [474, 239] width 135 height 33
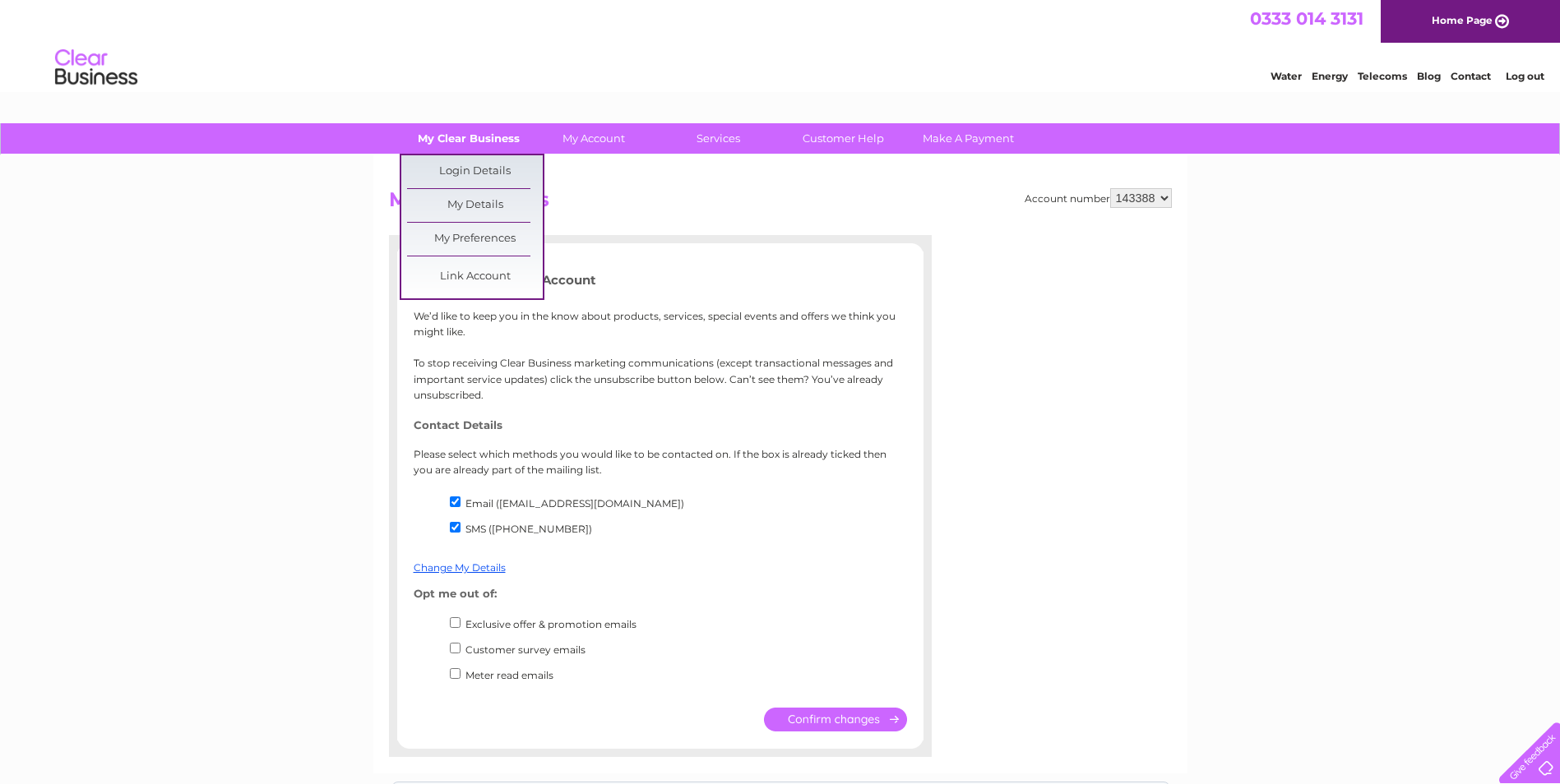
click at [476, 146] on link "My Clear Business" at bounding box center [468, 138] width 135 height 30
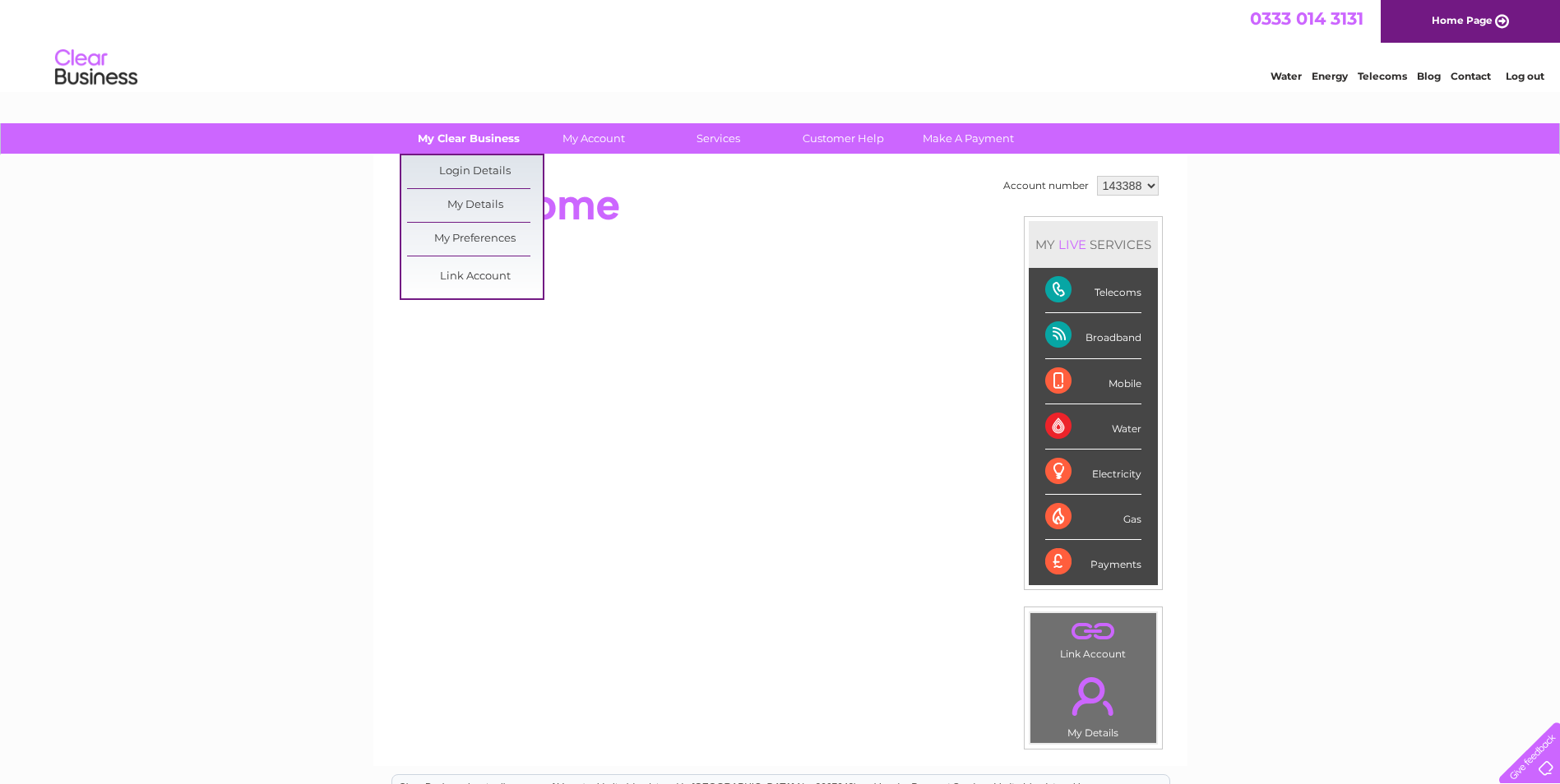
click at [470, 134] on link "My Clear Business" at bounding box center [468, 138] width 135 height 30
click at [499, 195] on link "My Details" at bounding box center [474, 205] width 135 height 33
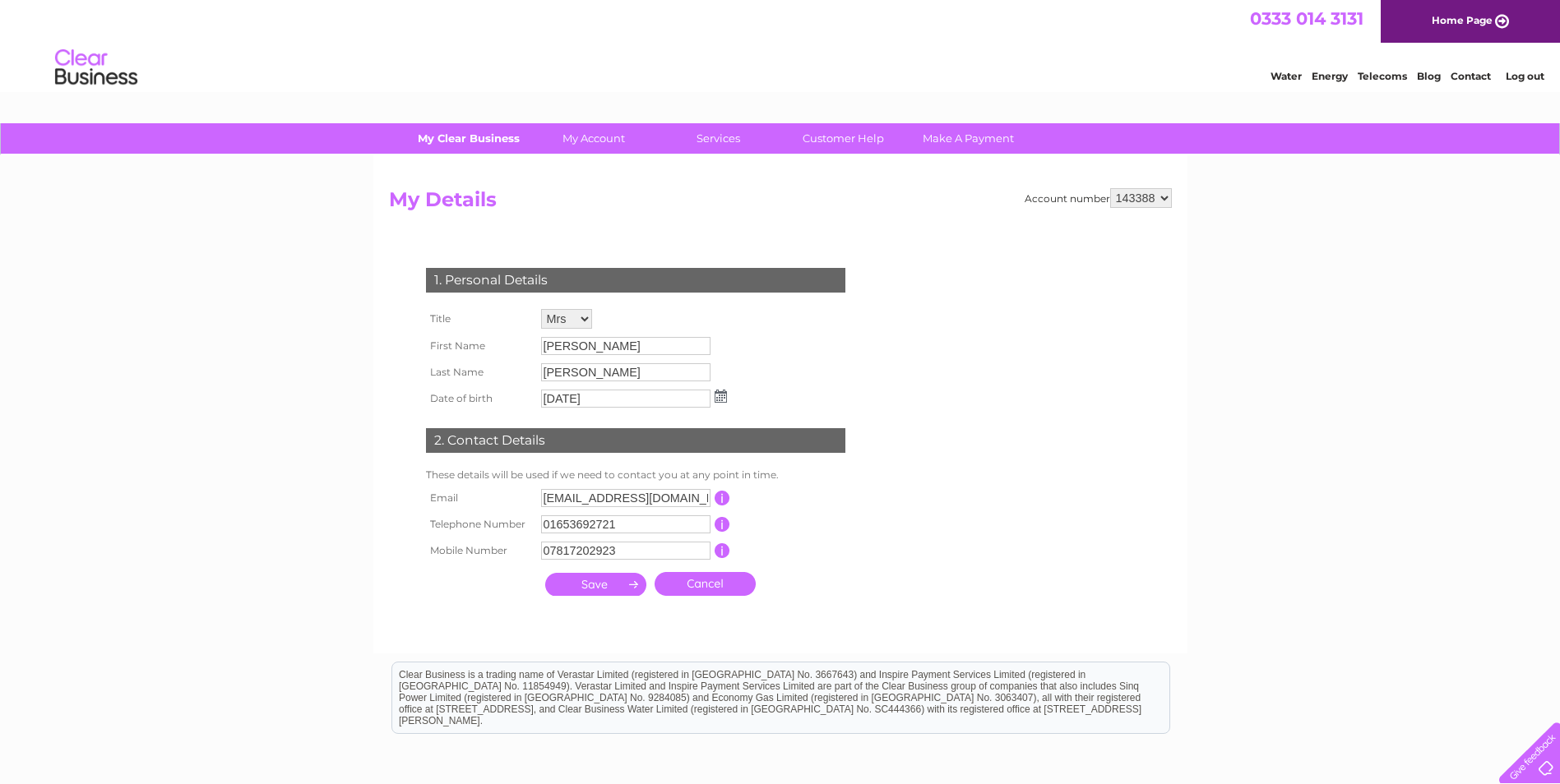
click at [462, 145] on link "My Clear Business" at bounding box center [468, 138] width 135 height 30
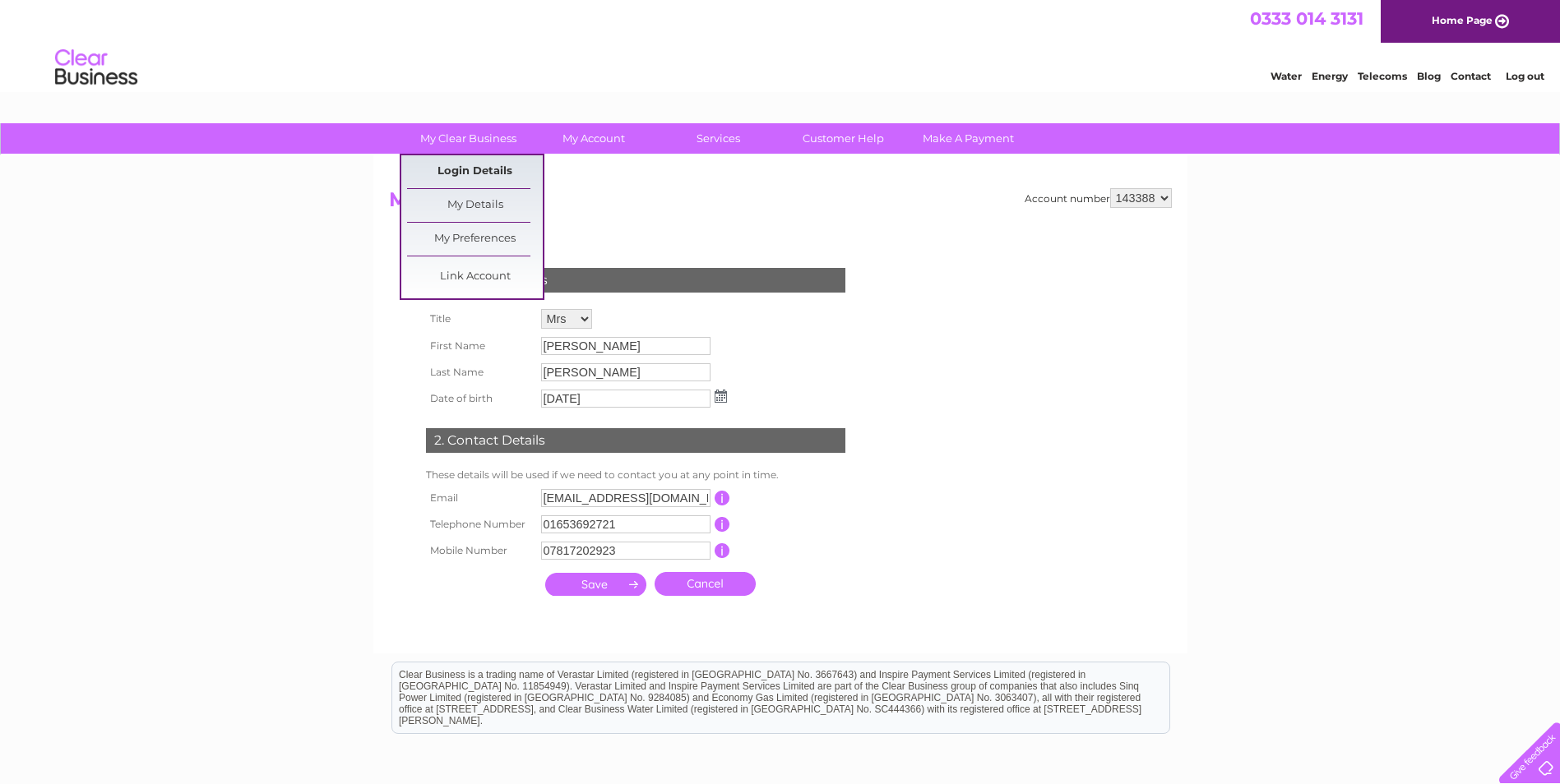
click at [492, 173] on link "Login Details" at bounding box center [474, 172] width 135 height 33
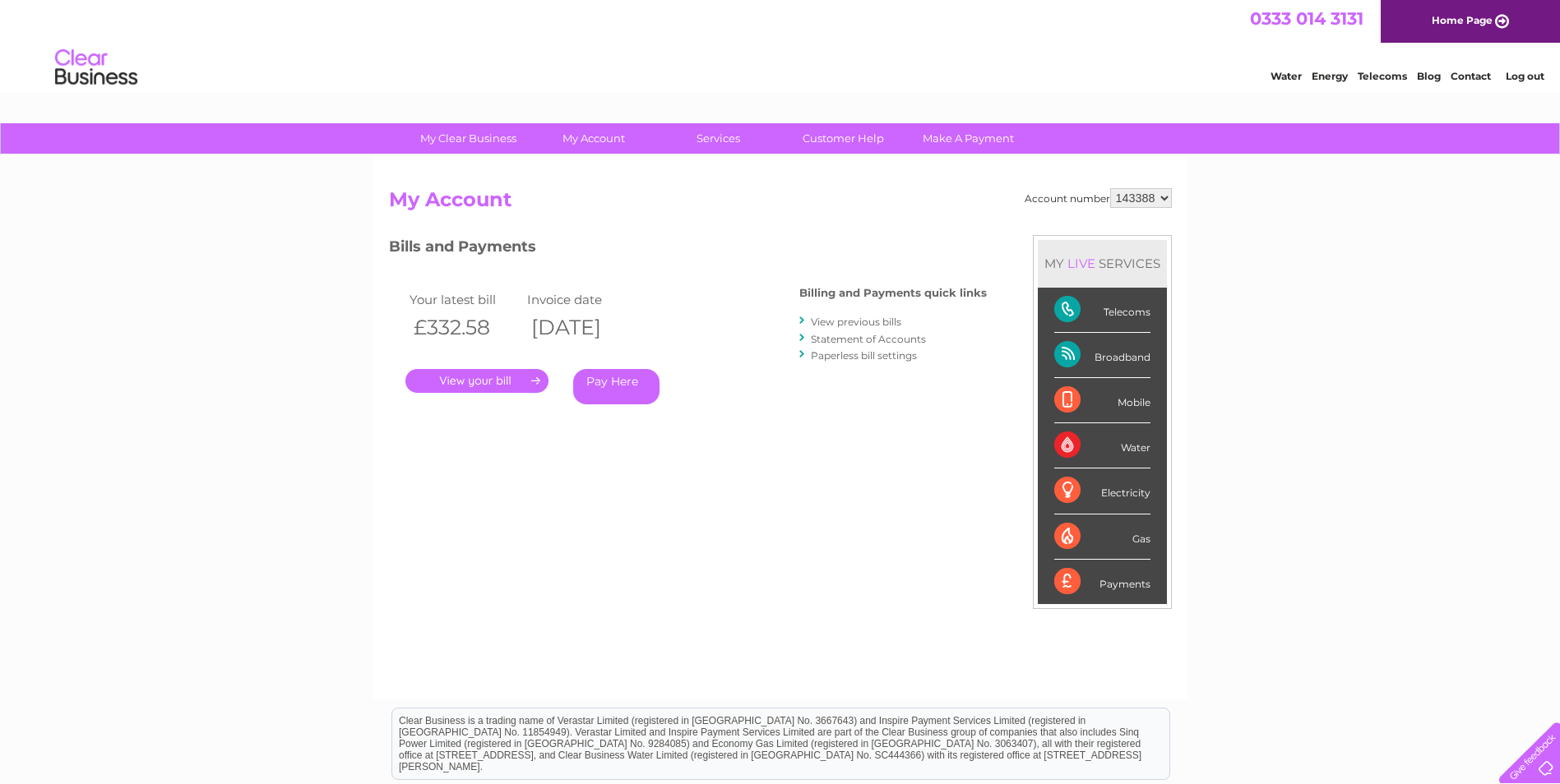
click at [929, 158] on div "Account number 143388 My Account MY LIVE SERVICES Telecoms Broadband Mobile Wat…" at bounding box center [780, 427] width 814 height 544
click at [1122, 200] on select "143388" at bounding box center [1141, 198] width 62 height 20
click at [1224, 194] on div "My Clear Business Login Details My Details My Preferences Link Account My Accou…" at bounding box center [780, 552] width 1560 height 858
drag, startPoint x: 1211, startPoint y: 196, endPoint x: 1015, endPoint y: 203, distance: 196.1
click at [1015, 203] on div "My Clear Business Login Details My Details My Preferences Link Account My Accou…" at bounding box center [780, 552] width 1560 height 858
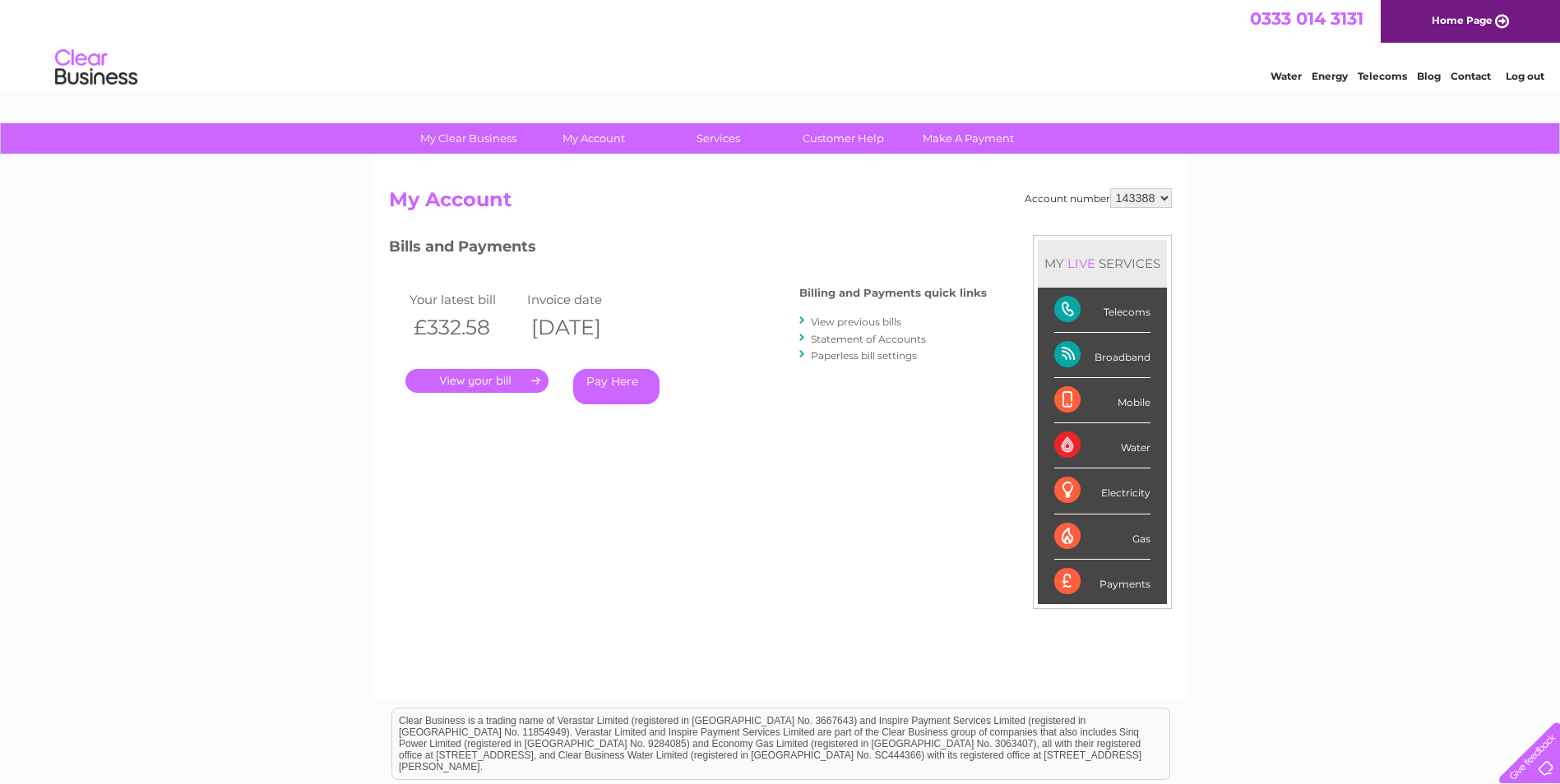
click at [1014, 203] on h2 "My Account" at bounding box center [780, 203] width 782 height 31
drag, startPoint x: 1016, startPoint y: 203, endPoint x: 1188, endPoint y: 191, distance: 172.4
click at [1178, 191] on div "Account number 143388 My Account MY LIVE SERVICES Telecoms Broadband Mobile Wat…" at bounding box center [780, 427] width 814 height 544
click at [1223, 193] on div "My Clear Business Login Details My Details My Preferences Link Account My Accou…" at bounding box center [780, 552] width 1560 height 858
click at [1370, 273] on div "My Clear Business Login Details My Details My Preferences Link Account My Accou…" at bounding box center [780, 552] width 1560 height 858
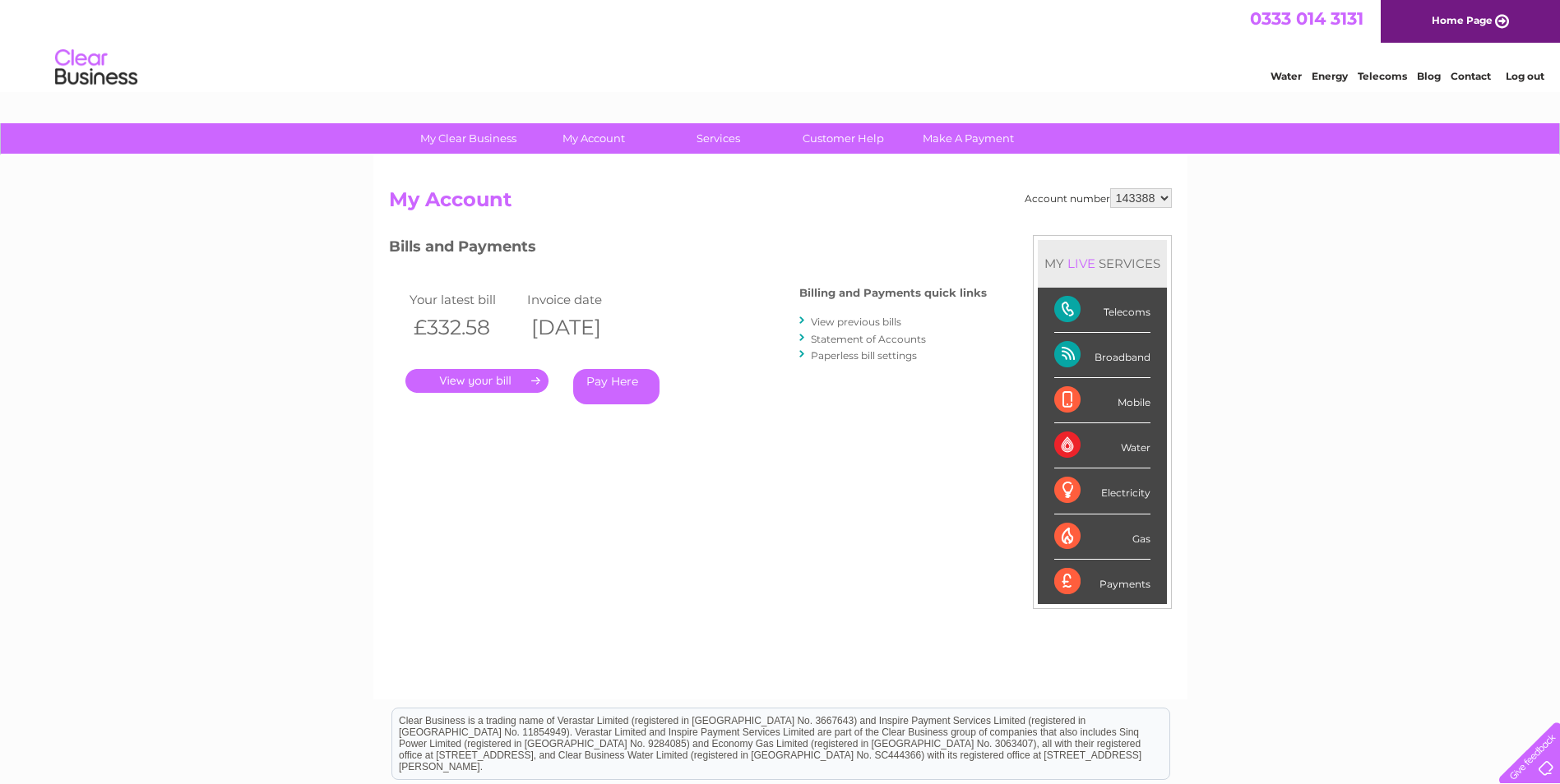
click at [886, 228] on div "Account number 143388 My Account MY LIVE SERVICES Telecoms Broadband Mobile Wat…" at bounding box center [780, 435] width 782 height 495
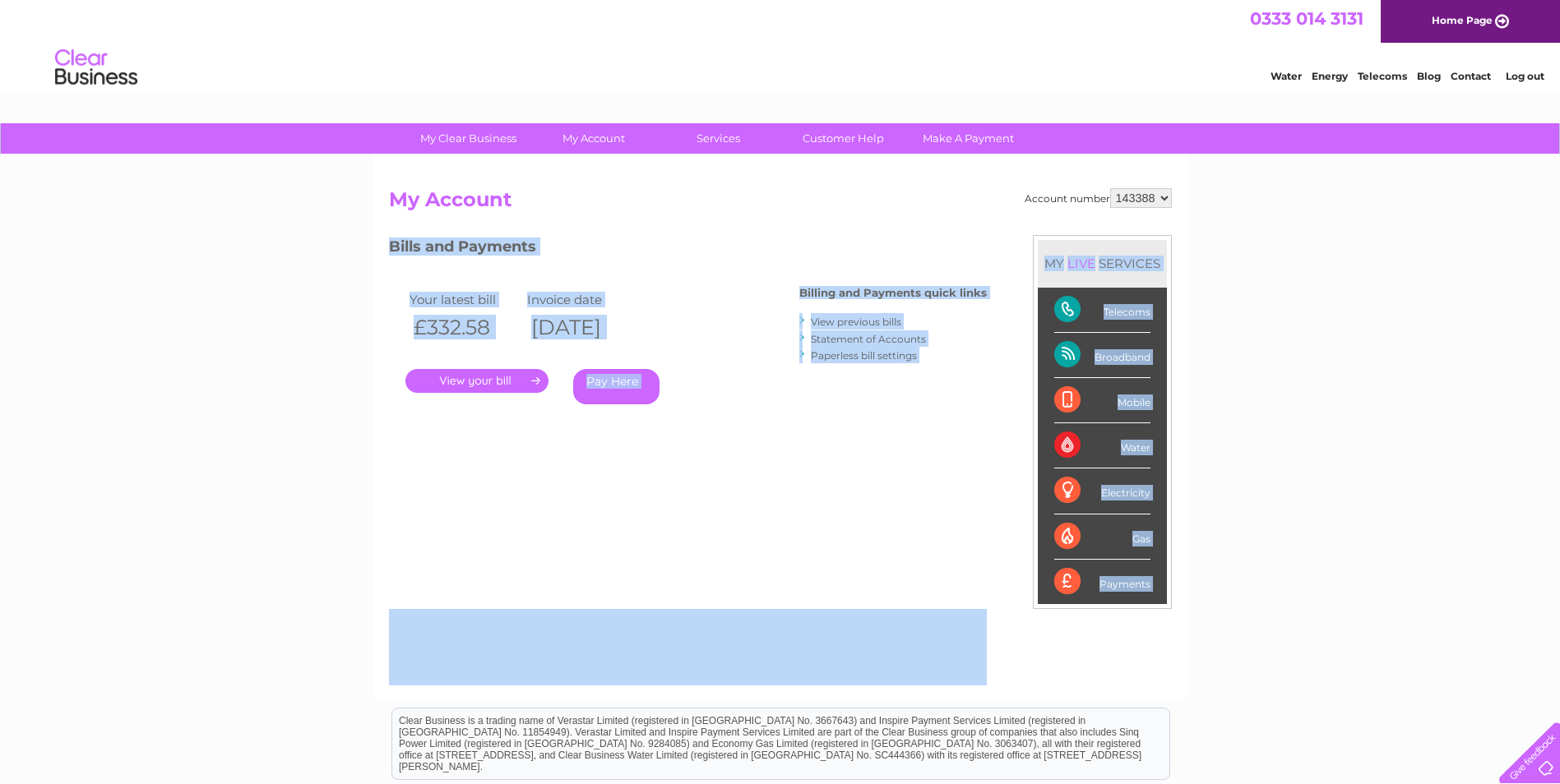
drag, startPoint x: 1004, startPoint y: 194, endPoint x: 1213, endPoint y: 620, distance: 474.5
click at [1213, 620] on div "My Clear Business Login Details My Details My Preferences Link Account My Accou…" at bounding box center [780, 552] width 1560 height 858
click at [1208, 624] on div "My Clear Business Login Details My Details My Preferences Link Account My Accou…" at bounding box center [780, 552] width 1560 height 858
drag, startPoint x: 1206, startPoint y: 628, endPoint x: 1007, endPoint y: 213, distance: 460.2
click at [1007, 213] on div "My Clear Business Login Details My Details My Preferences Link Account My Accou…" at bounding box center [780, 552] width 1560 height 858
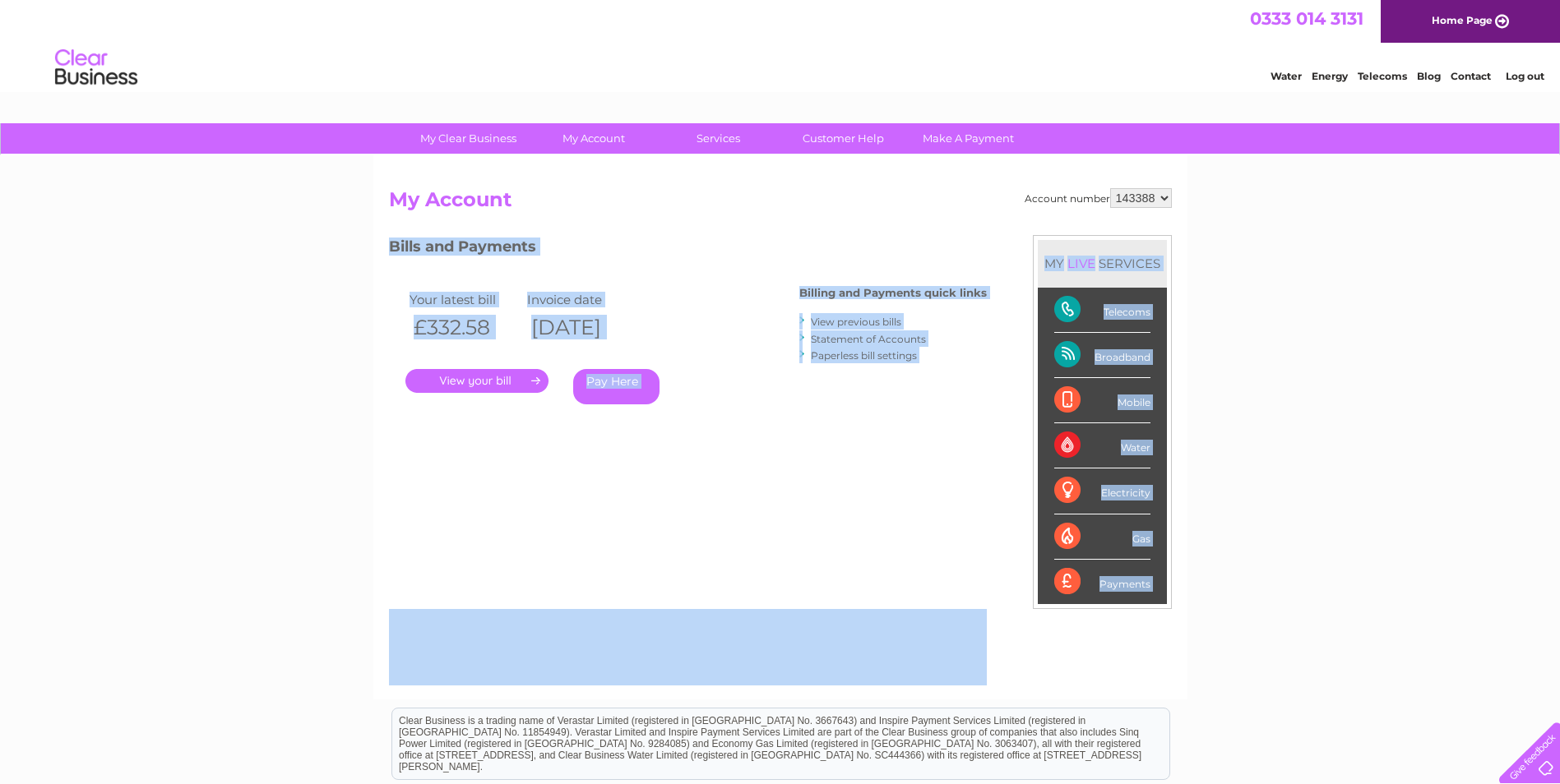
drag, startPoint x: 1007, startPoint y: 213, endPoint x: 1007, endPoint y: 202, distance: 11.0
click at [1007, 202] on h2 "My Account" at bounding box center [780, 203] width 782 height 31
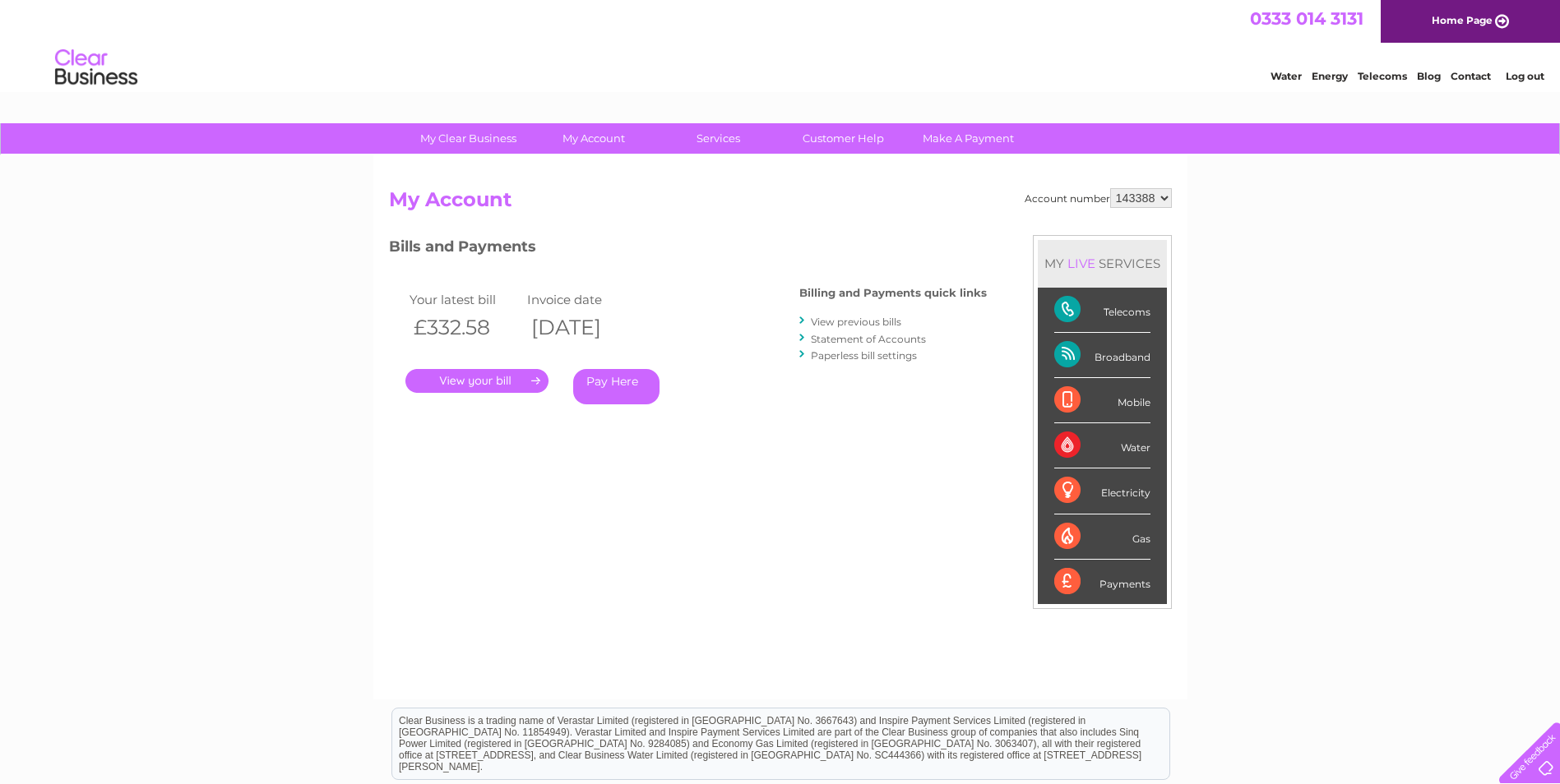
drag, startPoint x: 1018, startPoint y: 198, endPoint x: 1164, endPoint y: 199, distance: 146.0
click at [1164, 199] on div "Account number 143388" at bounding box center [1098, 198] width 147 height 20
drag, startPoint x: 1164, startPoint y: 199, endPoint x: 1271, endPoint y: 262, distance: 124.2
click at [1271, 262] on div "My Clear Business Login Details My Details My Preferences Link Account My Accou…" at bounding box center [780, 552] width 1560 height 858
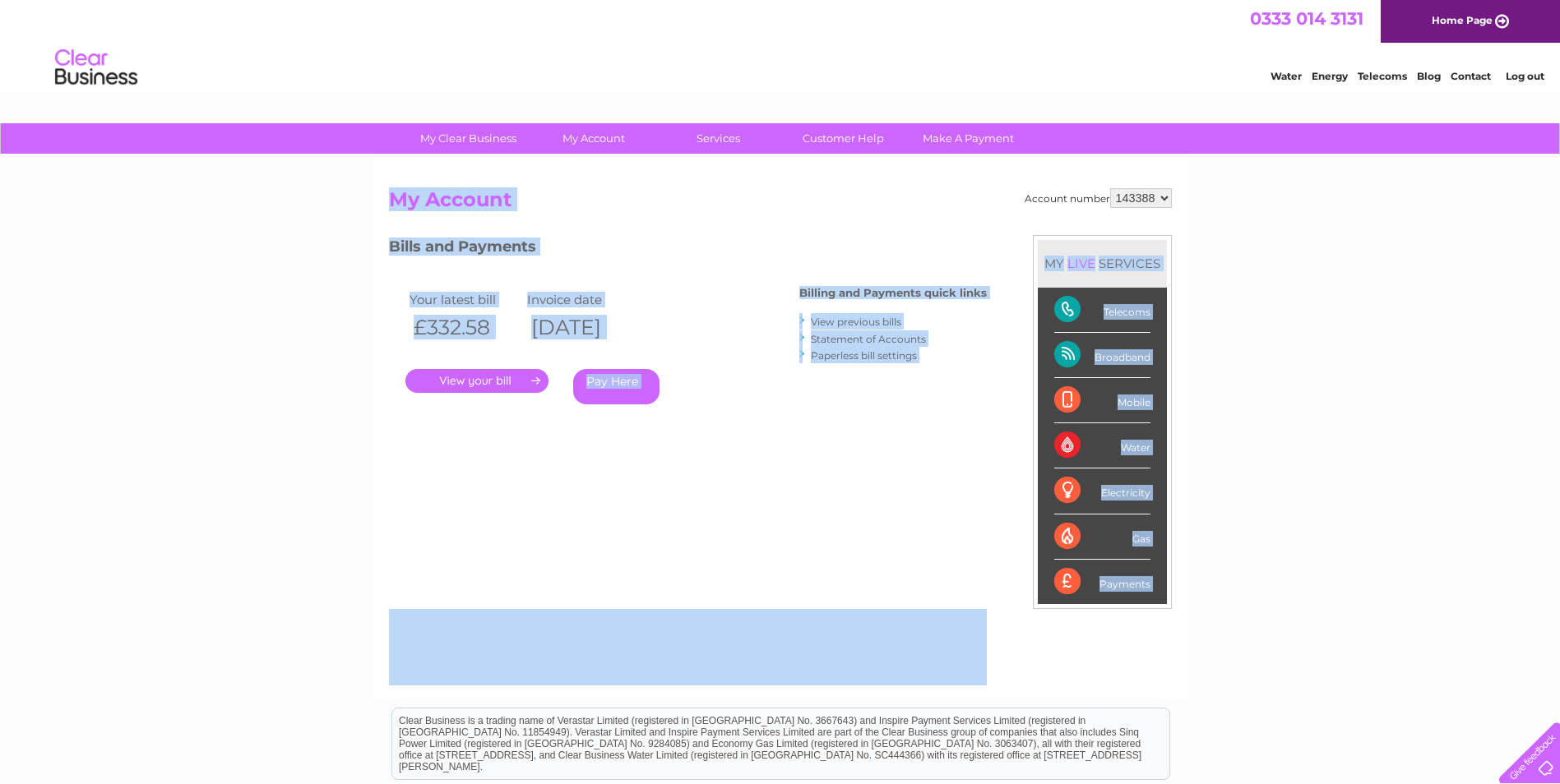
drag, startPoint x: 1271, startPoint y: 262, endPoint x: 364, endPoint y: 198, distance: 909.3
click at [364, 198] on div "My Clear Business Login Details My Details My Preferences Link Account My Accou…" at bounding box center [780, 552] width 1560 height 858
drag, startPoint x: 364, startPoint y: 198, endPoint x: 356, endPoint y: 193, distance: 9.4
click at [356, 193] on div "My Clear Business Login Details My Details My Preferences Link Account My Accou…" at bounding box center [780, 552] width 1560 height 858
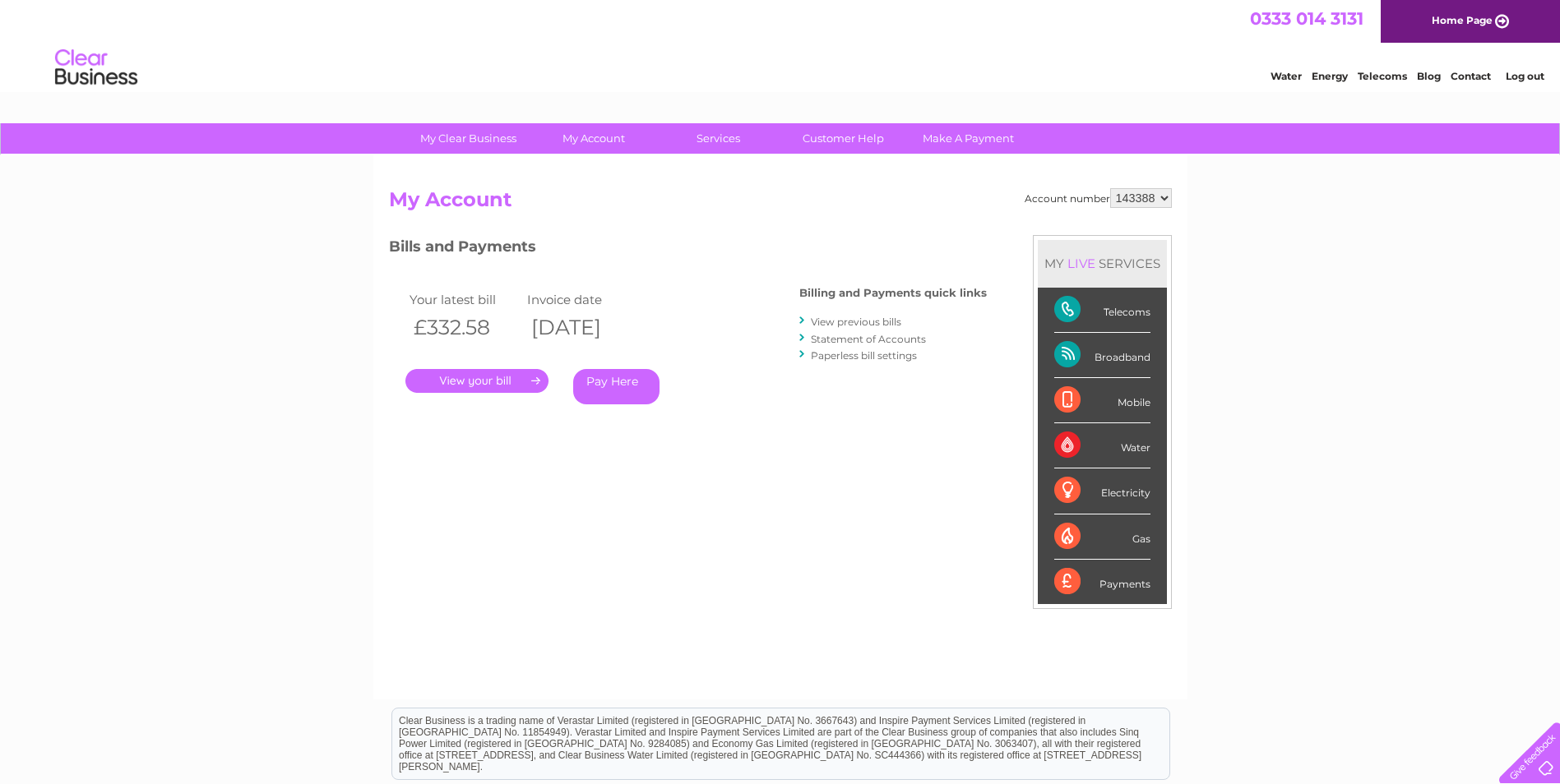
click at [686, 453] on div "Account number 143388 My Account MY LIVE SERVICES Telecoms Broadband Mobile Wat…" at bounding box center [780, 435] width 782 height 495
